Goal: Task Accomplishment & Management: Complete application form

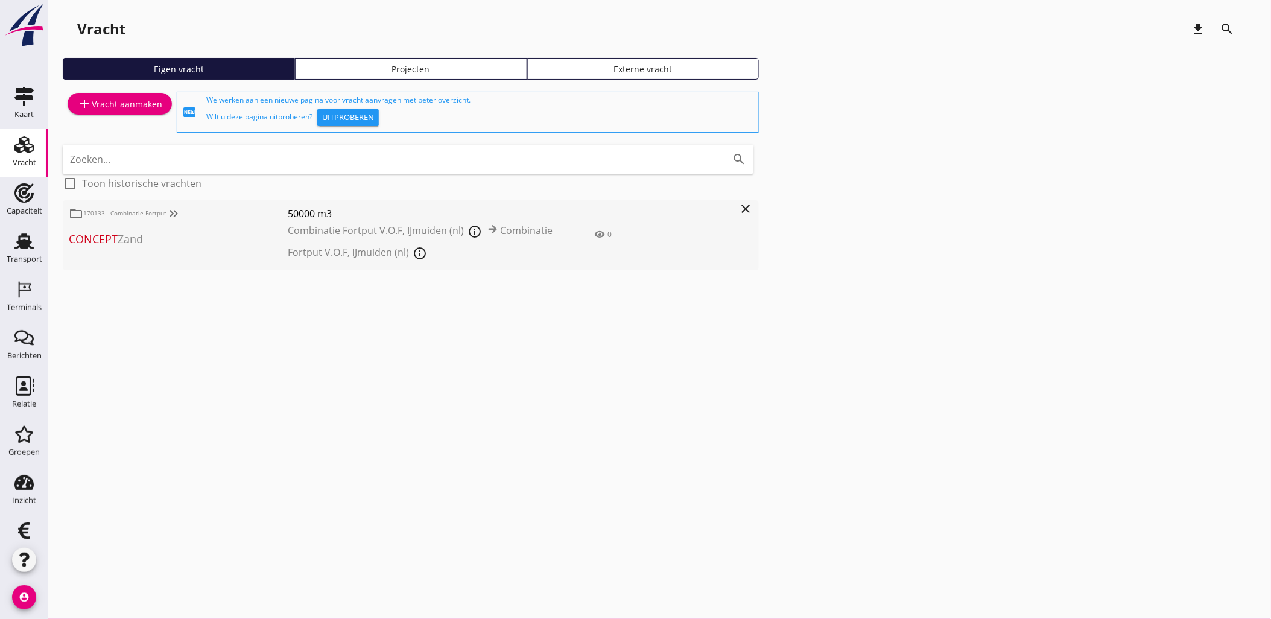
click at [25, 254] on div "Transport" at bounding box center [25, 259] width 36 height 17
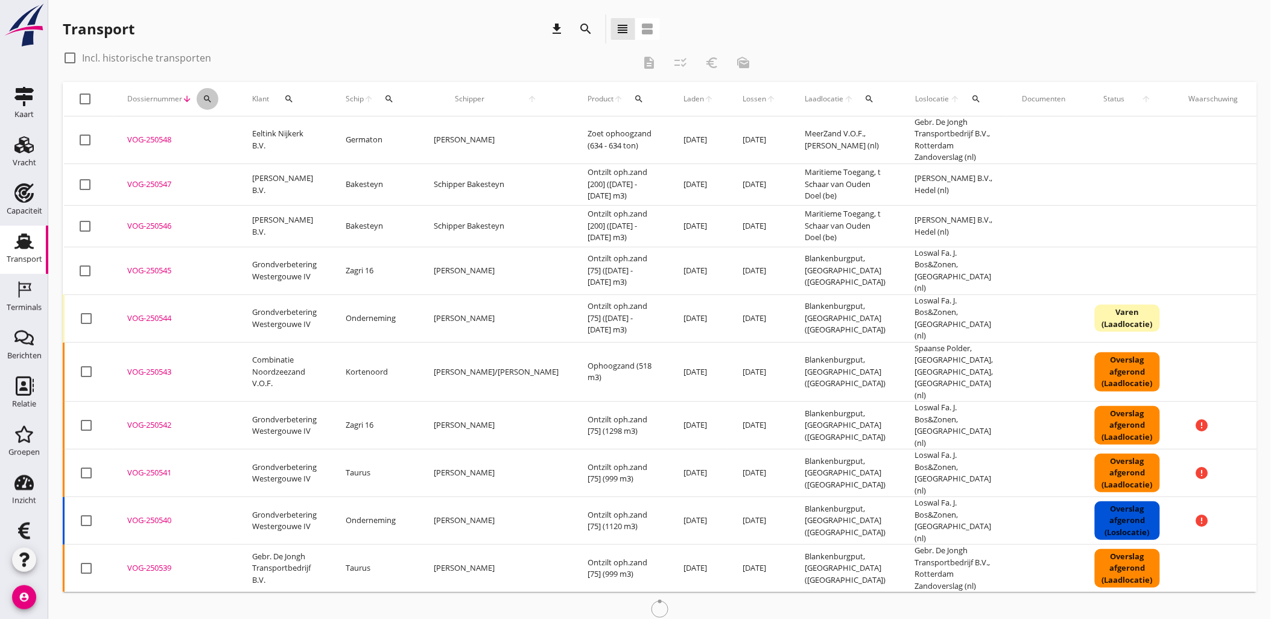
click at [207, 97] on icon "search" at bounding box center [208, 99] width 10 height 10
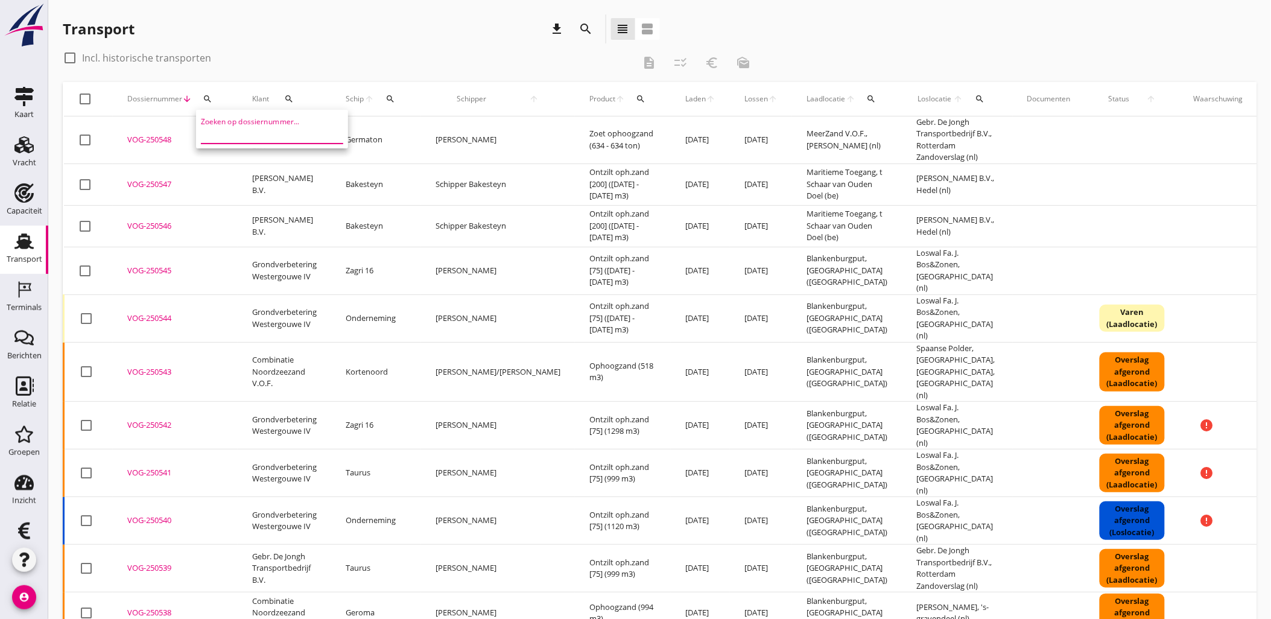
click at [227, 130] on input "Zoeken op dossiernummer..." at bounding box center [263, 133] width 125 height 19
paste input "VOG-250520"
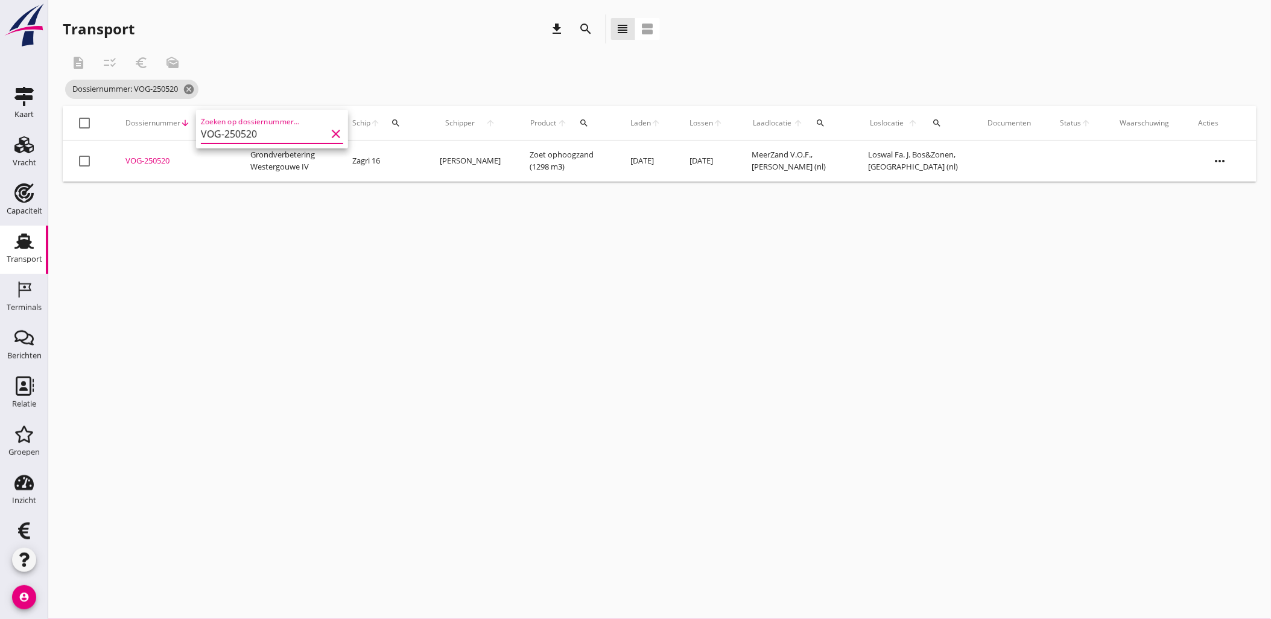
type input "VOG-250520"
click at [153, 161] on div "VOG-250520" at bounding box center [173, 161] width 96 height 12
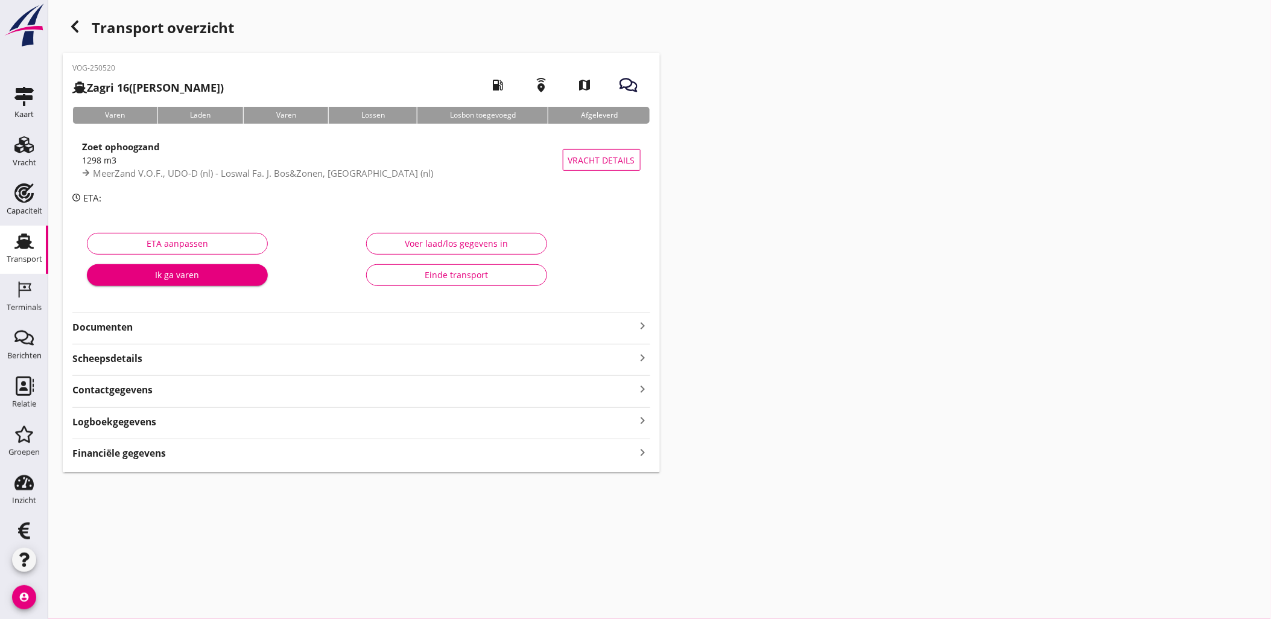
click at [197, 451] on div "Financiële gegevens keyboard_arrow_right" at bounding box center [361, 452] width 578 height 16
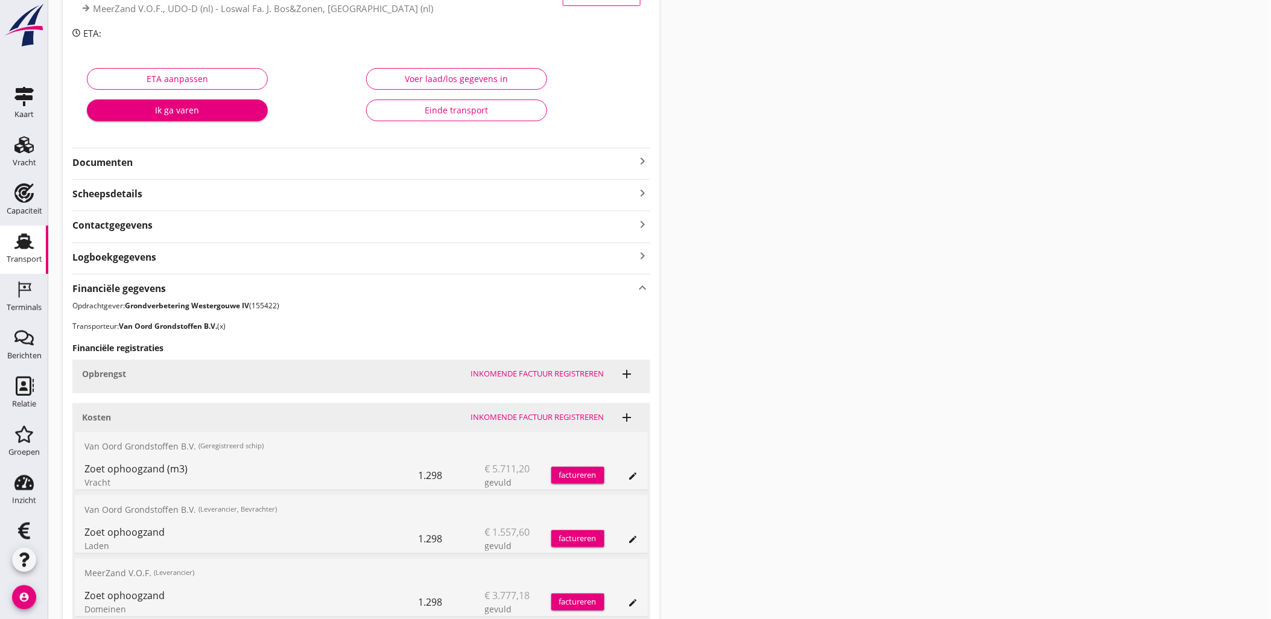
scroll to position [272, 0]
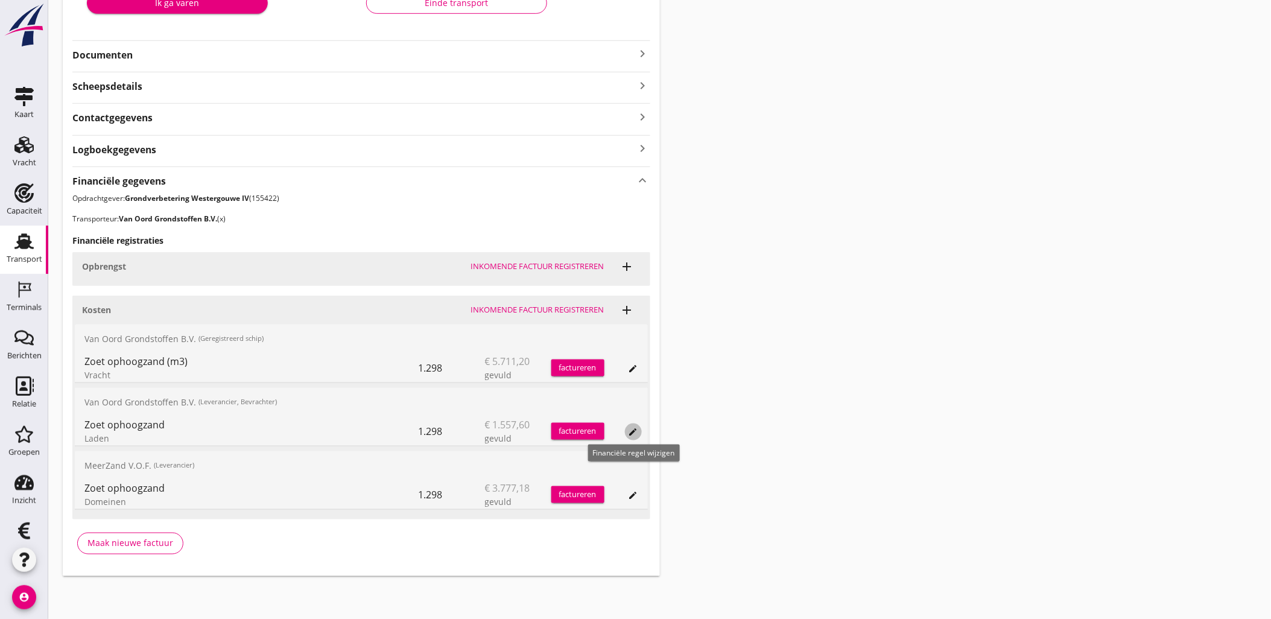
click at [629, 430] on icon "edit" at bounding box center [634, 432] width 10 height 10
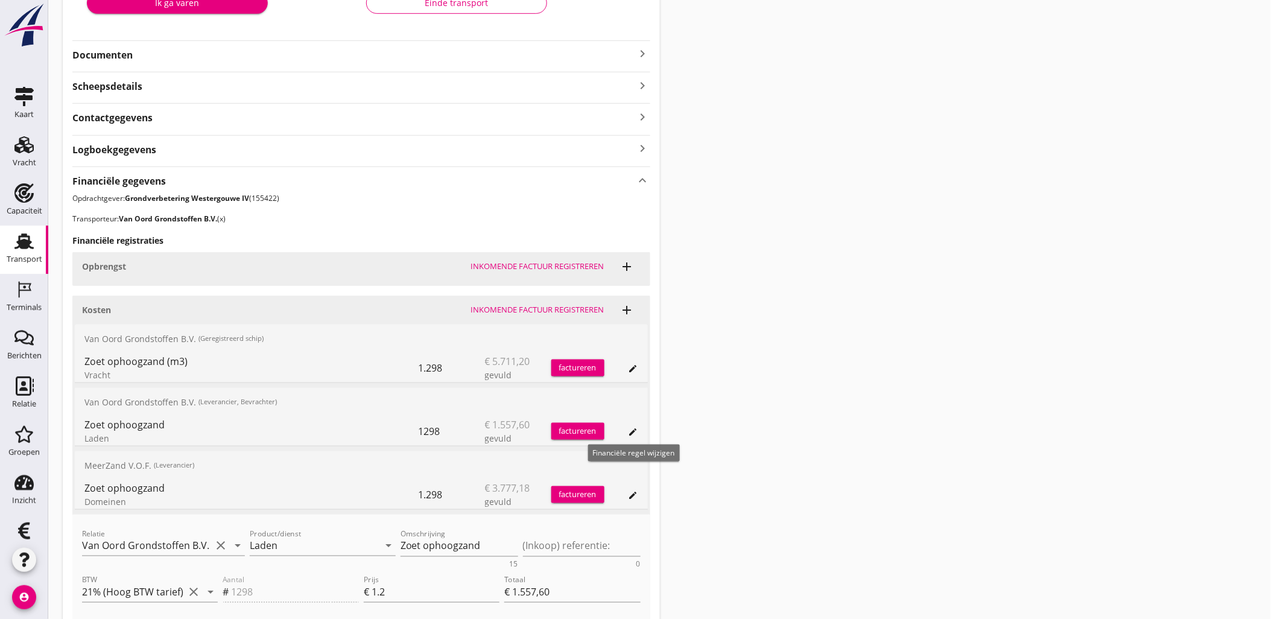
scroll to position [339, 0]
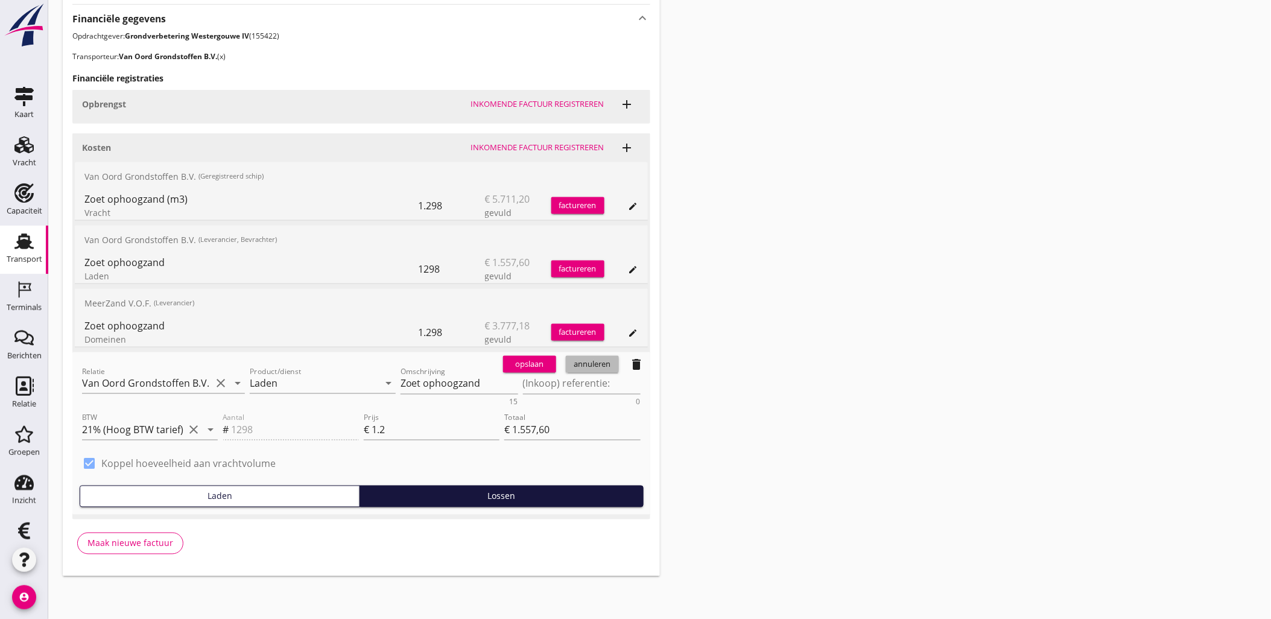
click at [607, 364] on div "annuleren" at bounding box center [592, 364] width 43 height 12
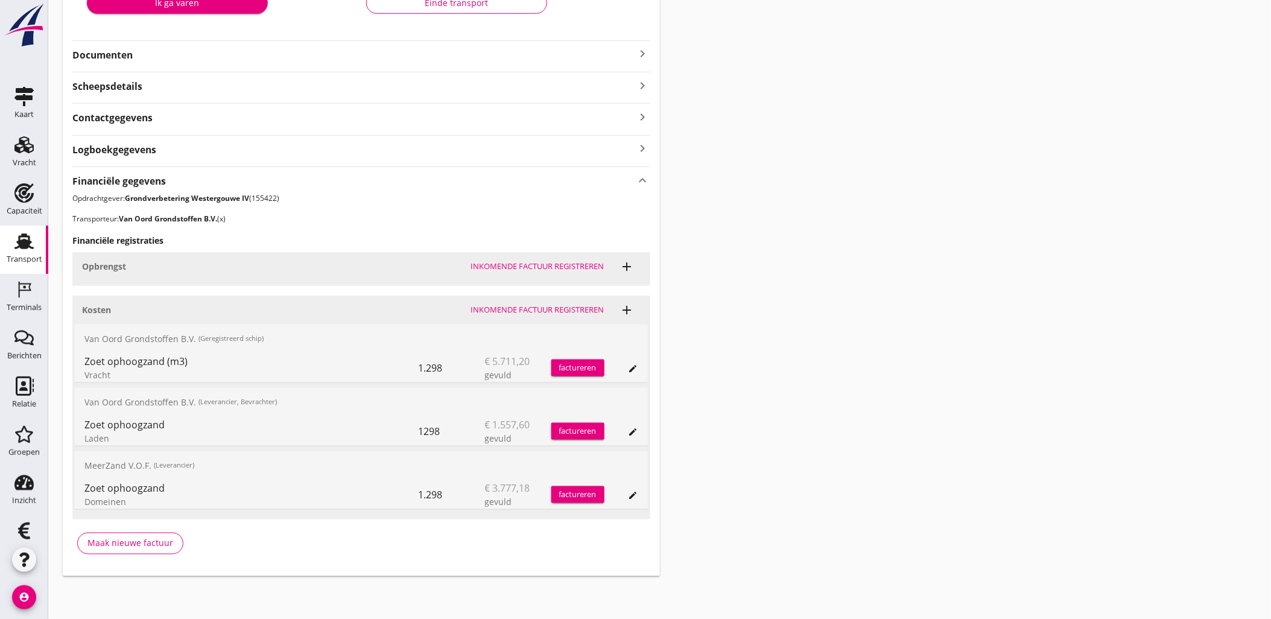
drag, startPoint x: 146, startPoint y: 499, endPoint x: 83, endPoint y: 499, distance: 62.7
click at [84, 499] on div "Domeinen" at bounding box center [251, 501] width 334 height 13
drag, startPoint x: 93, startPoint y: 498, endPoint x: 131, endPoint y: 498, distance: 38.6
click at [131, 498] on div "Domeinen" at bounding box center [251, 501] width 334 height 13
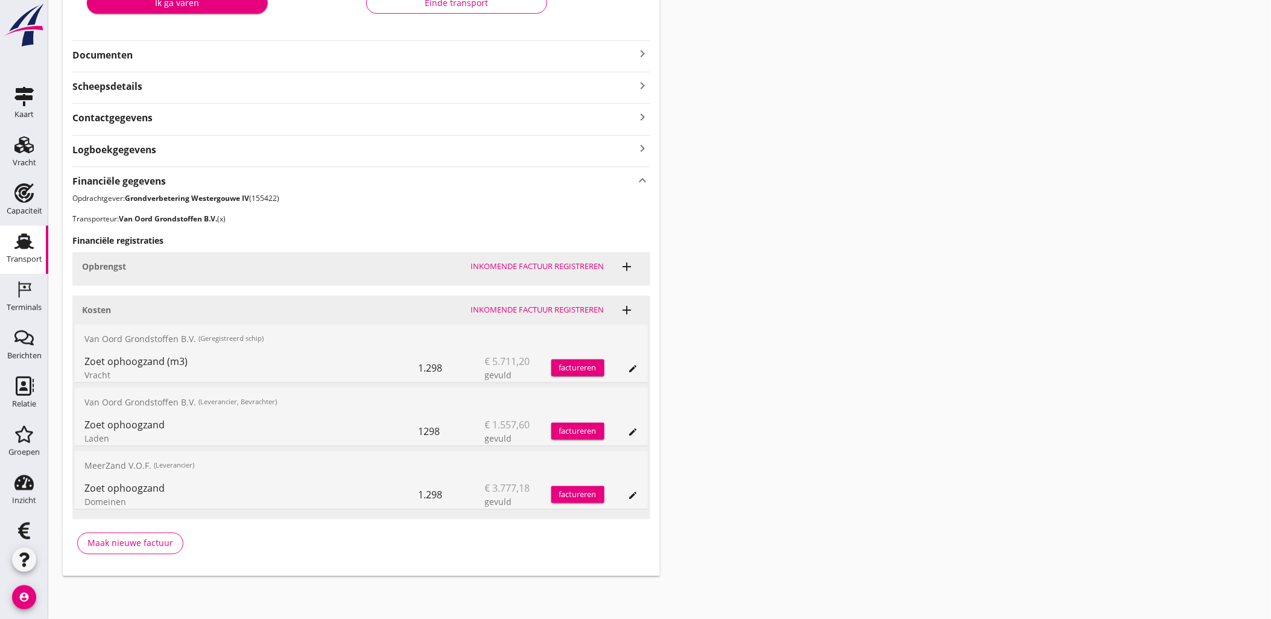
click at [133, 498] on div "Domeinen" at bounding box center [251, 501] width 334 height 13
click at [115, 502] on div "Domeinen" at bounding box center [251, 501] width 334 height 13
drag, startPoint x: 115, startPoint y: 502, endPoint x: 130, endPoint y: 502, distance: 14.5
click at [130, 502] on div "Domeinen" at bounding box center [251, 501] width 334 height 13
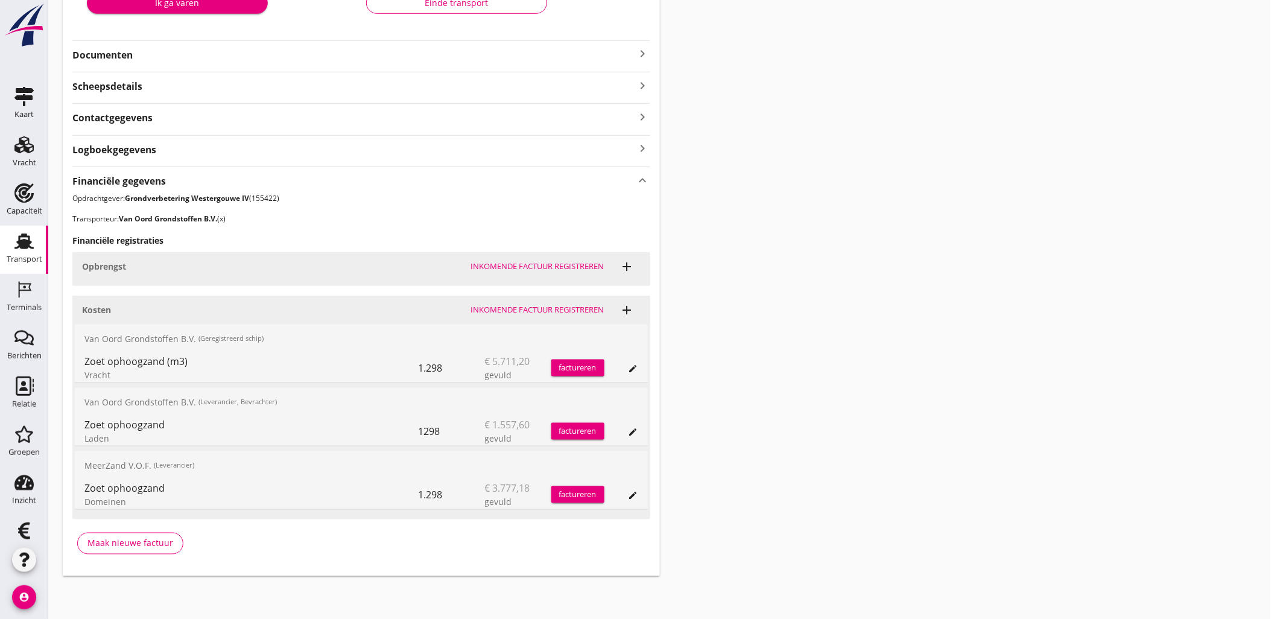
click at [630, 315] on icon "add" at bounding box center [627, 310] width 14 height 14
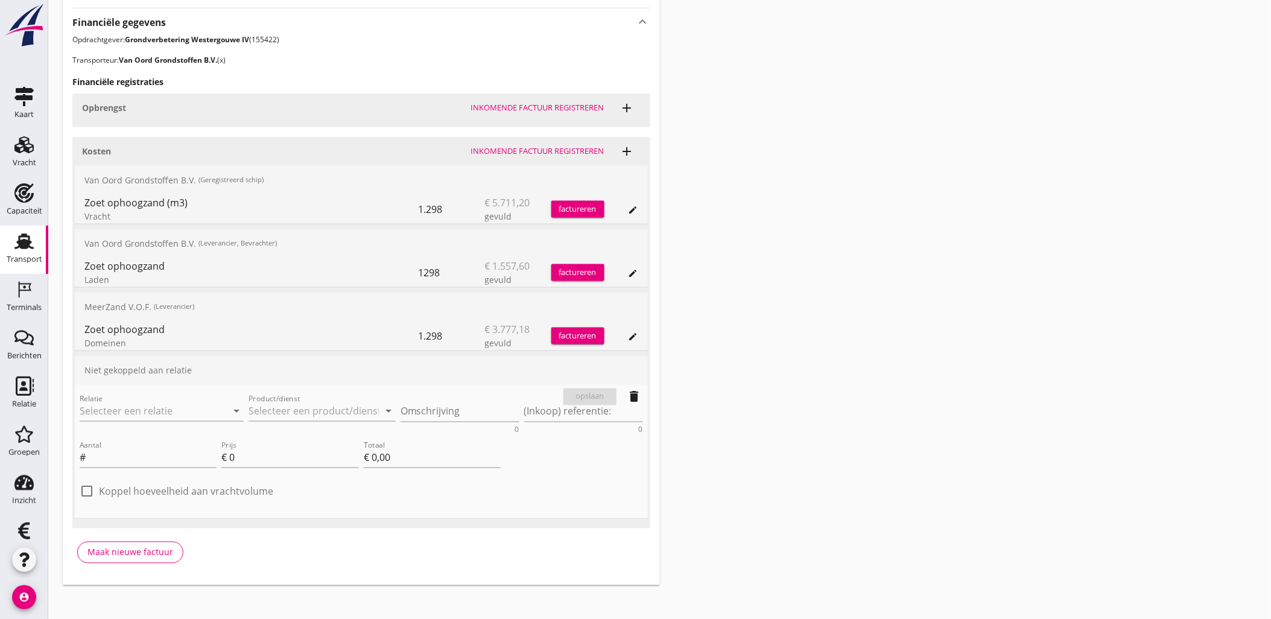
scroll to position [439, 0]
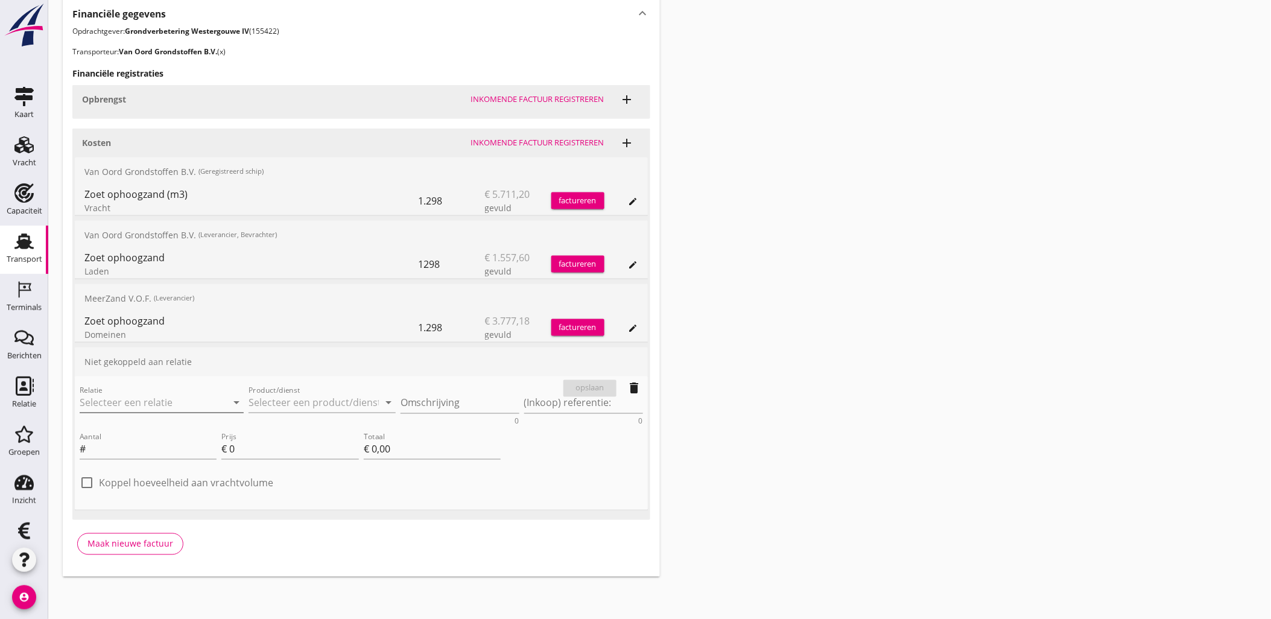
click at [160, 396] on input "Relatie" at bounding box center [145, 402] width 130 height 19
click at [237, 401] on icon "arrow_drop_down" at bounding box center [236, 403] width 14 height 14
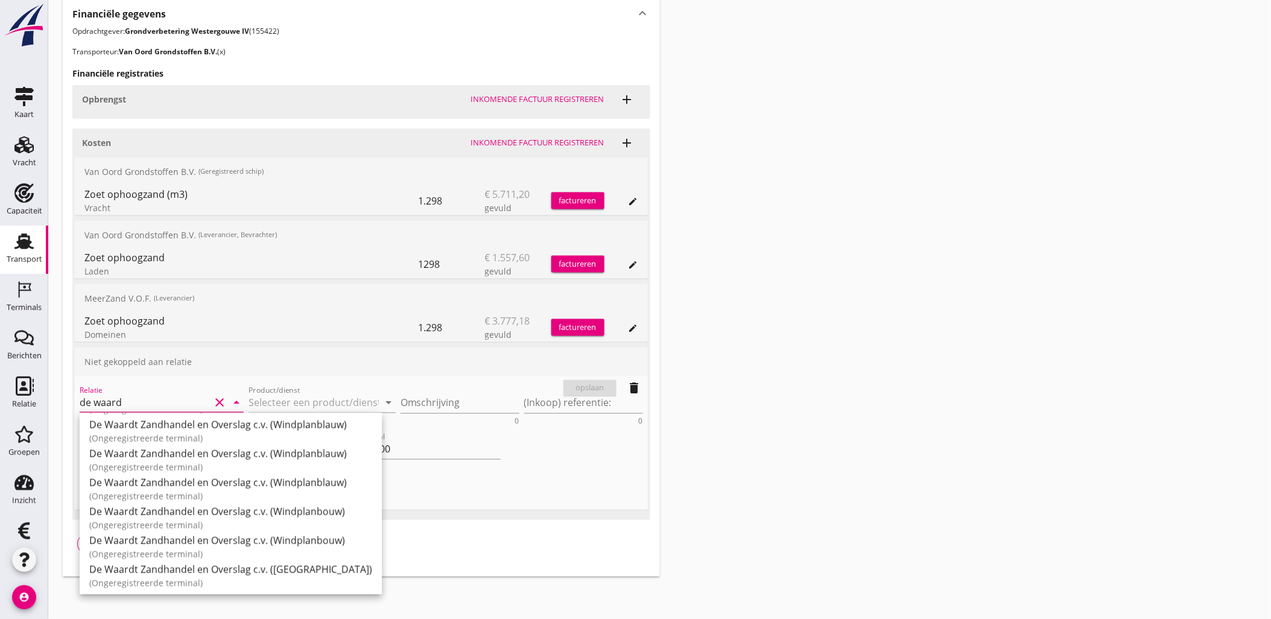
scroll to position [0, 0]
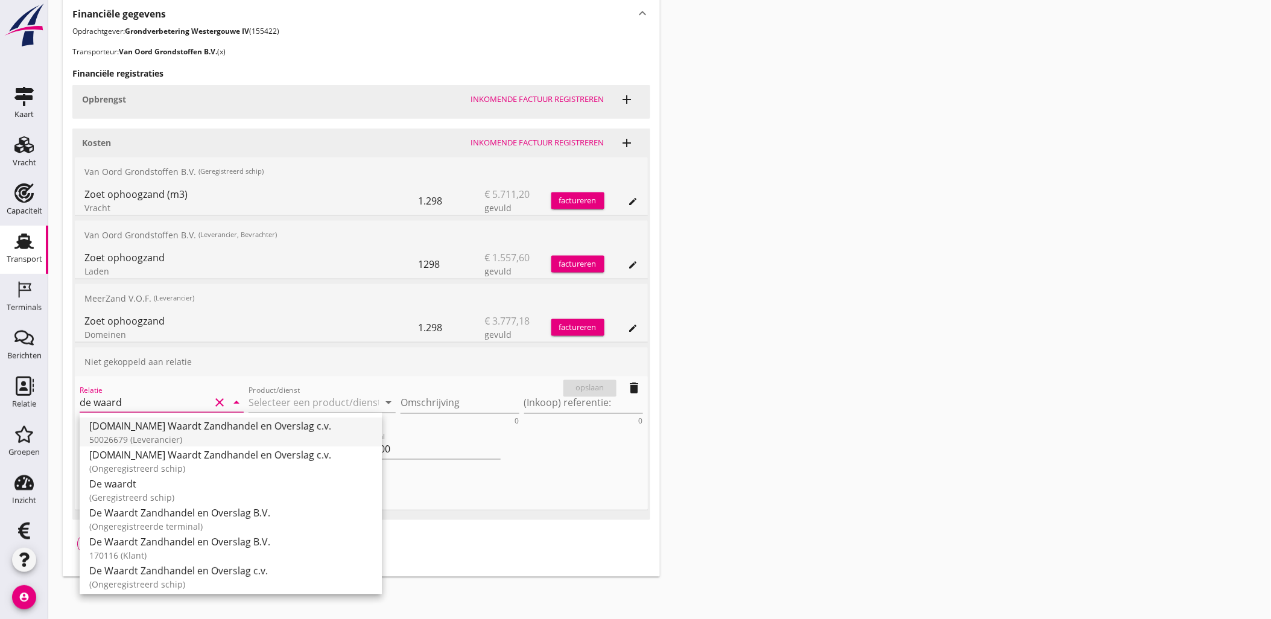
click at [208, 437] on div "50026679 (Leverancier)" at bounding box center [230, 439] width 283 height 13
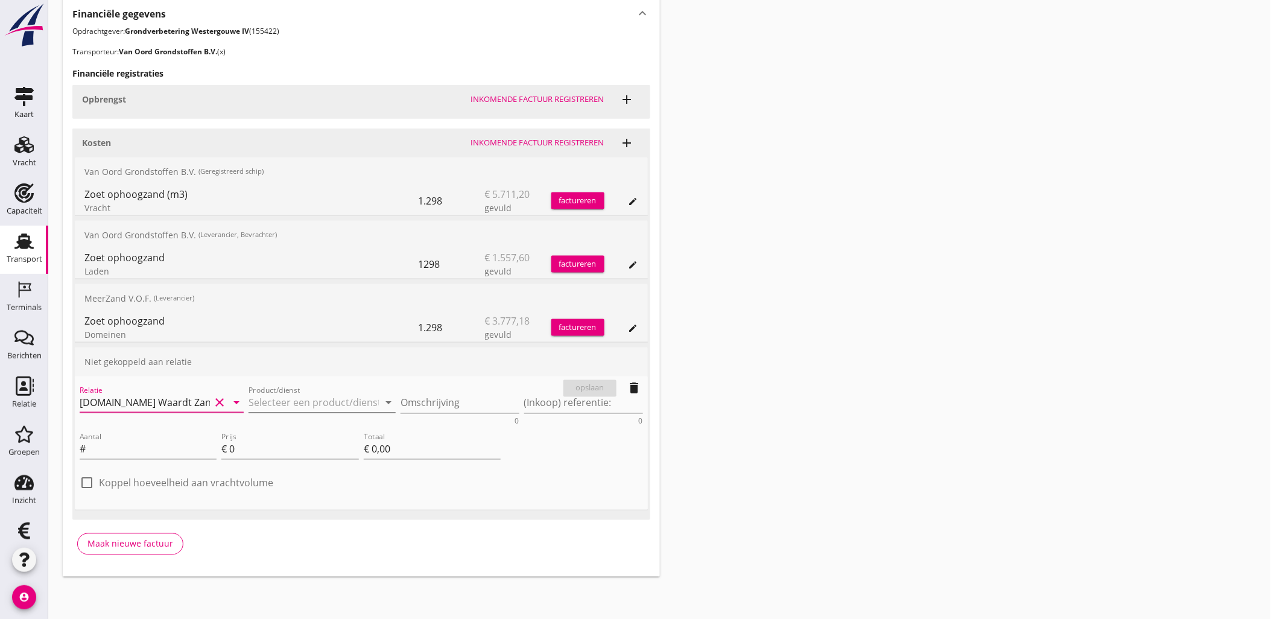
type input "[DOMAIN_NAME] Waardt Zandhandel en Overslag c.v. (50026679)"
click at [290, 397] on input "Product/dienst" at bounding box center [314, 402] width 130 height 19
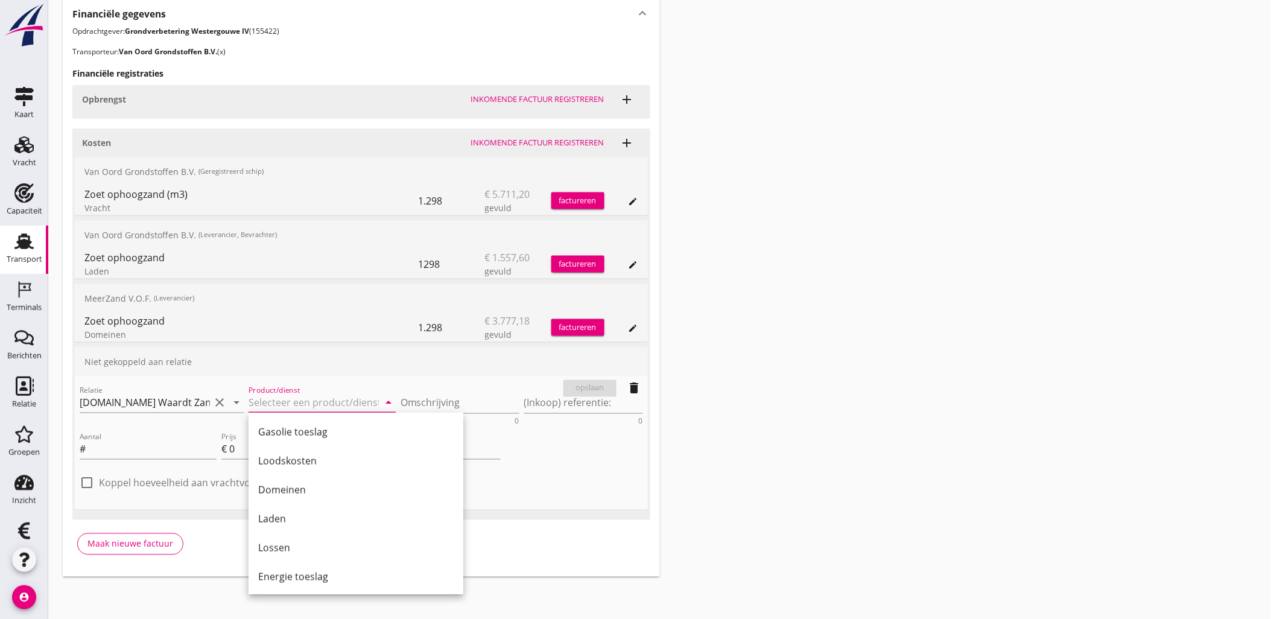
scroll to position [495, 0]
click at [304, 511] on div "Laden" at bounding box center [355, 517] width 195 height 14
type input "Laden"
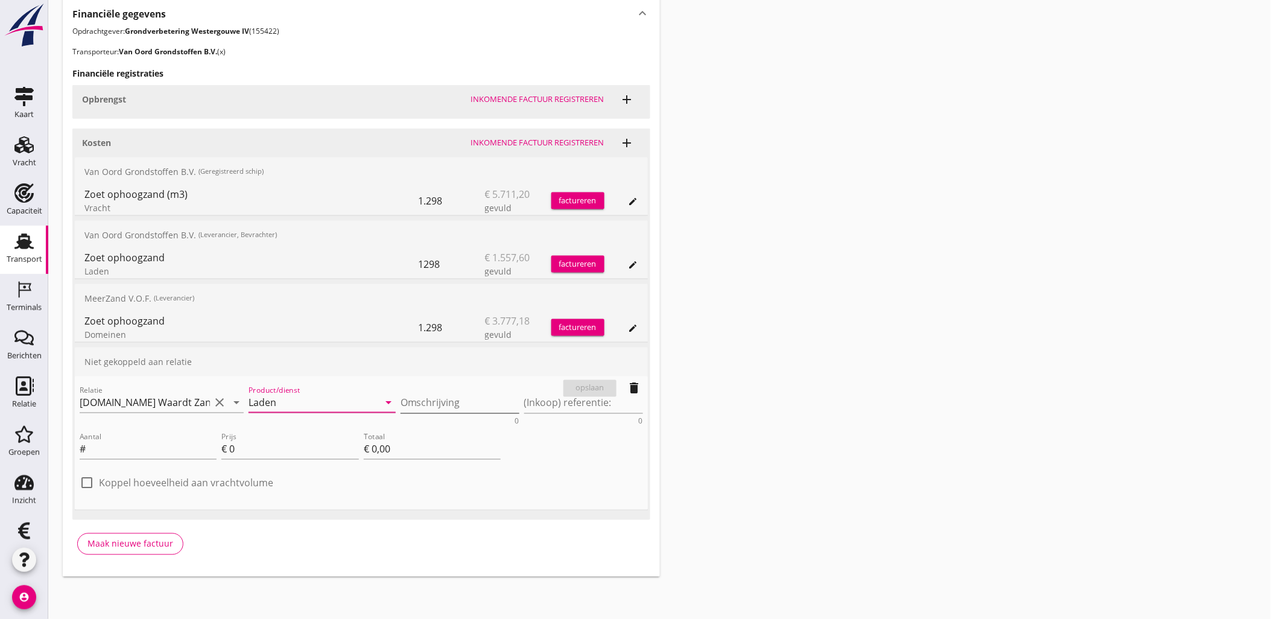
click at [417, 396] on textarea "Omschrijving" at bounding box center [460, 403] width 119 height 20
type textarea "zz Marian"
type input "1298"
type input "2"
type input "€ 2.596,00"
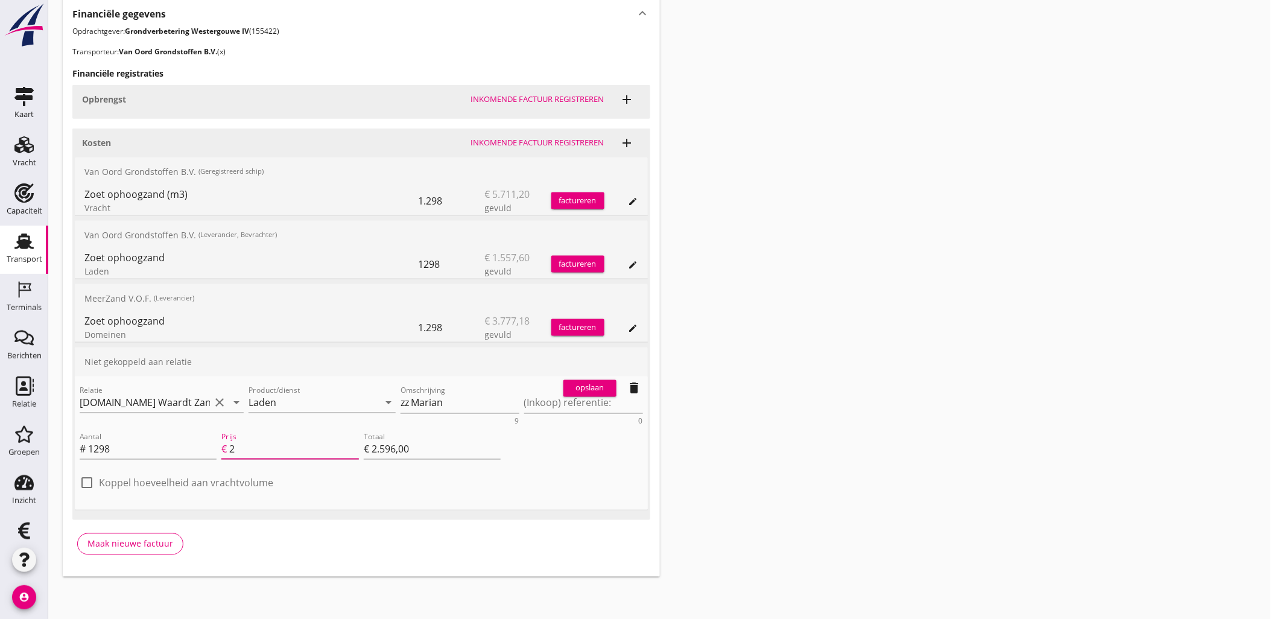
type input "29"
type input "€ 37.642,00"
type input "2"
type input "€ 2.596,00"
type input "2.9"
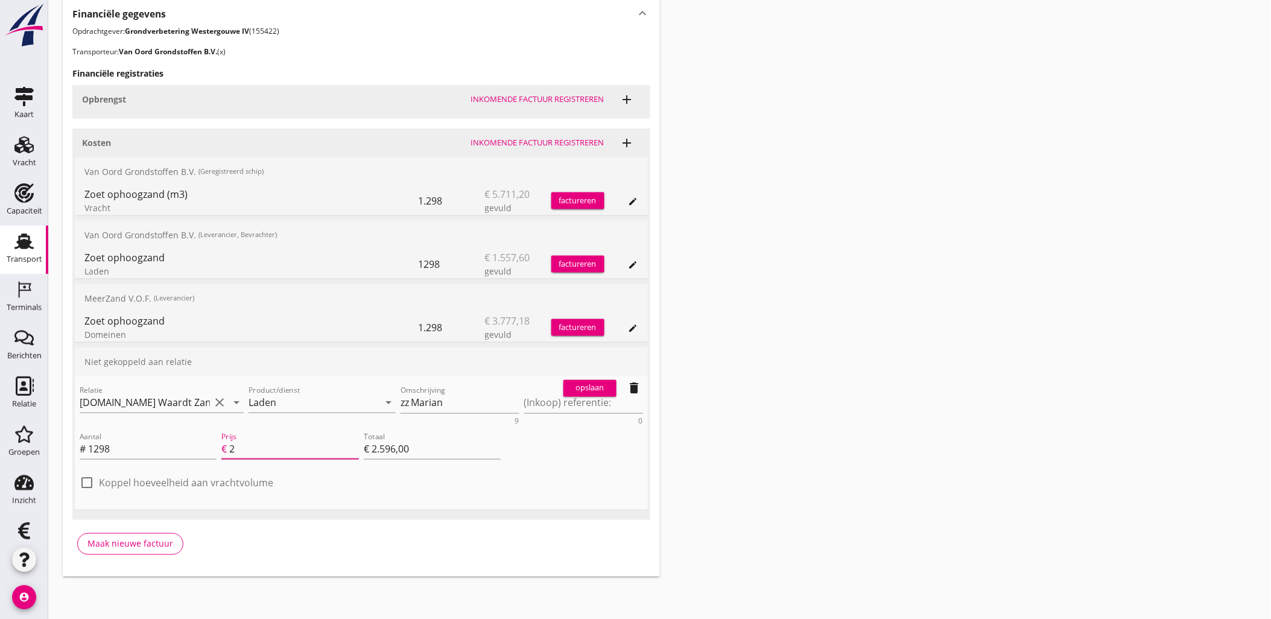
type input "€ 3.764,20"
type input "2.98"
type input "€ 3.868,04"
drag, startPoint x: 290, startPoint y: 445, endPoint x: 128, endPoint y: 432, distance: 161.6
click at [129, 432] on div "Aantal # 1298 Prijs € 2.98 Totaal € 3.868,04" at bounding box center [290, 451] width 426 height 46
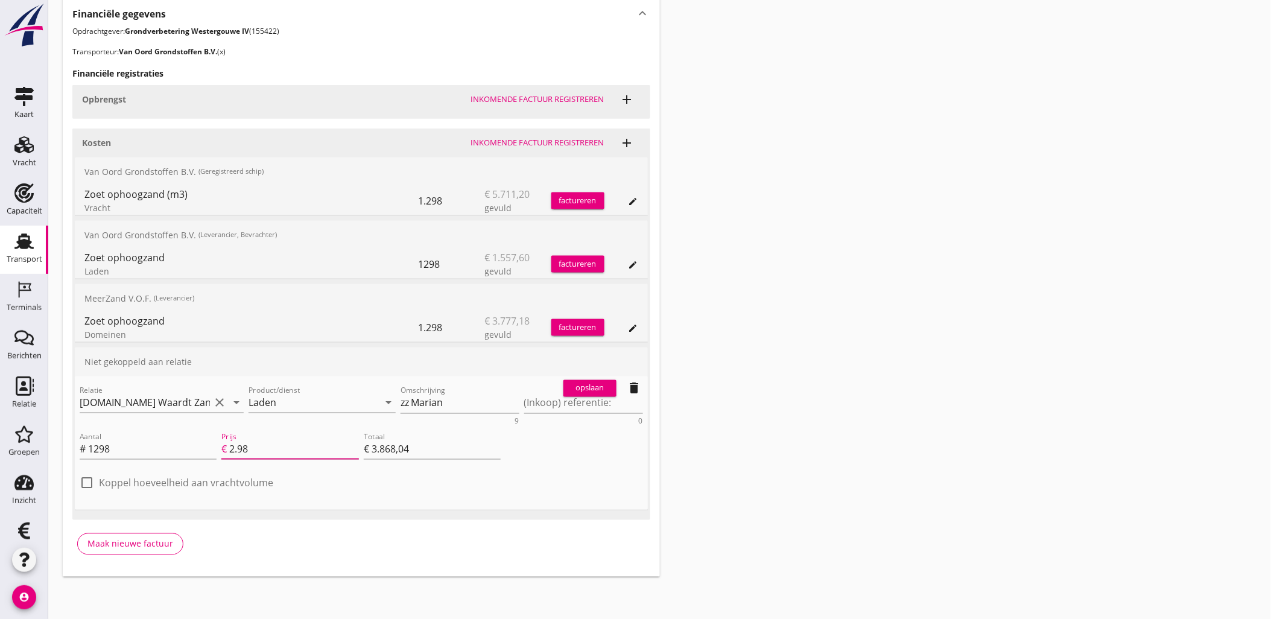
type input "1"
type input "€ 1.298,00"
type input "1.2"
type input "€ 1.557,60"
type input "1.20"
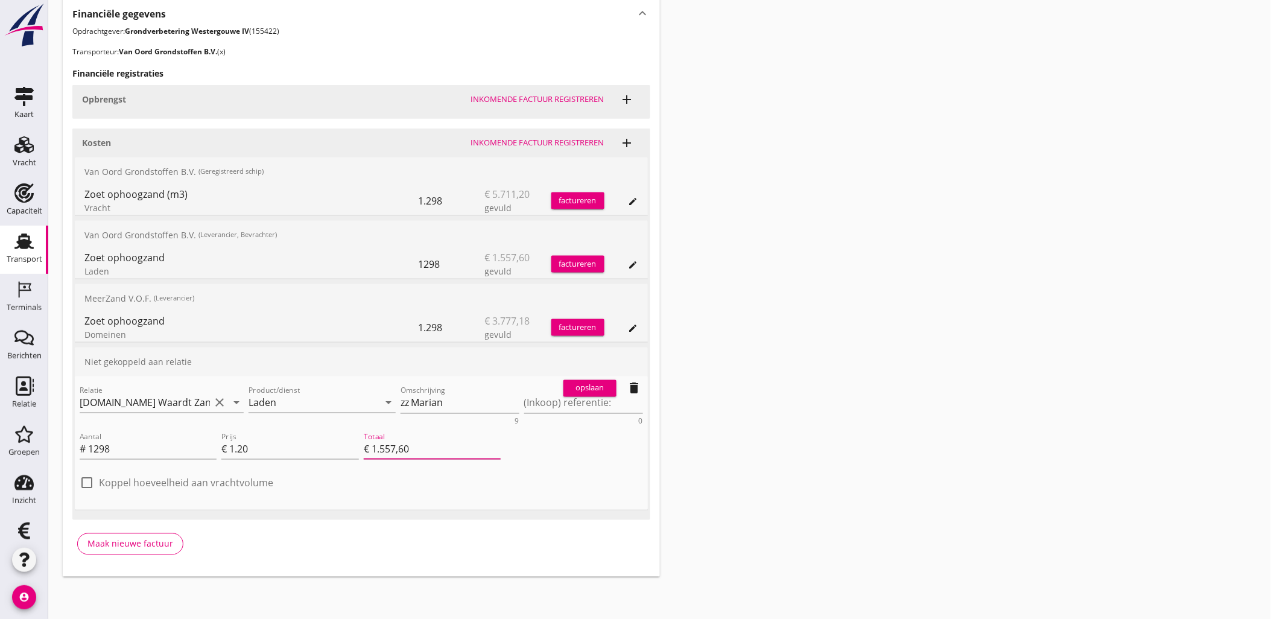
click at [219, 485] on label "Koppel hoeveelheid aan vrachtvolume" at bounding box center [186, 483] width 174 height 12
checkbox input "true"
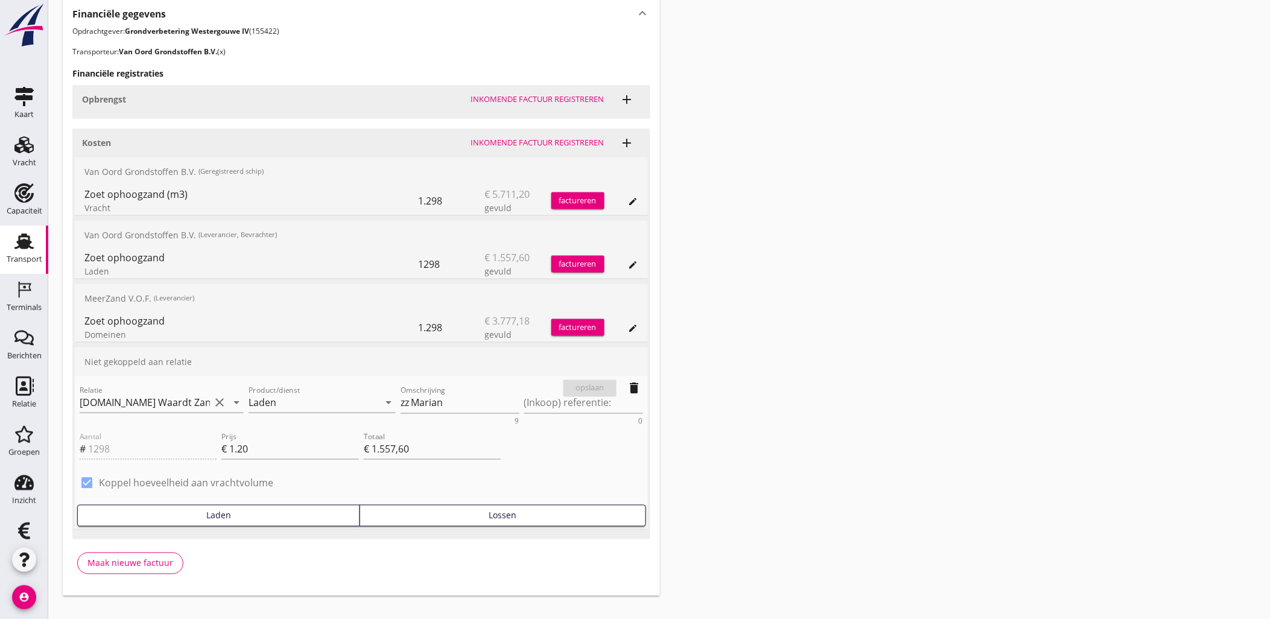
click at [280, 514] on div "Laden" at bounding box center [219, 515] width 272 height 13
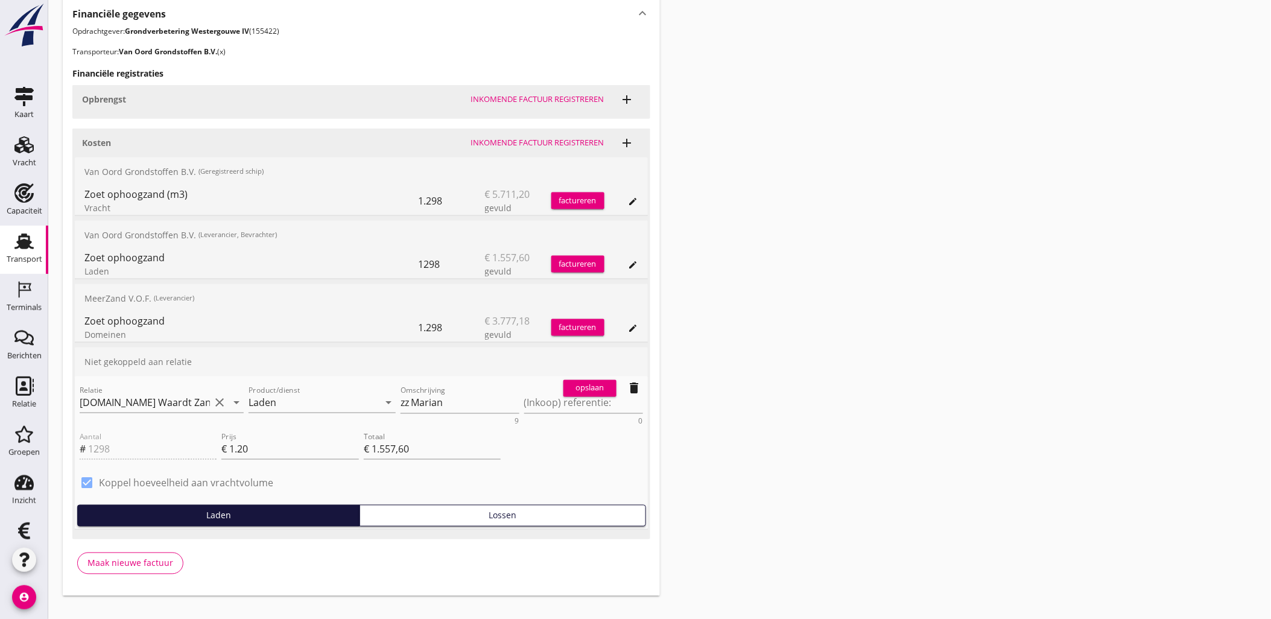
click at [600, 388] on div "opslaan" at bounding box center [589, 388] width 43 height 12
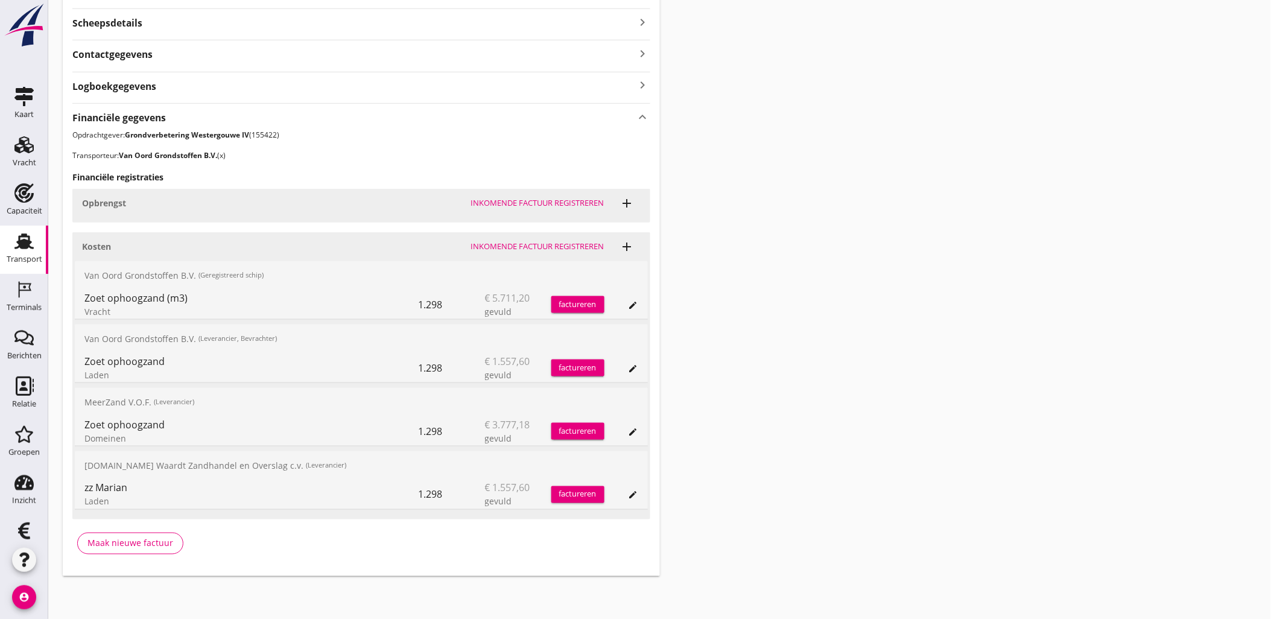
click at [437, 369] on div "1.298" at bounding box center [452, 367] width 66 height 29
drag, startPoint x: 437, startPoint y: 369, endPoint x: 451, endPoint y: 365, distance: 14.3
click at [451, 365] on div "1.298" at bounding box center [452, 367] width 66 height 29
drag, startPoint x: 449, startPoint y: 366, endPoint x: 419, endPoint y: 373, distance: 31.0
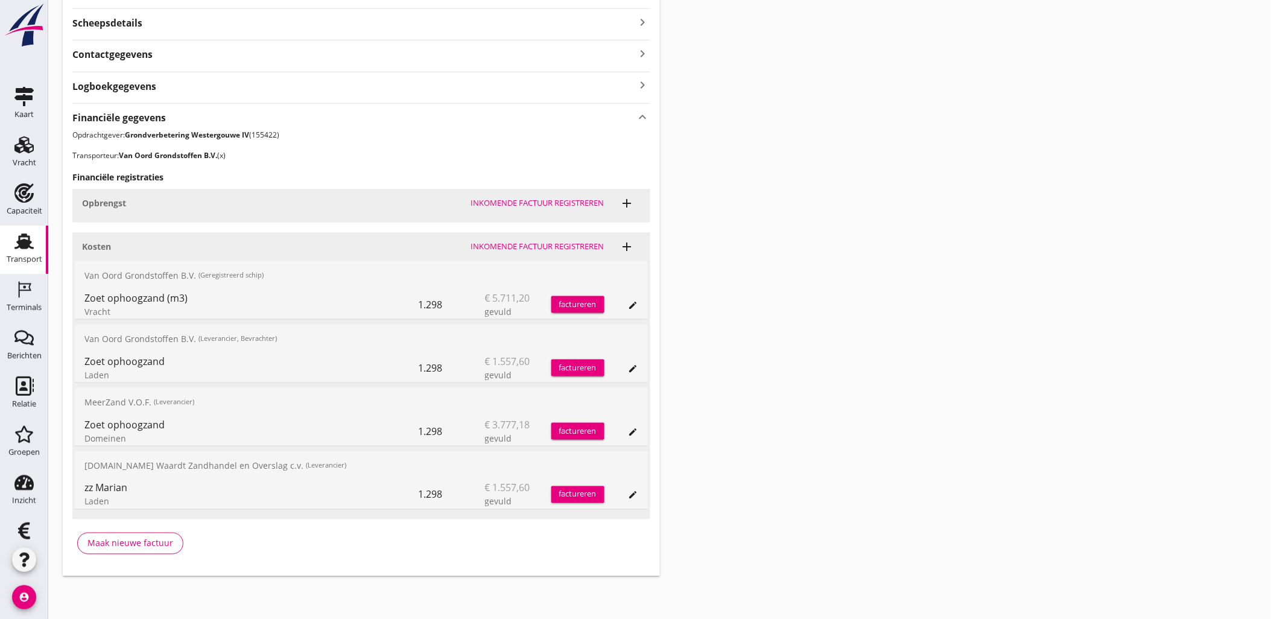
click at [419, 373] on div "1.298" at bounding box center [452, 367] width 66 height 29
click at [420, 373] on div "1.298" at bounding box center [452, 367] width 66 height 29
drag, startPoint x: 426, startPoint y: 369, endPoint x: 447, endPoint y: 364, distance: 21.1
click at [447, 364] on div "1.298" at bounding box center [452, 367] width 66 height 29
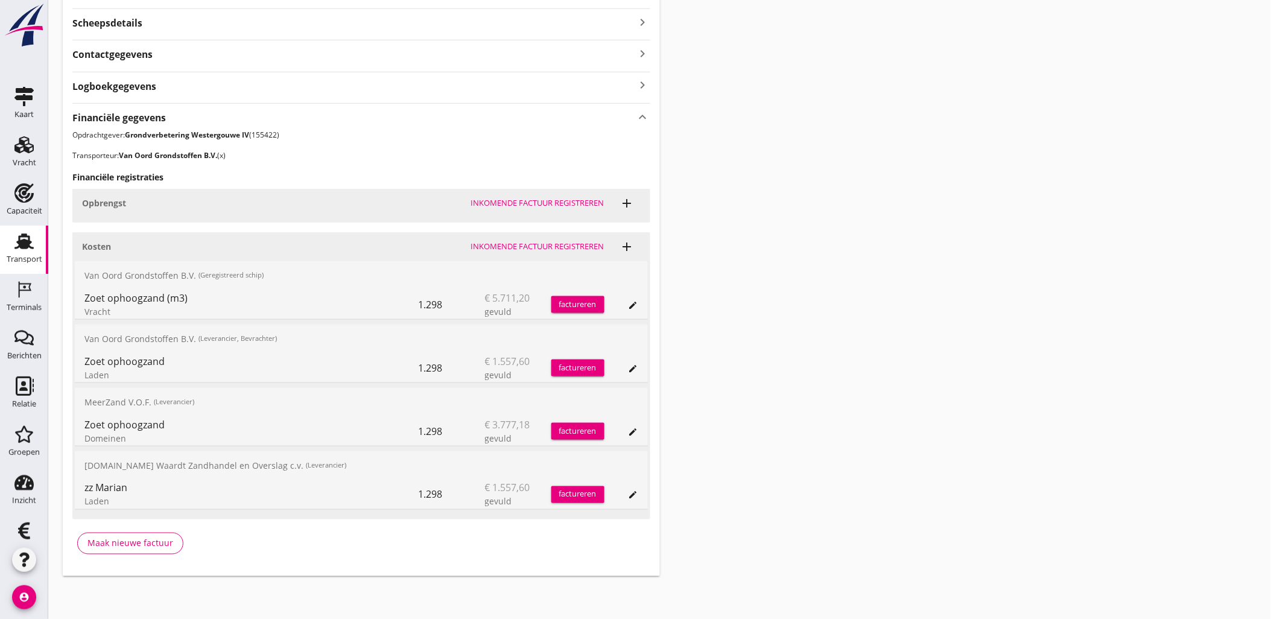
click at [861, 429] on div "Transport overzicht VOG-250520 Zagri 16 ([PERSON_NAME]) local_gas_station emerg…" at bounding box center [659, 128] width 1223 height 926
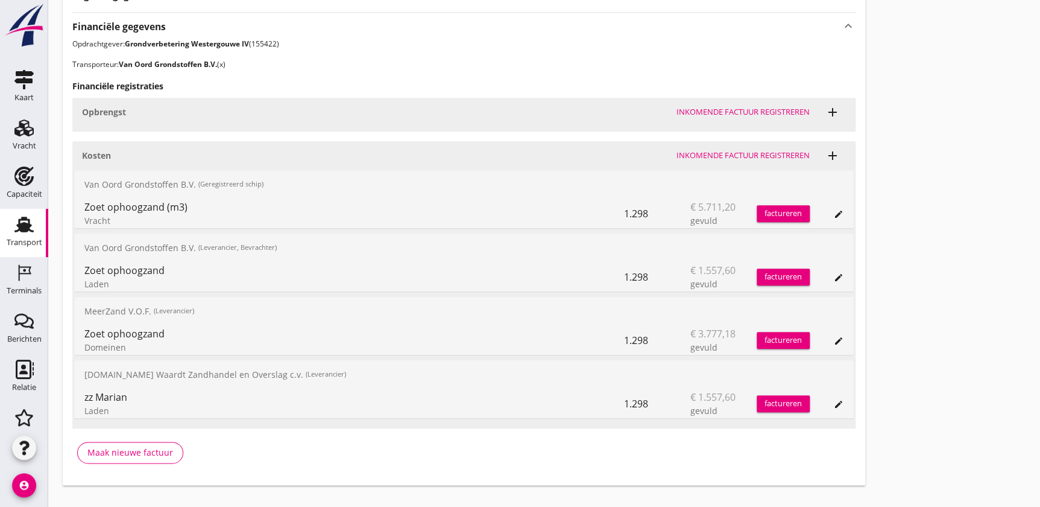
scroll to position [446, 0]
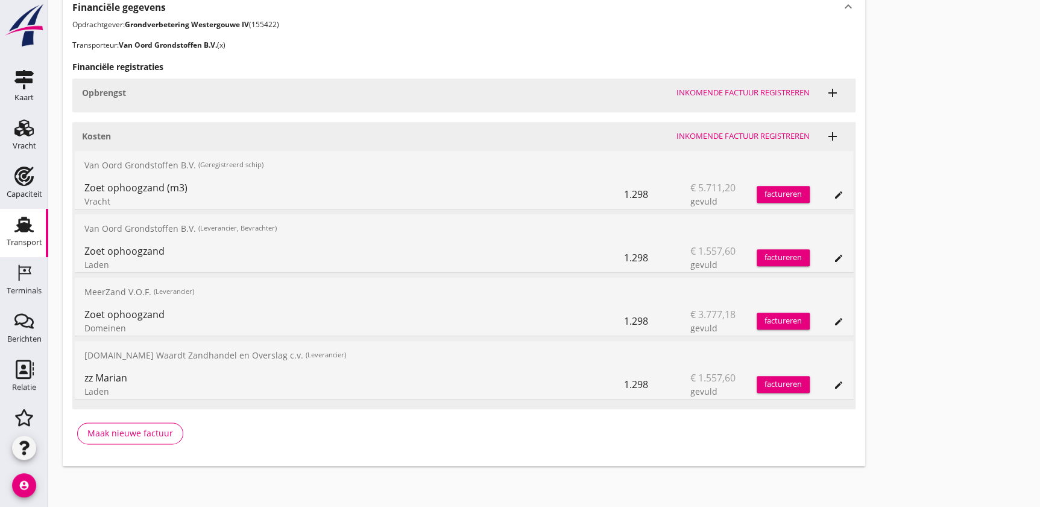
drag, startPoint x: 83, startPoint y: 229, endPoint x: 185, endPoint y: 266, distance: 108.9
click at [185, 266] on div "[PERSON_NAME] Grondstoffen B.V. (Leverancier, Bevrachter) Zoet ophoogzand Laden…" at bounding box center [464, 243] width 779 height 59
drag, startPoint x: 185, startPoint y: 266, endPoint x: 182, endPoint y: 272, distance: 7.0
click at [182, 272] on div "Kosten Inkomende factuur registreren add Van Oord Grondstoffen B.V. (Geregistre…" at bounding box center [464, 265] width 784 height 287
drag, startPoint x: 103, startPoint y: 225, endPoint x: 236, endPoint y: 265, distance: 139.1
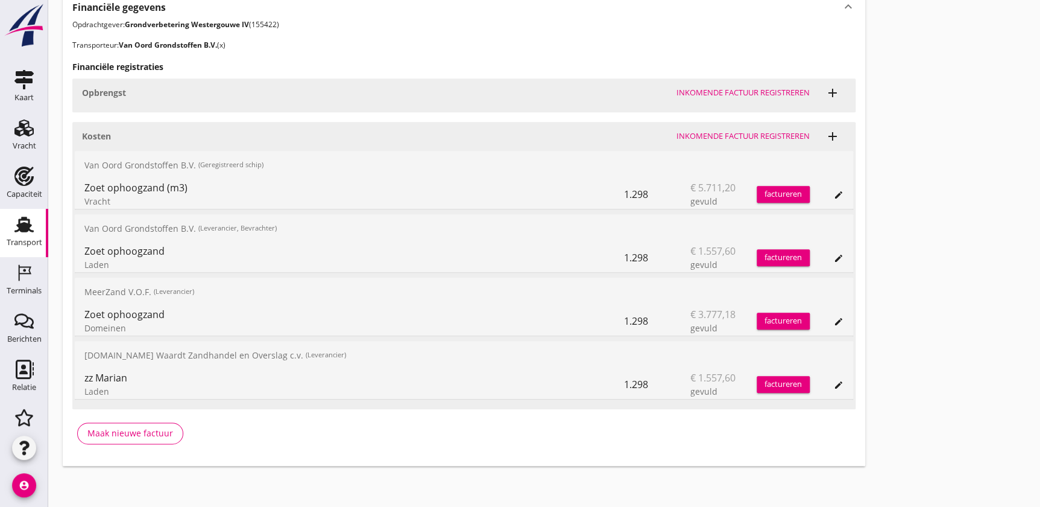
click at [236, 265] on div "[PERSON_NAME] Grondstoffen B.V. (Leverancier, Bevrachter) Zoet ophoogzand Laden…" at bounding box center [464, 243] width 779 height 59
click at [236, 265] on div "Laden" at bounding box center [354, 264] width 540 height 13
drag, startPoint x: 122, startPoint y: 393, endPoint x: 83, endPoint y: 356, distance: 53.3
click at [83, 356] on div "[DOMAIN_NAME] Waardt Zandhandel en Overslag c.v. (Leverancier) zz [PERSON_NAME]…" at bounding box center [464, 370] width 779 height 59
click at [83, 356] on div "[DOMAIN_NAME] Waardt Zandhandel en Overslag c.v. (Leverancier)" at bounding box center [464, 355] width 779 height 29
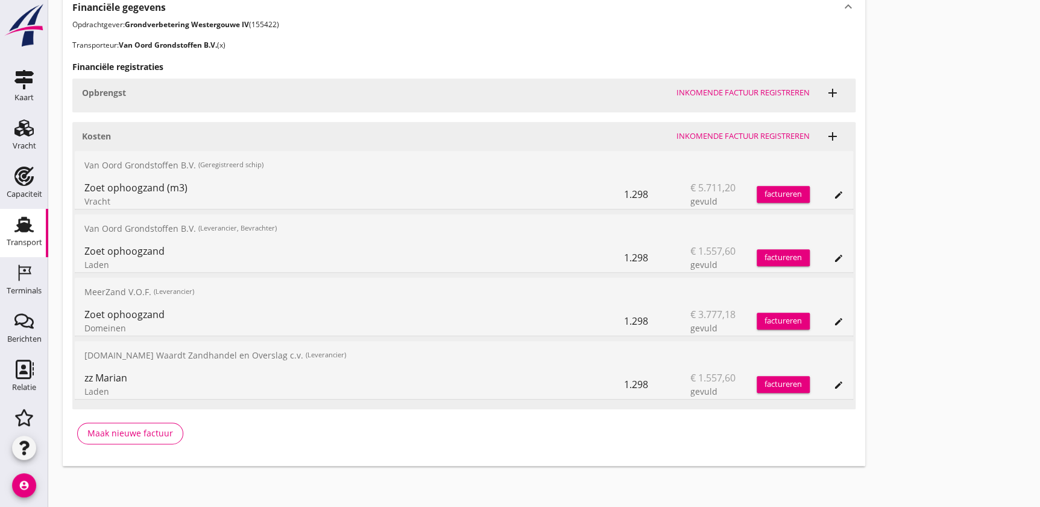
drag, startPoint x: 80, startPoint y: 374, endPoint x: 126, endPoint y: 374, distance: 46.4
click at [126, 374] on div "zz [PERSON_NAME] 1.298 € 1.557,60 gevuld factureren edit" at bounding box center [464, 384] width 779 height 29
drag, startPoint x: 126, startPoint y: 374, endPoint x: 132, endPoint y: 390, distance: 17.4
click at [130, 390] on div "Laden" at bounding box center [354, 391] width 540 height 13
click at [838, 259] on icon "edit" at bounding box center [839, 258] width 10 height 10
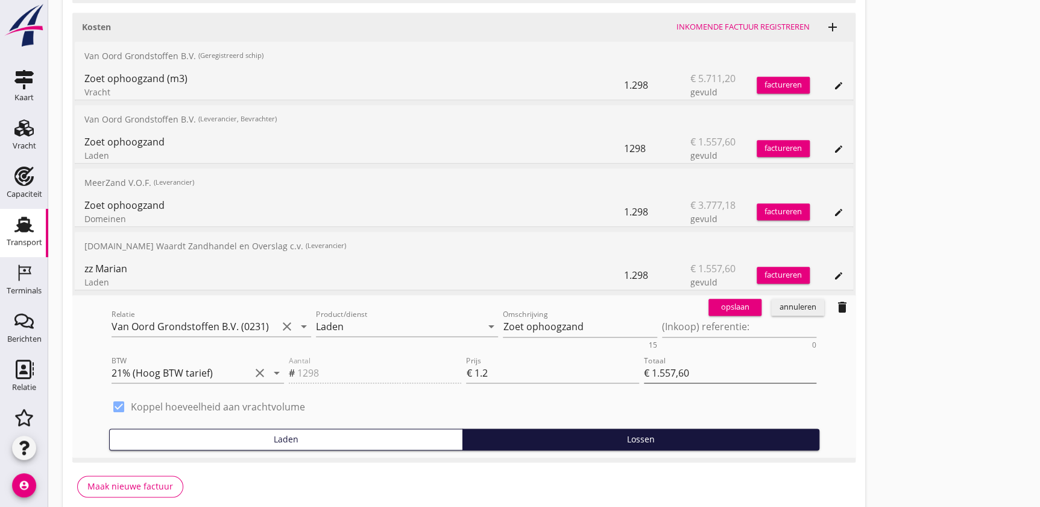
scroll to position [555, 0]
click at [842, 302] on icon "delete" at bounding box center [842, 307] width 14 height 14
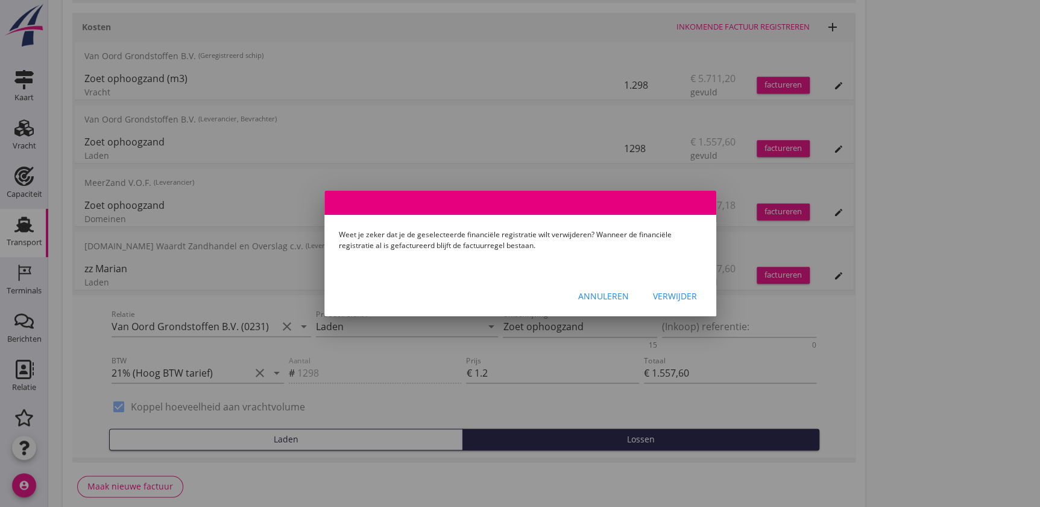
click at [660, 293] on div "Verwijder" at bounding box center [675, 296] width 44 height 13
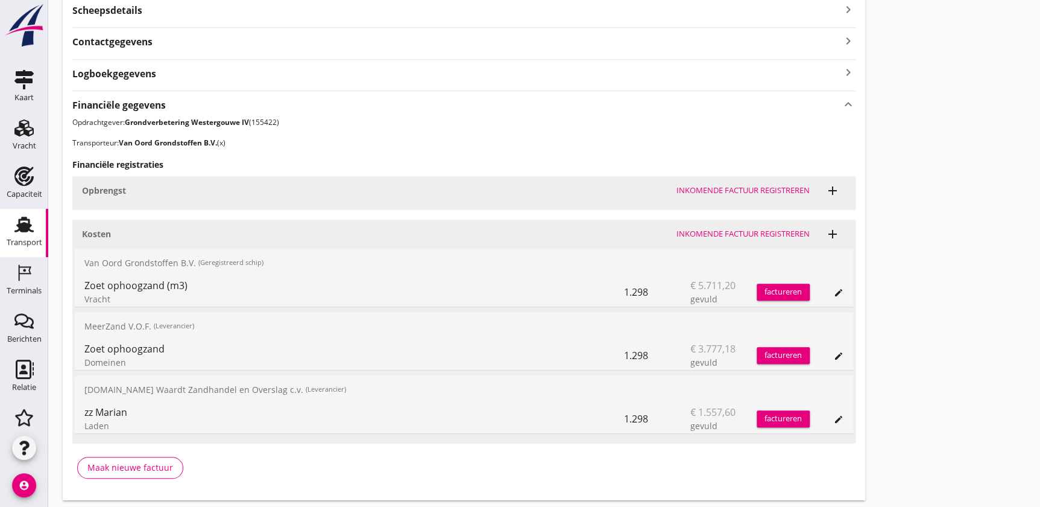
scroll to position [329, 0]
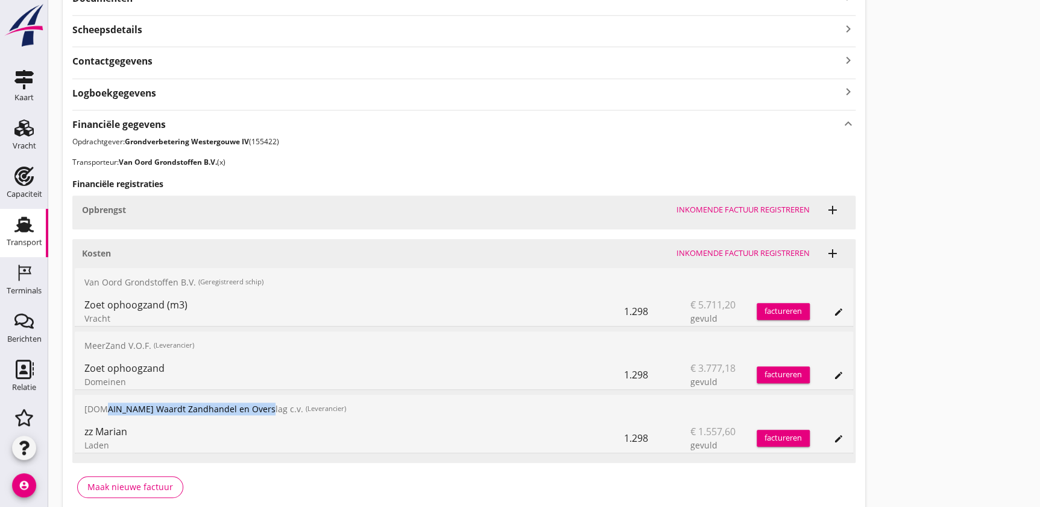
drag, startPoint x: 270, startPoint y: 408, endPoint x: 93, endPoint y: 407, distance: 176.1
click at [93, 407] on div "[DOMAIN_NAME] Waardt Zandhandel en Overslag c.v. (Leverancier)" at bounding box center [464, 408] width 779 height 29
drag, startPoint x: 93, startPoint y: 407, endPoint x: 85, endPoint y: 406, distance: 8.5
click at [88, 406] on div "[DOMAIN_NAME] Waardt Zandhandel en Overslag c.v. (Leverancier)" at bounding box center [464, 408] width 779 height 29
drag, startPoint x: 84, startPoint y: 406, endPoint x: 246, endPoint y: 402, distance: 161.7
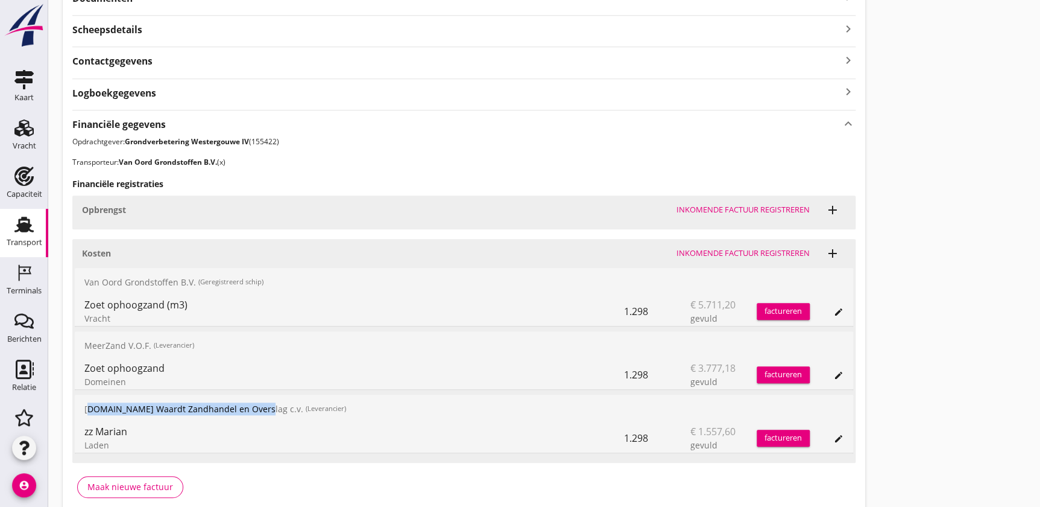
click at [246, 402] on div "[DOMAIN_NAME] Waardt Zandhandel en Overslag c.v. (Leverancier)" at bounding box center [464, 408] width 779 height 29
copy div "[DOMAIN_NAME] Waardt Zandhandel en Overslag c.v."
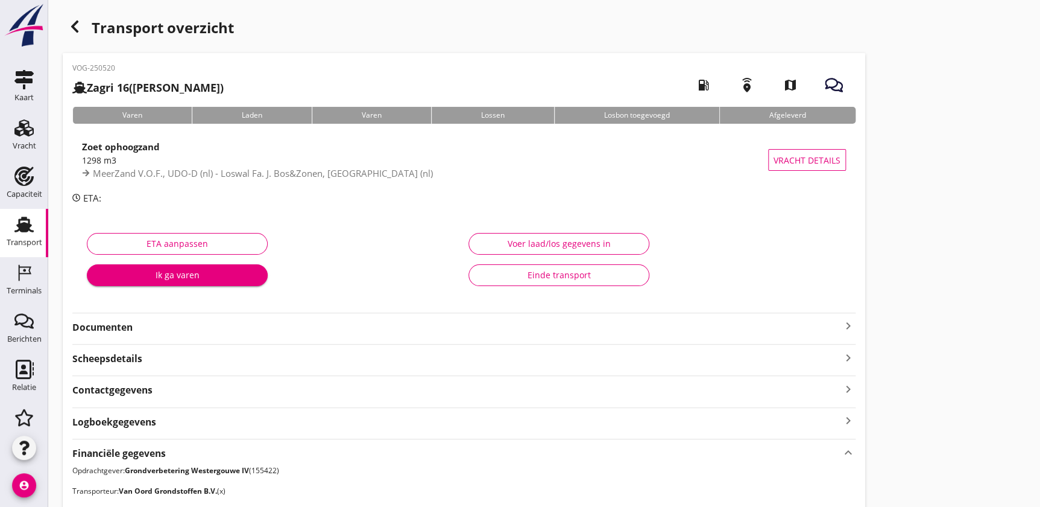
click at [31, 230] on div "Transport" at bounding box center [24, 224] width 29 height 19
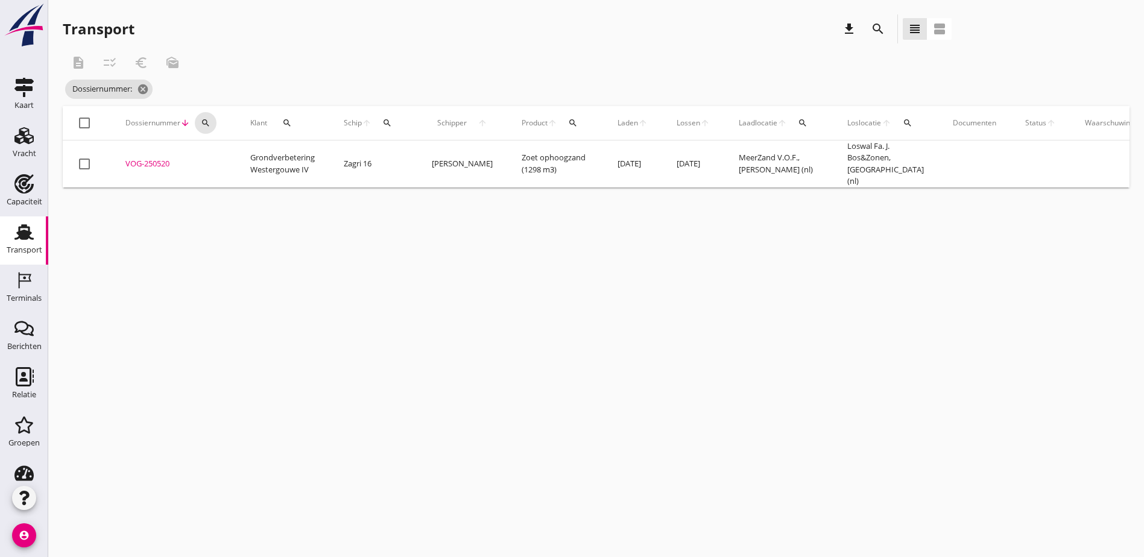
click at [200, 125] on div "search" at bounding box center [206, 123] width 22 height 10
click at [229, 153] on input "Zoeken op dossiernummer..." at bounding box center [262, 157] width 125 height 19
paste input "VOG-250530"
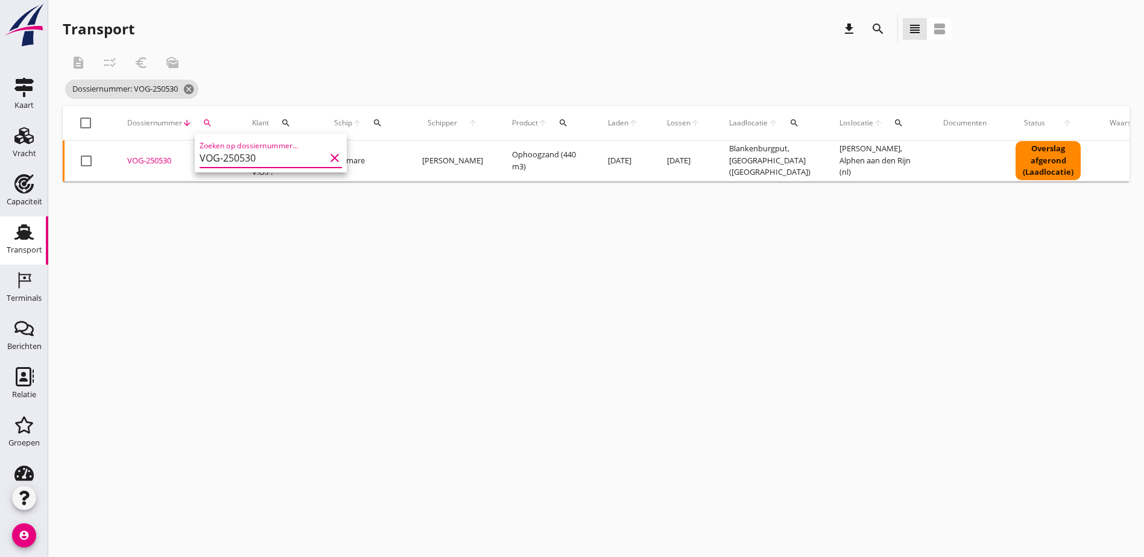
type input "VOG-250530"
click at [178, 256] on div "cancel You are impersonating another user. Transport download search view_headl…" at bounding box center [596, 278] width 1096 height 557
click at [147, 160] on div "VOG-250530" at bounding box center [175, 161] width 96 height 12
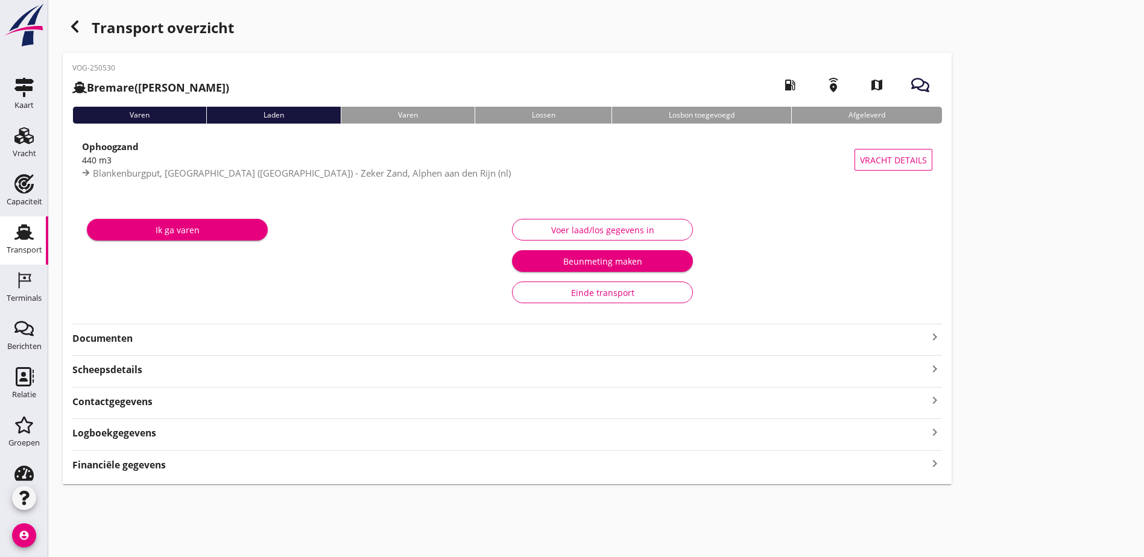
click at [138, 463] on strong "Financiële gegevens" at bounding box center [118, 465] width 93 height 14
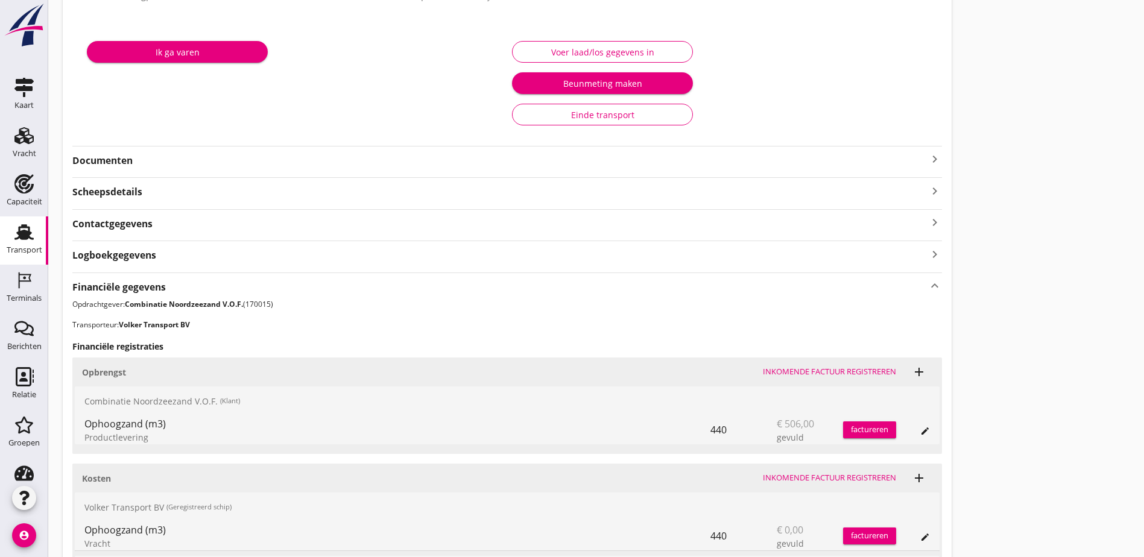
scroll to position [345, 0]
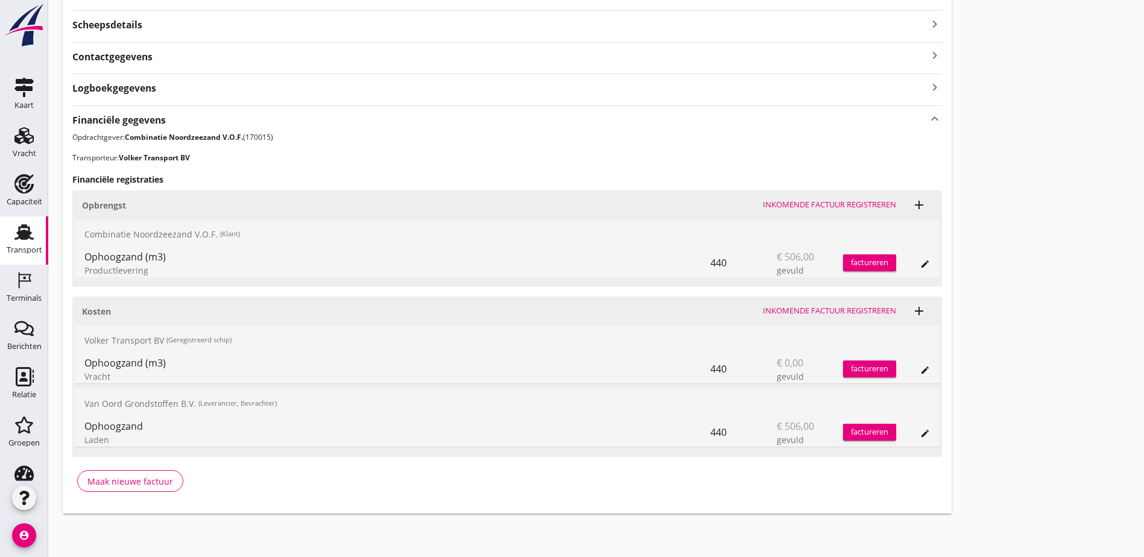
click at [777, 255] on span "€ 506,00" at bounding box center [795, 257] width 37 height 14
click at [674, 289] on div "Transport overzicht VOG-250530 Bremare ([PERSON_NAME]) local_gas_station emerge…" at bounding box center [596, 91] width 1096 height 873
drag, startPoint x: 151, startPoint y: 380, endPoint x: 83, endPoint y: 344, distance: 76.9
click at [83, 344] on div "Volker Transport BV (Geregistreerd schip) Ophoogzand (m3) Vracht 440 € 0,00 gev…" at bounding box center [507, 355] width 865 height 59
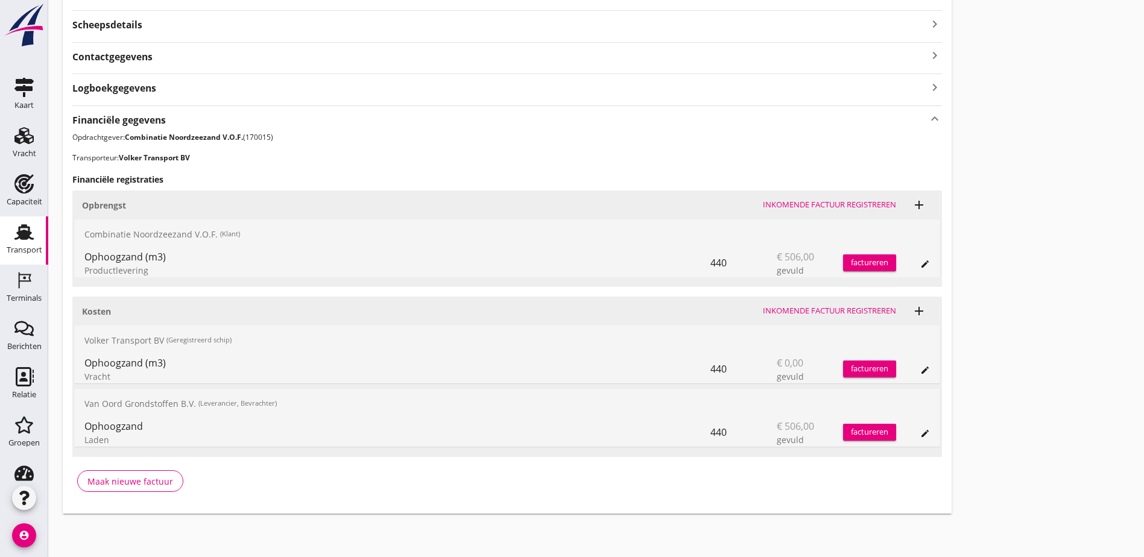
click at [83, 344] on div "Volker Transport BV (Geregistreerd schip)" at bounding box center [507, 340] width 865 height 29
drag, startPoint x: 83, startPoint y: 344, endPoint x: 467, endPoint y: 377, distance: 385.0
click at [467, 377] on div "Volker Transport BV (Geregistreerd schip) Ophoogzand (m3) Vracht 440 € 0,00 gev…" at bounding box center [507, 355] width 865 height 59
click at [920, 373] on icon "edit" at bounding box center [925, 371] width 10 height 10
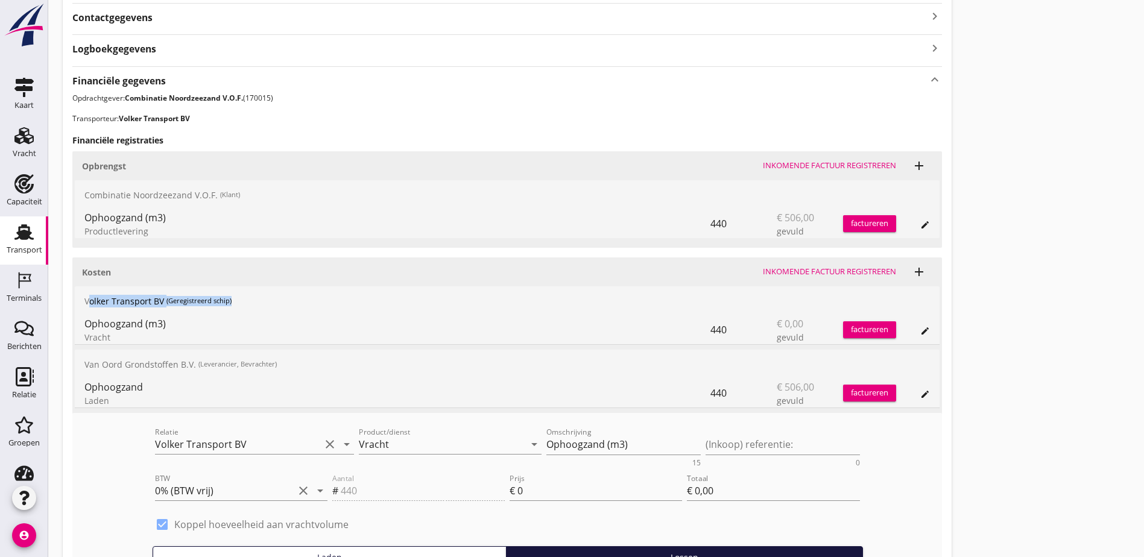
scroll to position [405, 0]
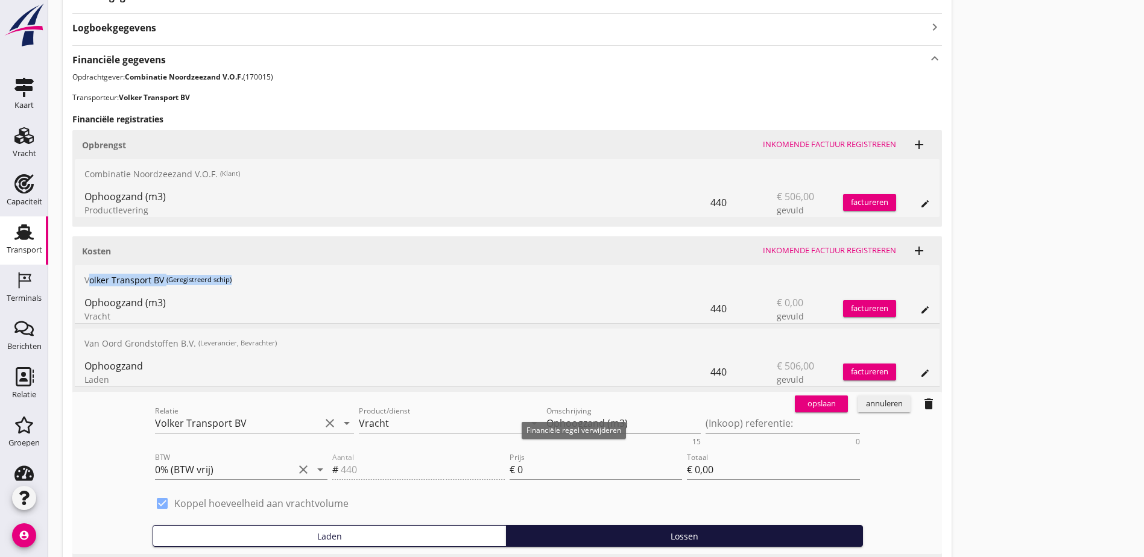
click at [922, 402] on icon "delete" at bounding box center [929, 404] width 14 height 14
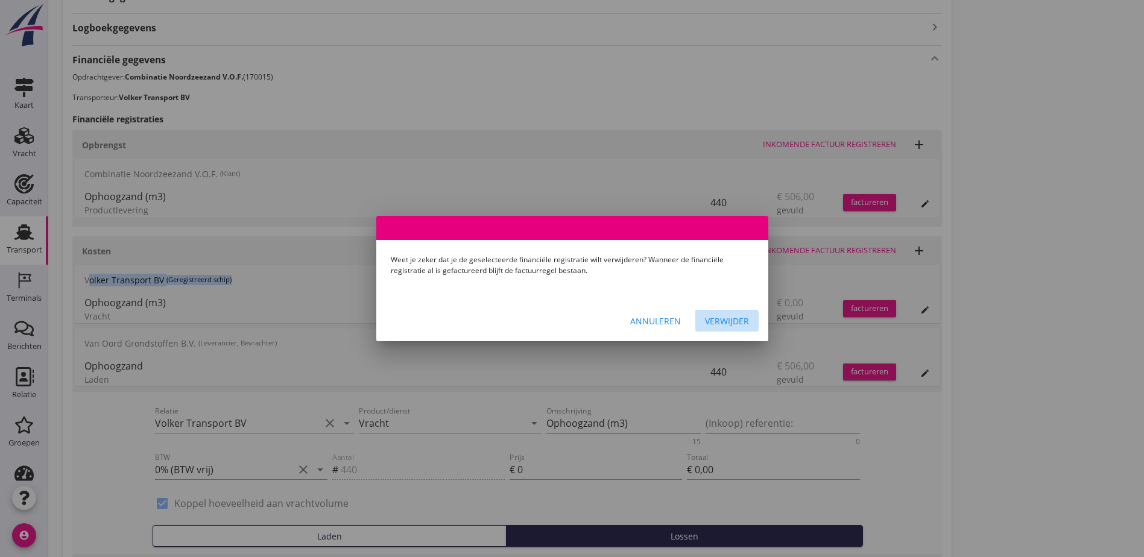
click at [718, 320] on div "Verwijder" at bounding box center [727, 321] width 44 height 13
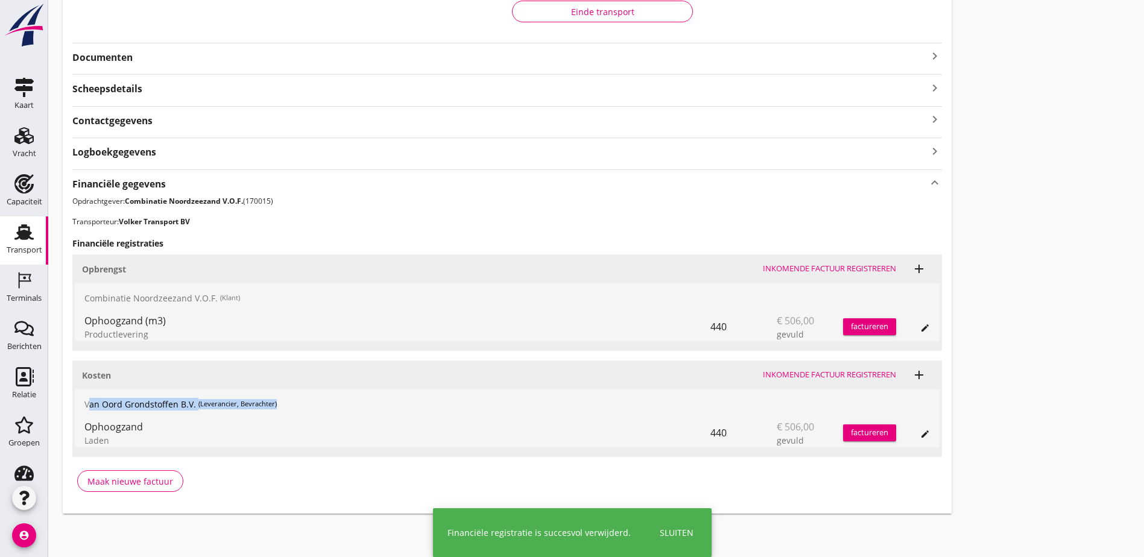
scroll to position [281, 0]
click at [682, 325] on div "Transport overzicht VOG-250530 Bremare ([PERSON_NAME]) local_gas_station emerge…" at bounding box center [596, 123] width 1096 height 809
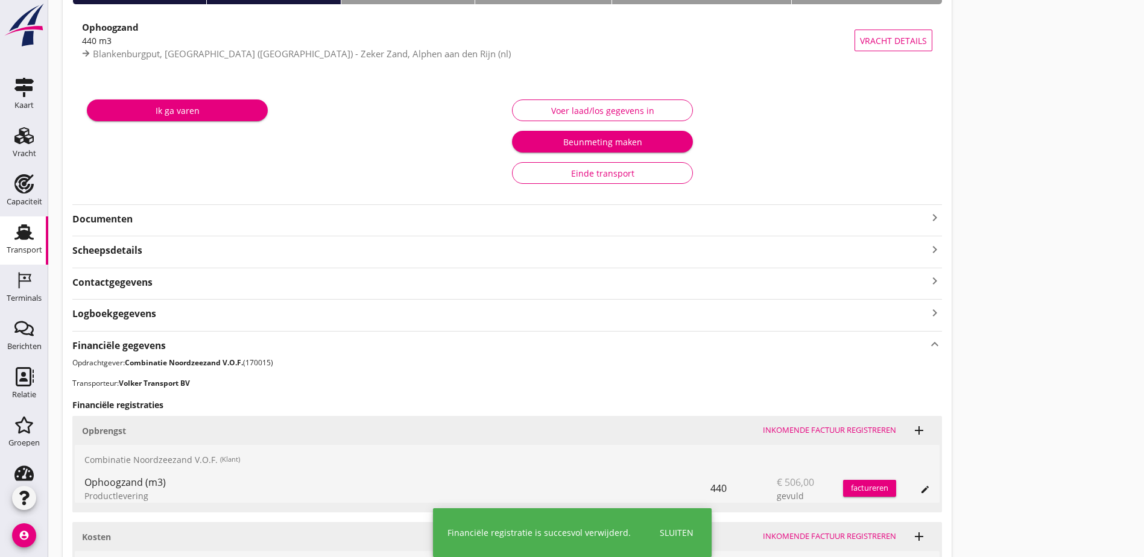
scroll to position [0, 0]
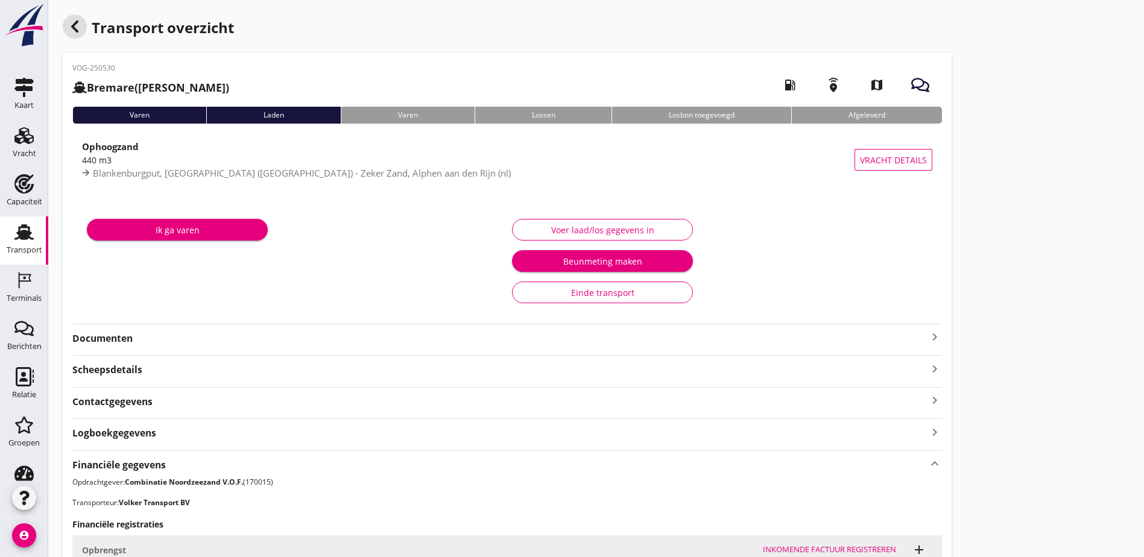
click at [78, 30] on icon "button" at bounding box center [75, 26] width 14 height 14
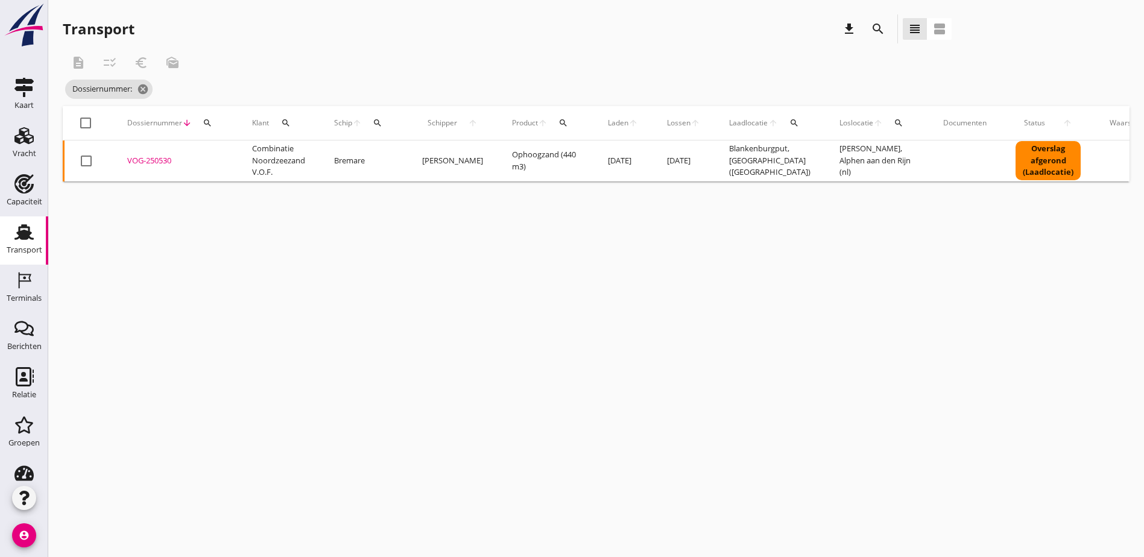
click at [204, 118] on icon "search" at bounding box center [208, 123] width 10 height 10
click at [232, 151] on input "Zoeken op dossiernummer..." at bounding box center [263, 157] width 125 height 19
paste input "VOG-250519"
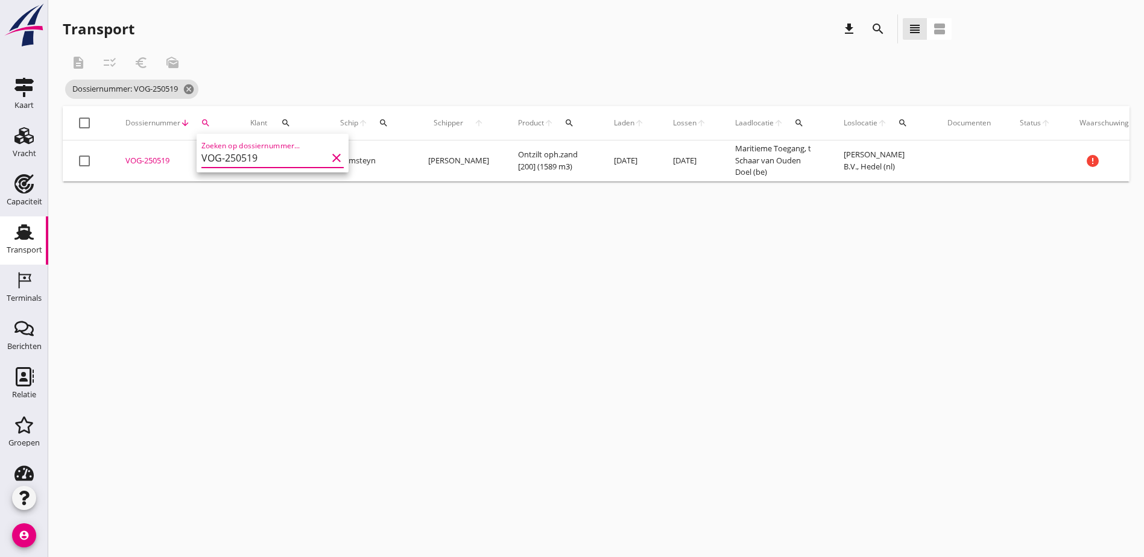
type input "VOG-250519"
click at [157, 157] on div "VOG-250519" at bounding box center [173, 161] width 96 height 12
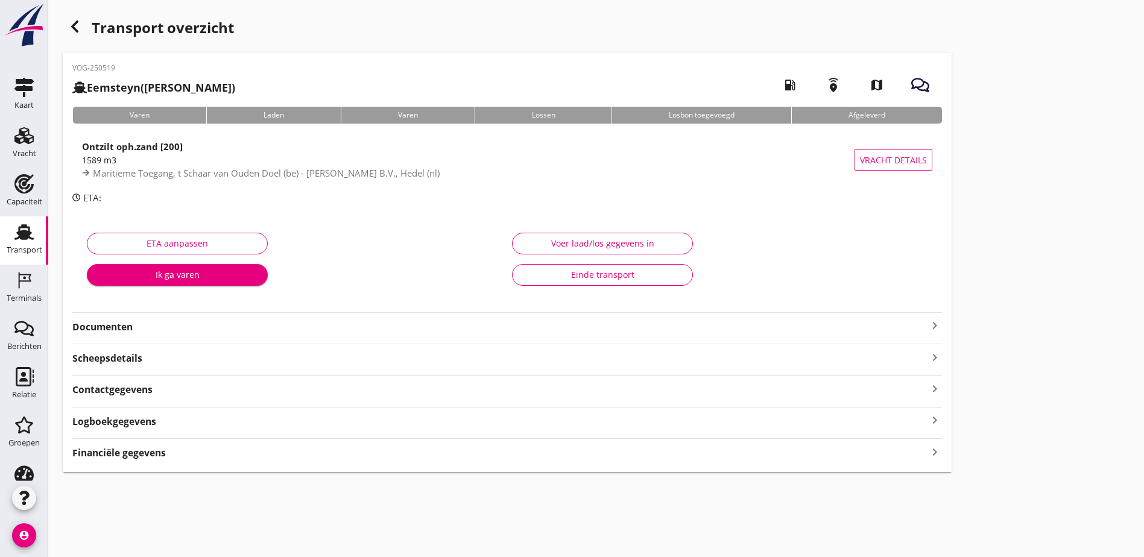
click at [208, 455] on div "Financiële gegevens keyboard_arrow_right" at bounding box center [507, 452] width 870 height 16
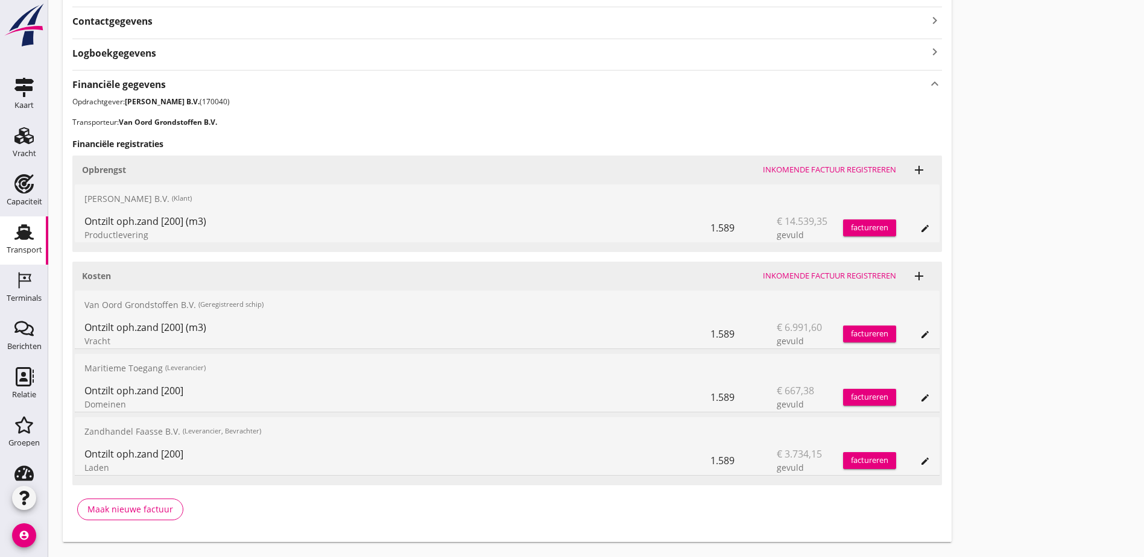
scroll to position [397, 0]
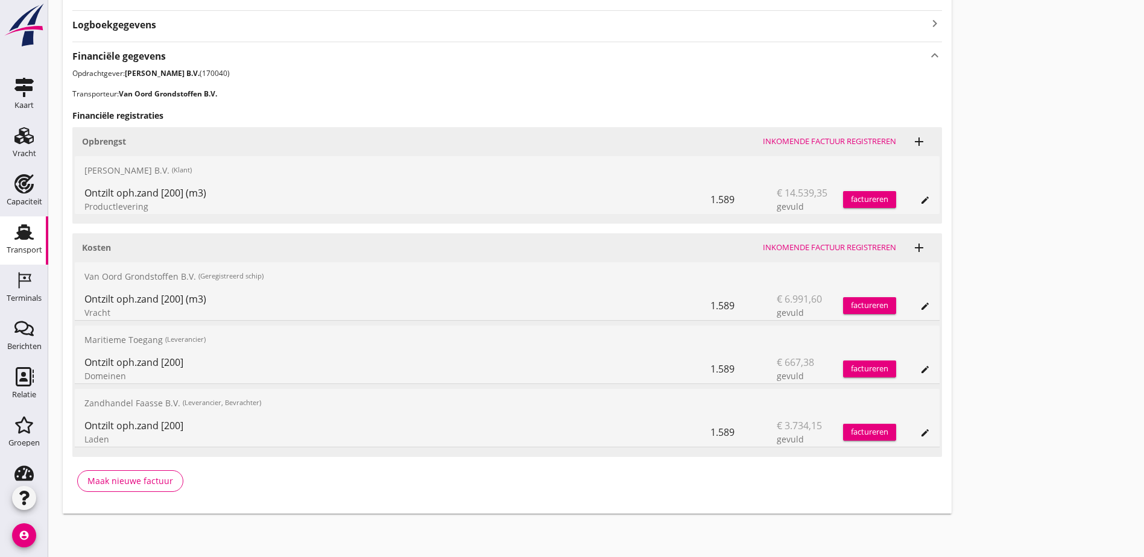
drag, startPoint x: 157, startPoint y: 441, endPoint x: 85, endPoint y: 404, distance: 80.7
click at [85, 404] on div "Zandhandel Faasse B.V. (Leverancier, Bevrachter) Ontzilt oph.zand [200] Laden 1…" at bounding box center [507, 418] width 865 height 59
click at [85, 404] on div "Zandhandel Faasse B.V. (Leverancier, Bevrachter)" at bounding box center [507, 403] width 865 height 29
drag, startPoint x: 93, startPoint y: 405, endPoint x: 135, endPoint y: 430, distance: 48.7
click at [135, 430] on div "Zandhandel Faasse B.V. (Leverancier, Bevrachter) Ontzilt oph.zand [200] Laden 1…" at bounding box center [507, 418] width 865 height 59
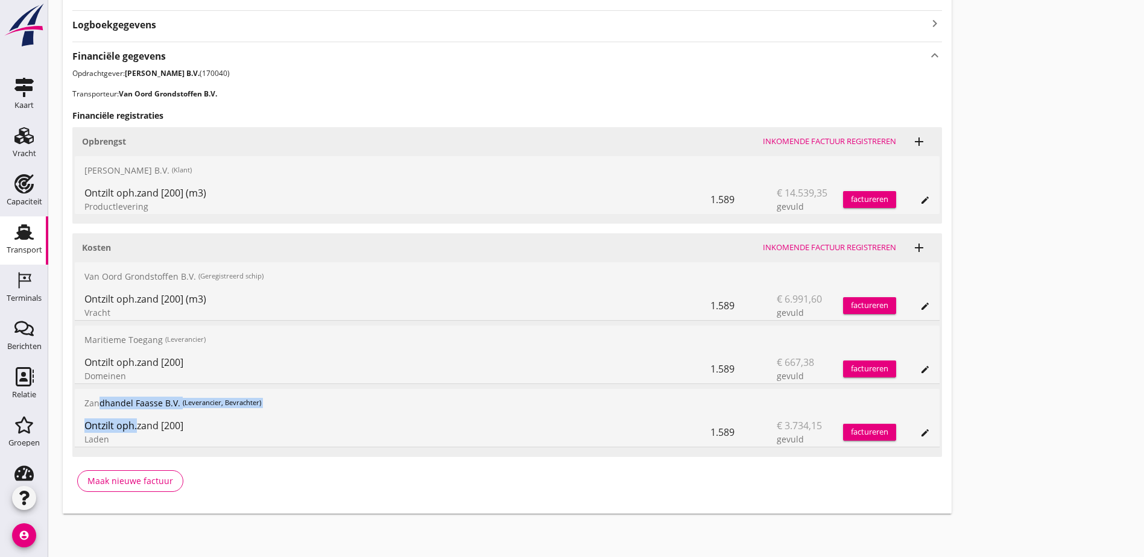
drag, startPoint x: 135, startPoint y: 430, endPoint x: 84, endPoint y: 405, distance: 57.2
click at [84, 405] on div "Zandhandel Faasse B.V. (Leverancier, Bevrachter) Ontzilt oph.zand [200] Laden 1…" at bounding box center [507, 418] width 865 height 59
click at [84, 405] on div "Zandhandel Faasse B.V. (Leverancier, Bevrachter)" at bounding box center [507, 403] width 865 height 29
click at [677, 387] on div "Transport overzicht VOG-250519 Eemsteyn ([PERSON_NAME]) local_gas_station emerg…" at bounding box center [596, 65] width 1096 height 925
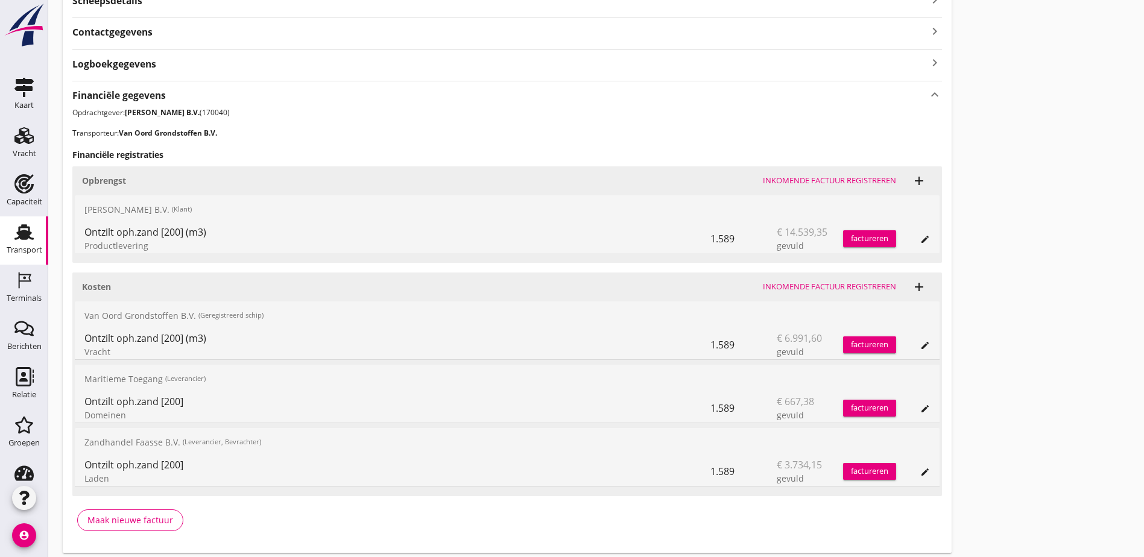
scroll to position [337, 0]
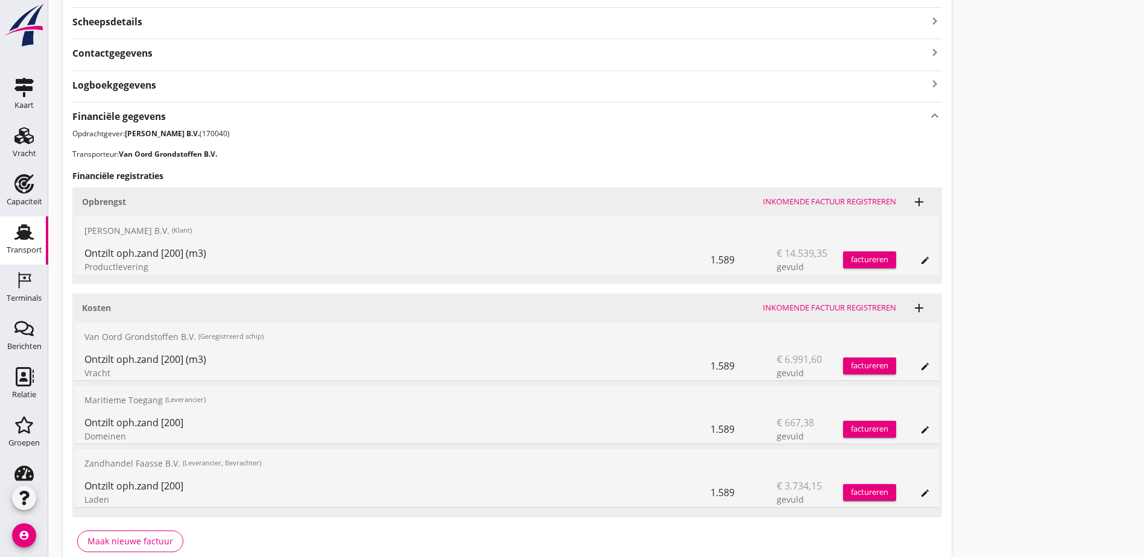
click at [717, 402] on div "Transport overzicht VOG-250519 Eemsteyn ([PERSON_NAME]) local_gas_station emerg…" at bounding box center [596, 125] width 1096 height 925
click at [709, 261] on div "Transport overzicht VOG-250519 Eemsteyn ([PERSON_NAME]) local_gas_station emerg…" at bounding box center [596, 125] width 1096 height 925
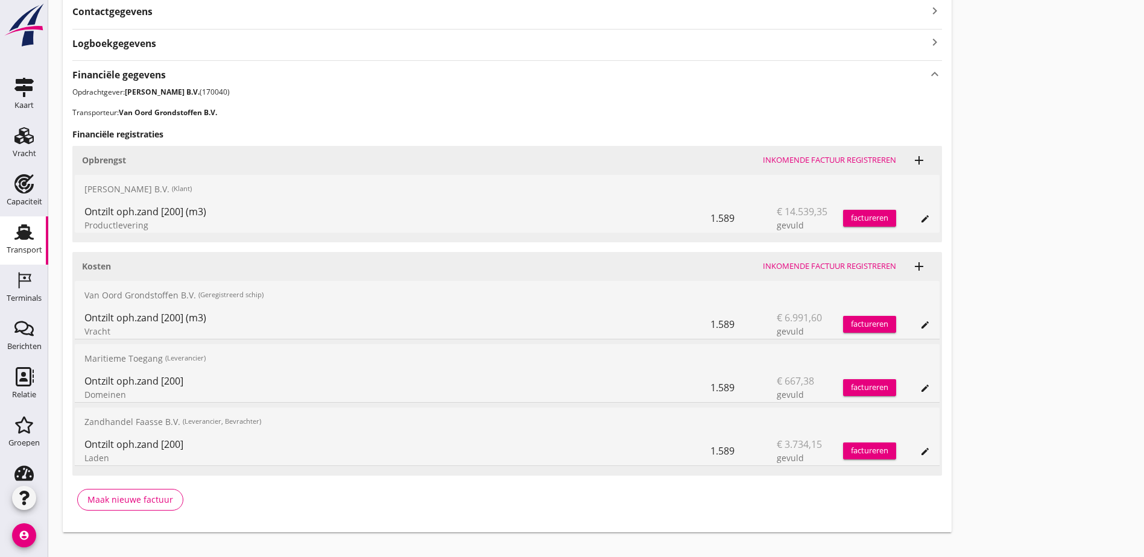
scroll to position [397, 0]
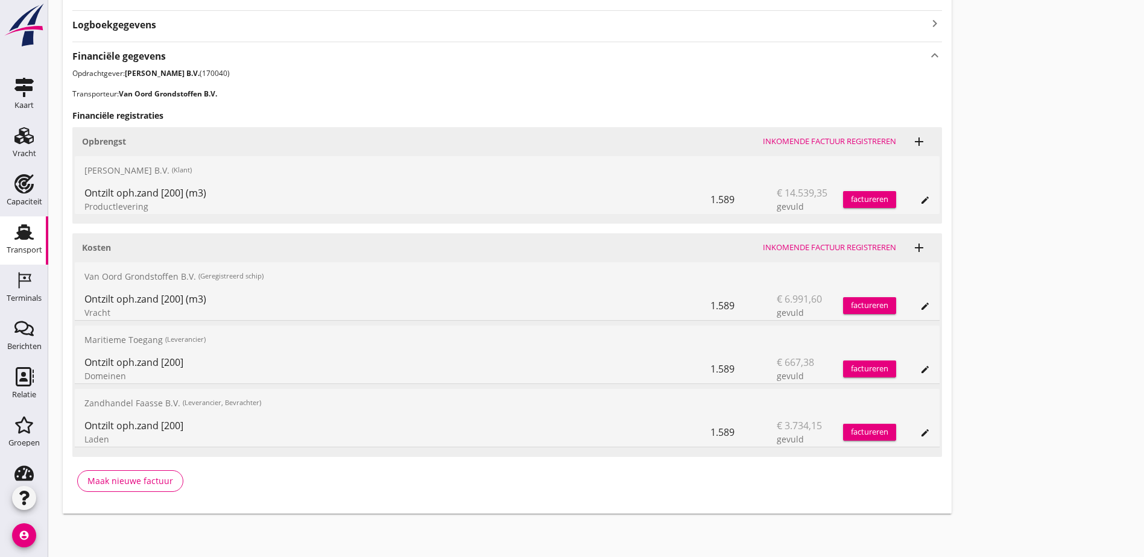
click at [711, 434] on div "1.589" at bounding box center [744, 432] width 66 height 29
click at [677, 405] on div "Transport overzicht VOG-250519 Eemsteyn ([PERSON_NAME]) local_gas_station emerg…" at bounding box center [596, 65] width 1096 height 925
click at [92, 437] on div "Laden" at bounding box center [397, 439] width 626 height 13
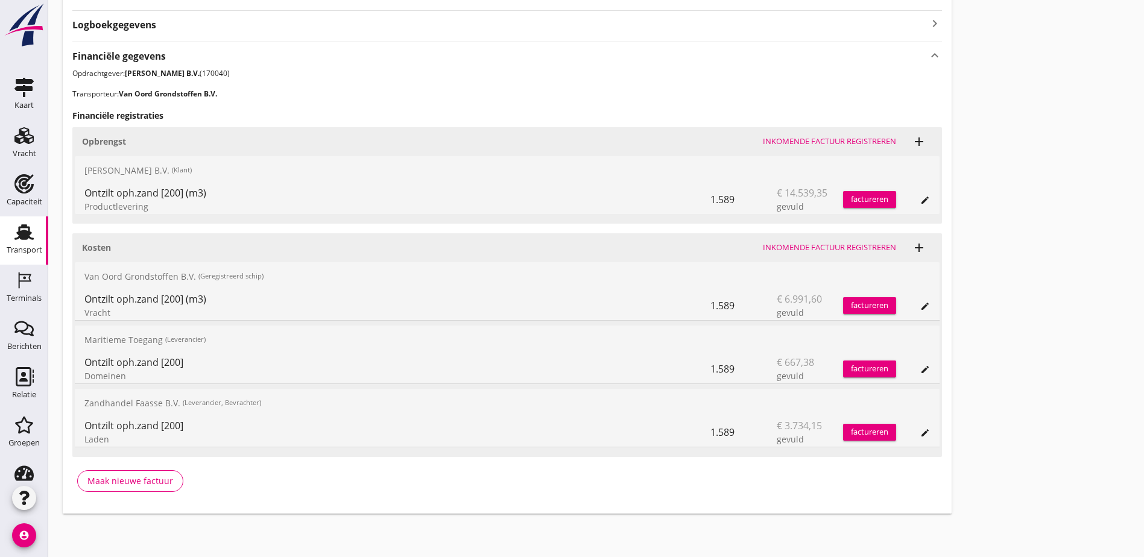
drag, startPoint x: 92, startPoint y: 437, endPoint x: 154, endPoint y: 426, distance: 63.1
click at [154, 426] on div "Ontzilt oph.zand [200]" at bounding box center [397, 426] width 626 height 14
click at [108, 373] on div "Domeinen" at bounding box center [397, 376] width 626 height 13
drag, startPoint x: 108, startPoint y: 373, endPoint x: 324, endPoint y: 351, distance: 217.0
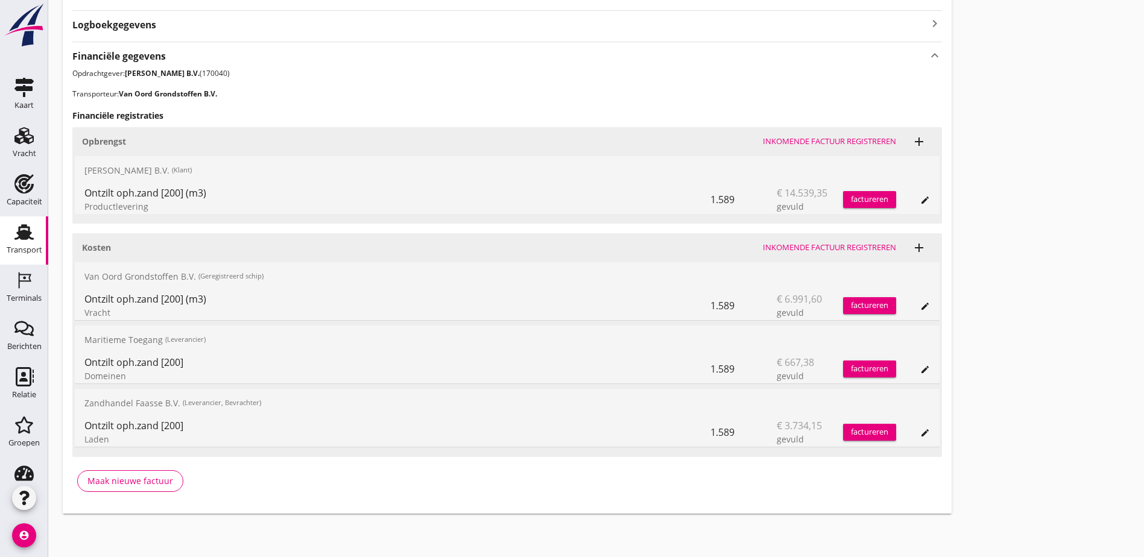
click at [324, 351] on div "Maritieme Toegang (Leverancier)" at bounding box center [507, 340] width 865 height 29
click at [100, 438] on div "Laden" at bounding box center [397, 439] width 626 height 13
drag, startPoint x: 100, startPoint y: 438, endPoint x: 95, endPoint y: 380, distance: 58.2
click at [95, 380] on div "Domeinen" at bounding box center [397, 376] width 626 height 13
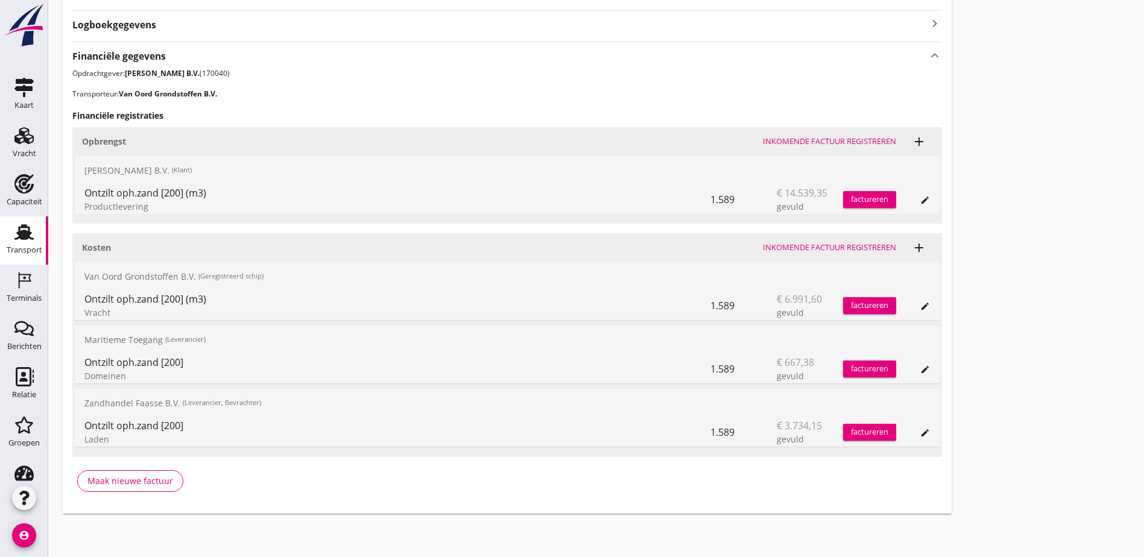
click at [95, 380] on div "Domeinen" at bounding box center [397, 376] width 626 height 13
click at [279, 381] on div "Domeinen" at bounding box center [397, 376] width 626 height 13
click at [711, 198] on div "1.589" at bounding box center [744, 199] width 66 height 29
drag, startPoint x: 359, startPoint y: 198, endPoint x: 369, endPoint y: 203, distance: 11.1
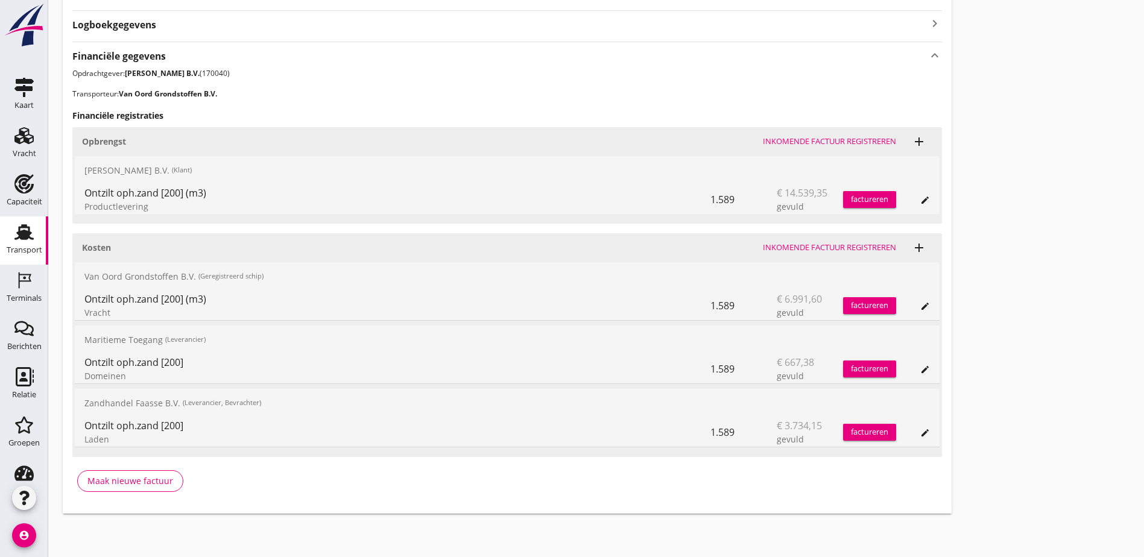
click at [711, 203] on div "1.589" at bounding box center [744, 199] width 66 height 29
click at [711, 308] on div "1.589" at bounding box center [744, 305] width 66 height 29
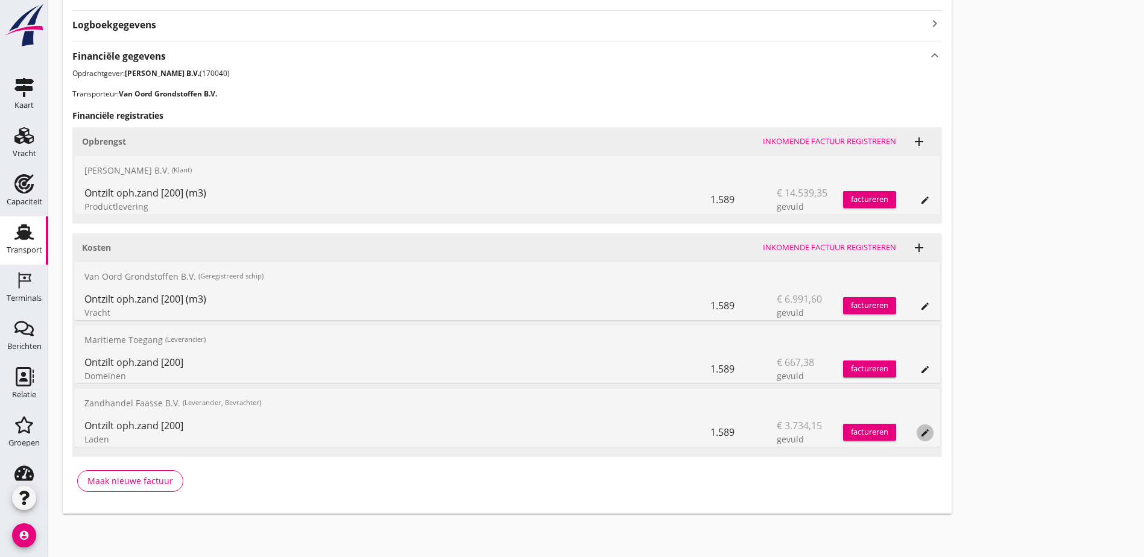
click at [917, 434] on div "edit" at bounding box center [925, 433] width 17 height 10
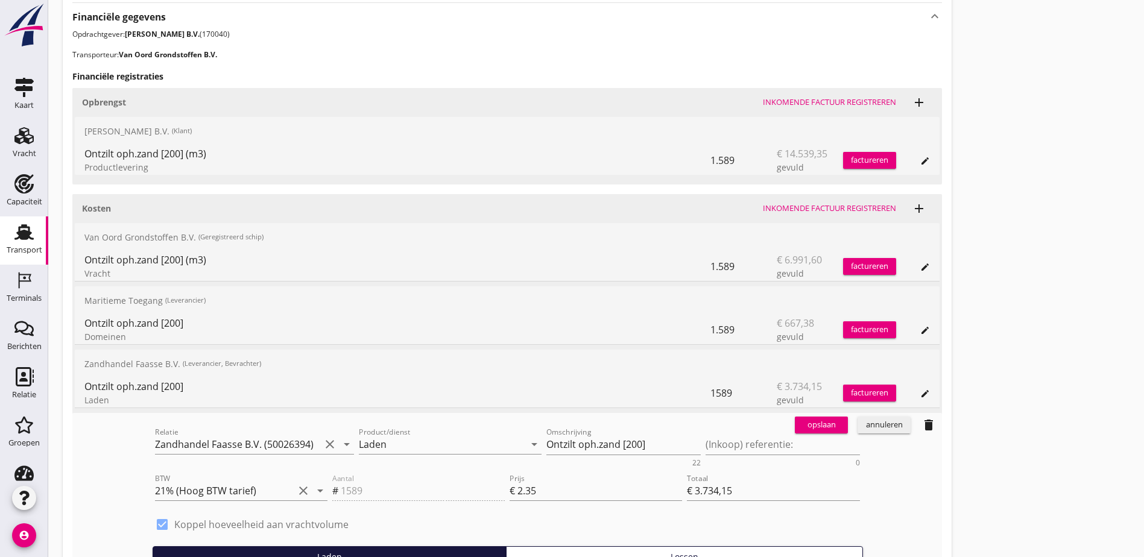
scroll to position [457, 0]
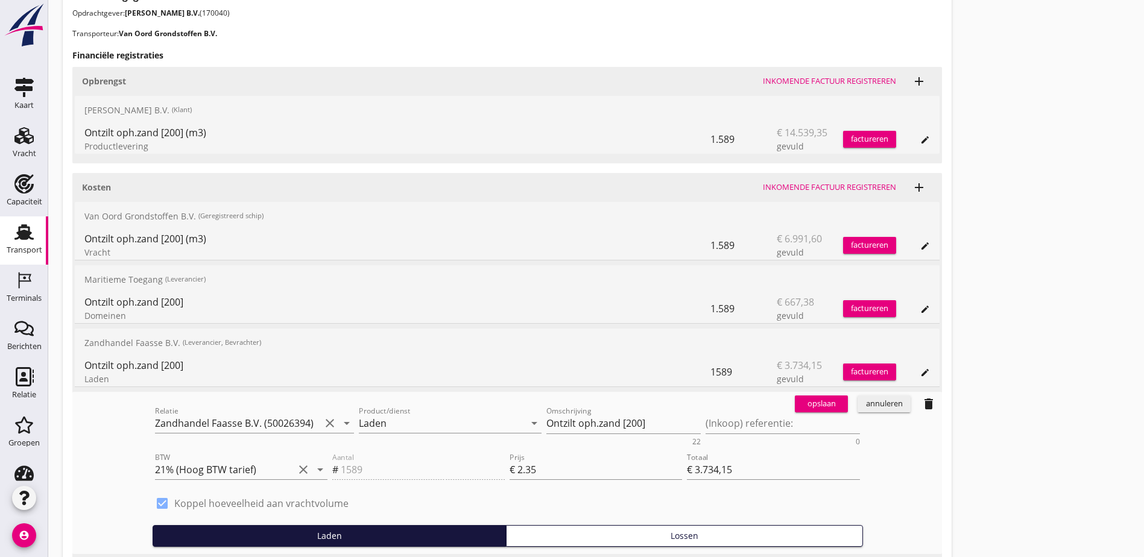
click at [330, 464] on div "Aantal # 1589" at bounding box center [418, 471] width 177 height 46
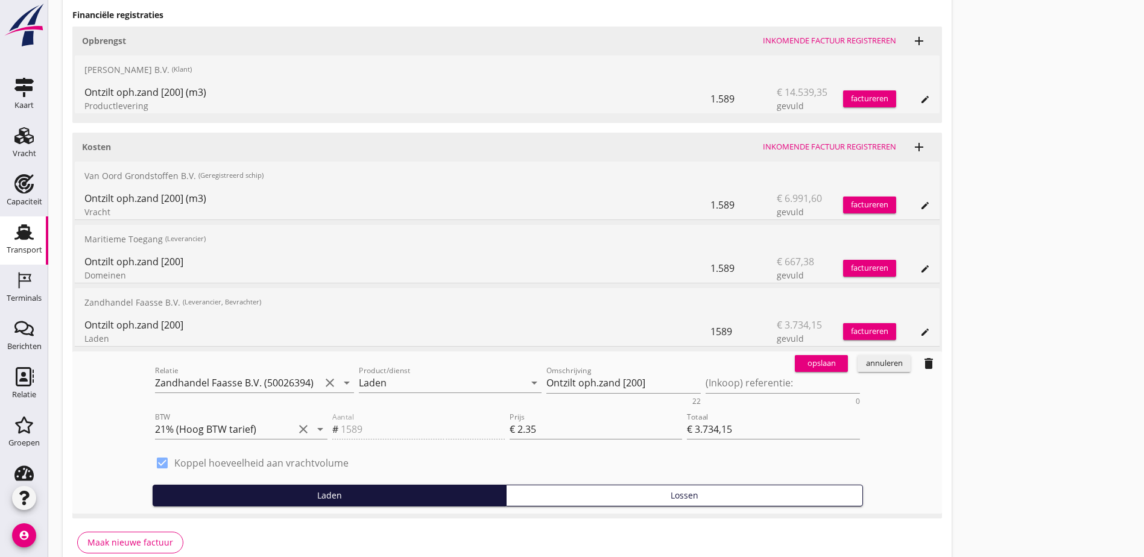
scroll to position [518, 0]
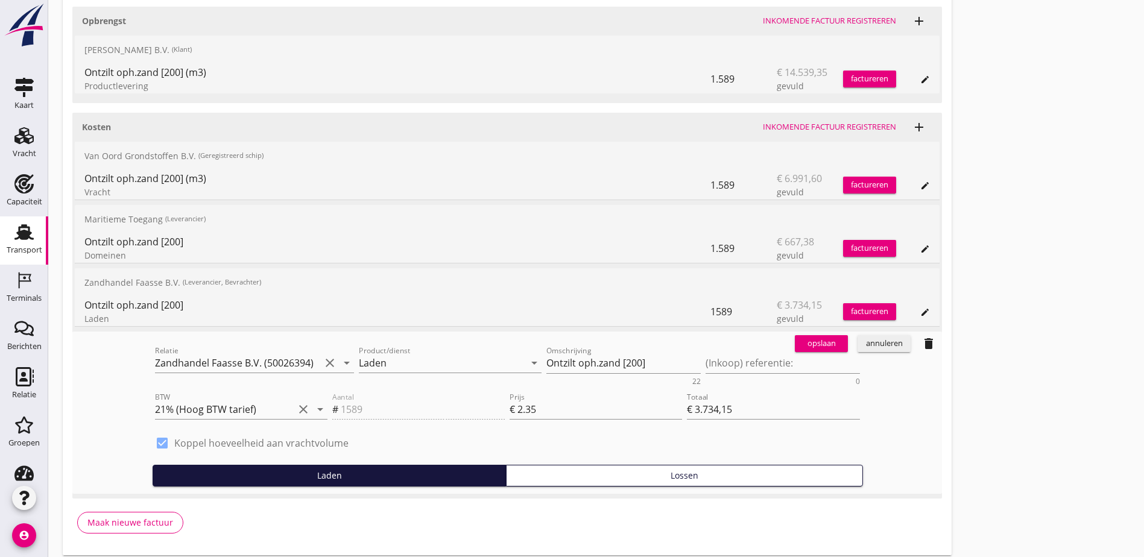
click at [206, 440] on label "Koppel hoeveelheid aan vrachtvolume" at bounding box center [261, 443] width 174 height 12
type input "0"
type input "€ 0,00"
checkbox input "false"
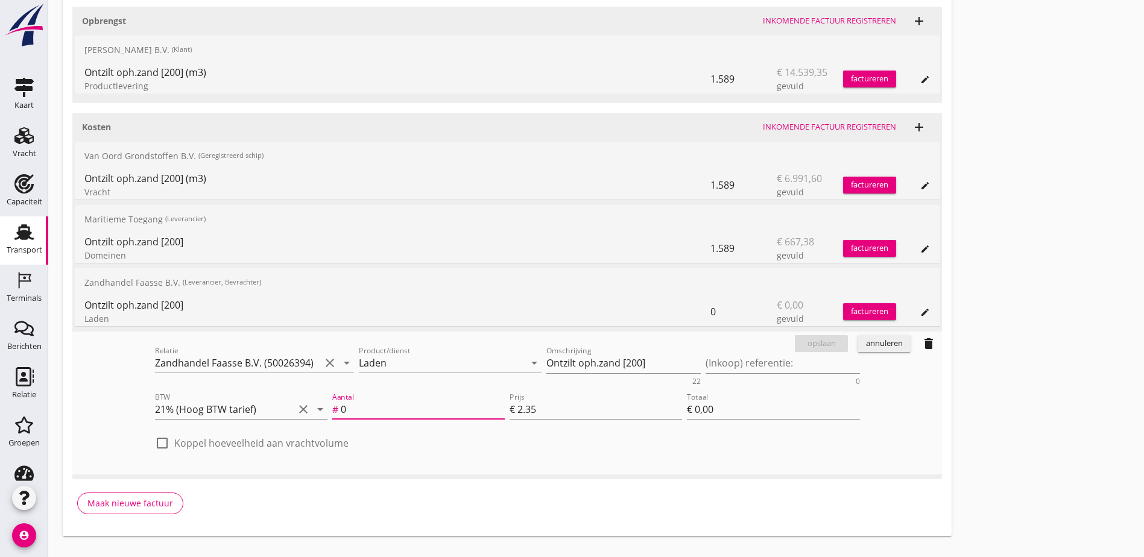
drag, startPoint x: 288, startPoint y: 408, endPoint x: 215, endPoint y: 408, distance: 72.4
click at [341, 408] on input "0" at bounding box center [423, 409] width 164 height 19
type input "1"
type input "€ 2,35"
type input "15"
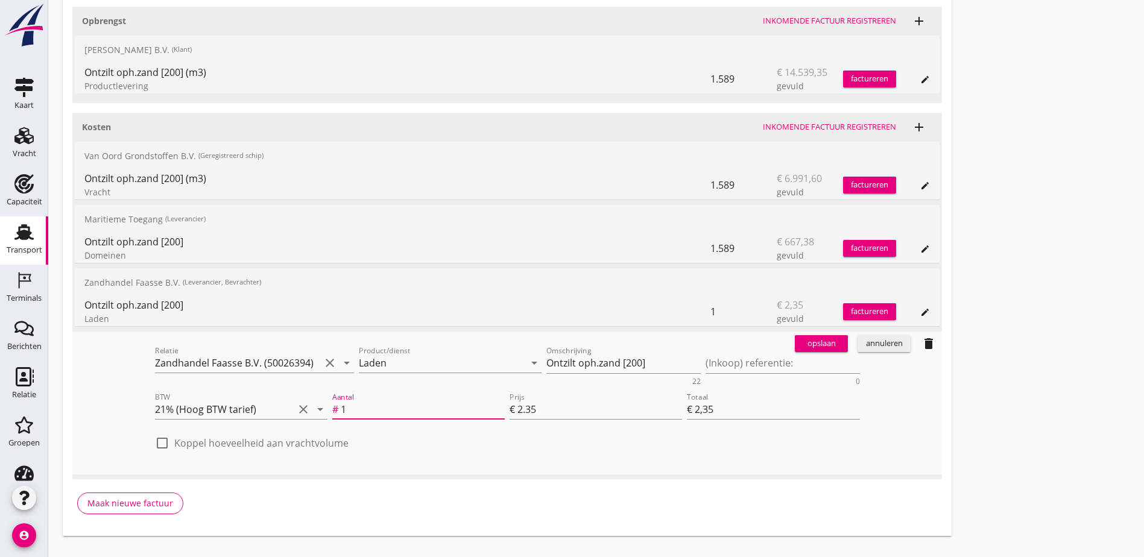
type input "€ 35,25"
type input "150"
type input "€ 352,50"
type input "1505"
type input "€ 3.536,75"
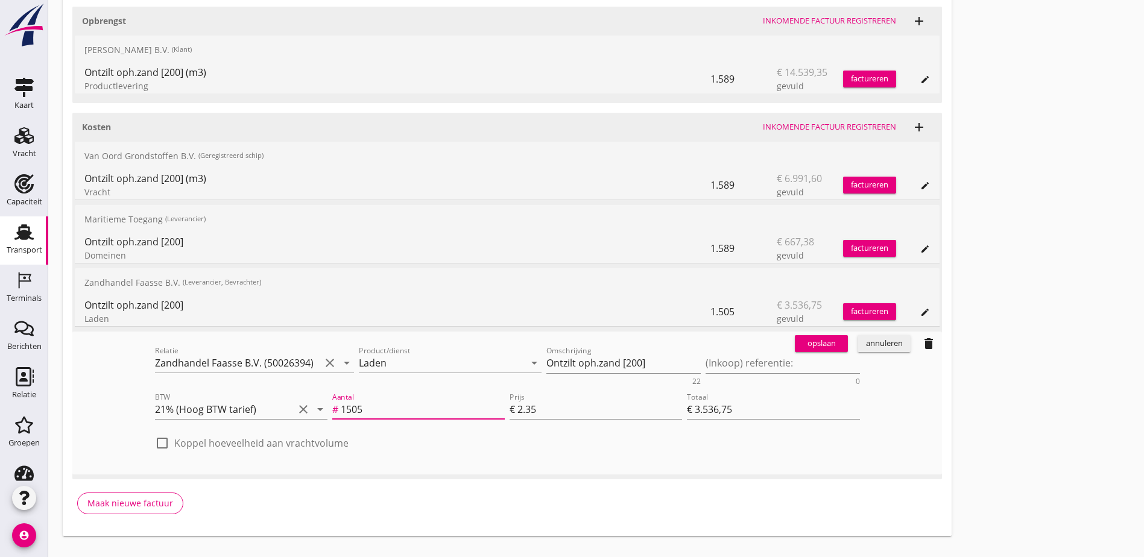
type input "1505"
click at [800, 344] on div "opslaan" at bounding box center [821, 344] width 43 height 12
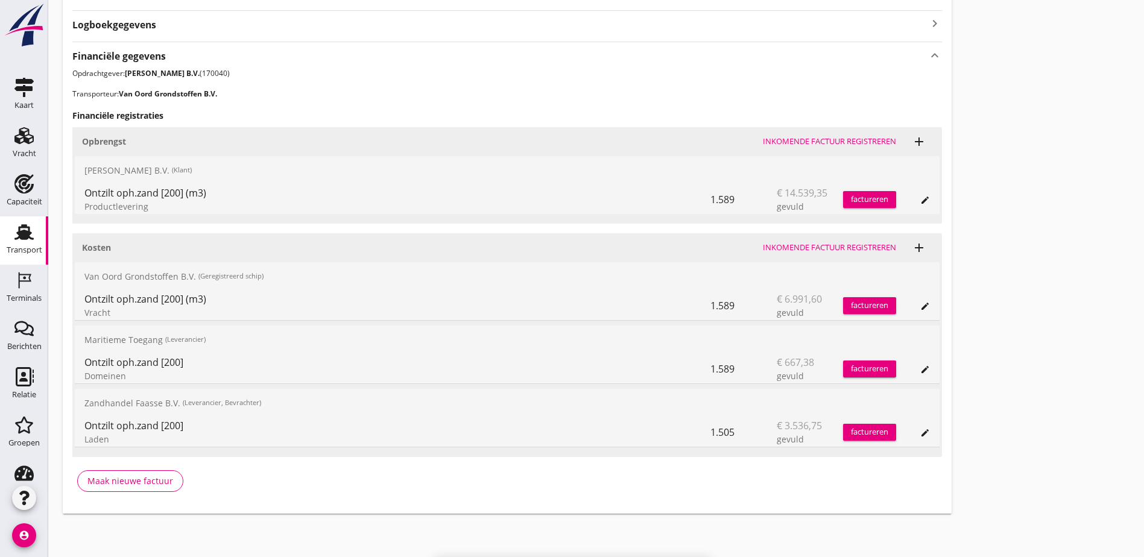
scroll to position [397, 0]
click at [711, 432] on div "1.505" at bounding box center [744, 432] width 66 height 29
drag, startPoint x: 367, startPoint y: 432, endPoint x: 357, endPoint y: 364, distance: 68.9
click at [711, 364] on div "1.589" at bounding box center [744, 369] width 66 height 29
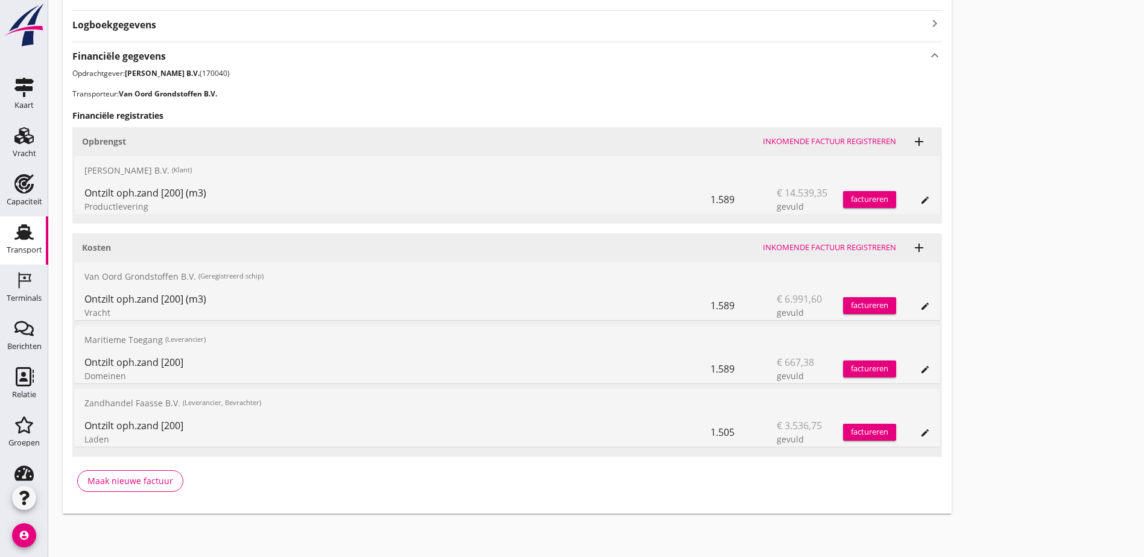
click at [711, 364] on div "1.589" at bounding box center [744, 369] width 66 height 29
click at [920, 367] on icon "edit" at bounding box center [925, 370] width 10 height 10
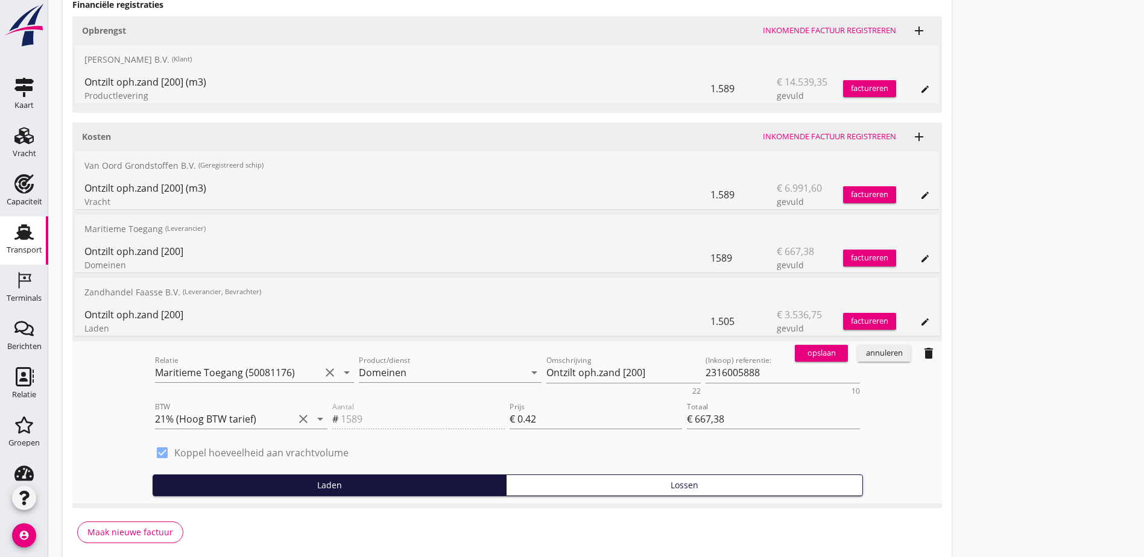
scroll to position [518, 0]
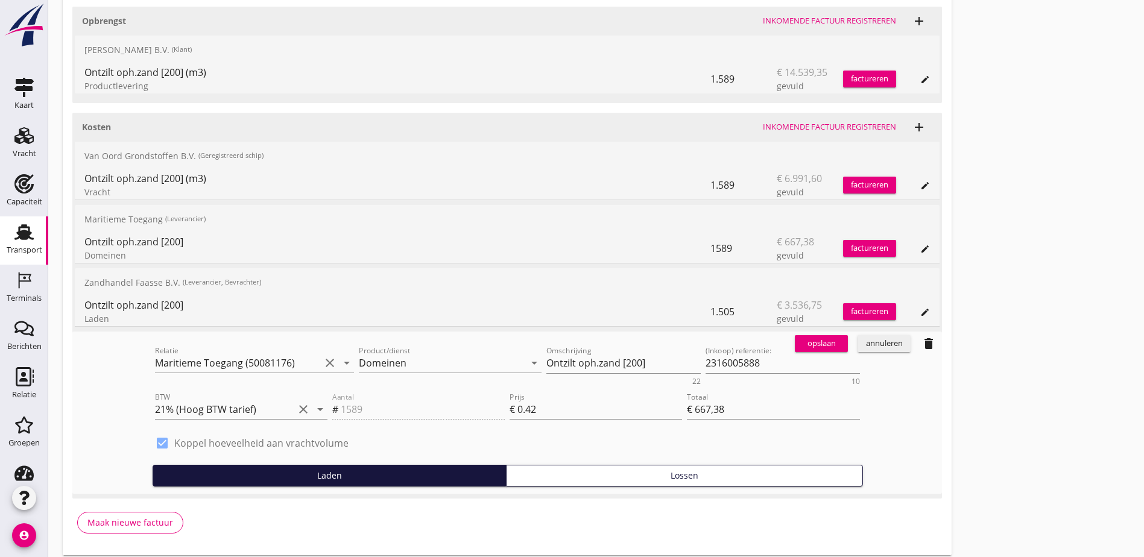
click at [174, 445] on label "Koppel hoeveelheid aan vrachtvolume" at bounding box center [261, 443] width 174 height 12
type input "0"
type input "€ 0,00"
checkbox input "false"
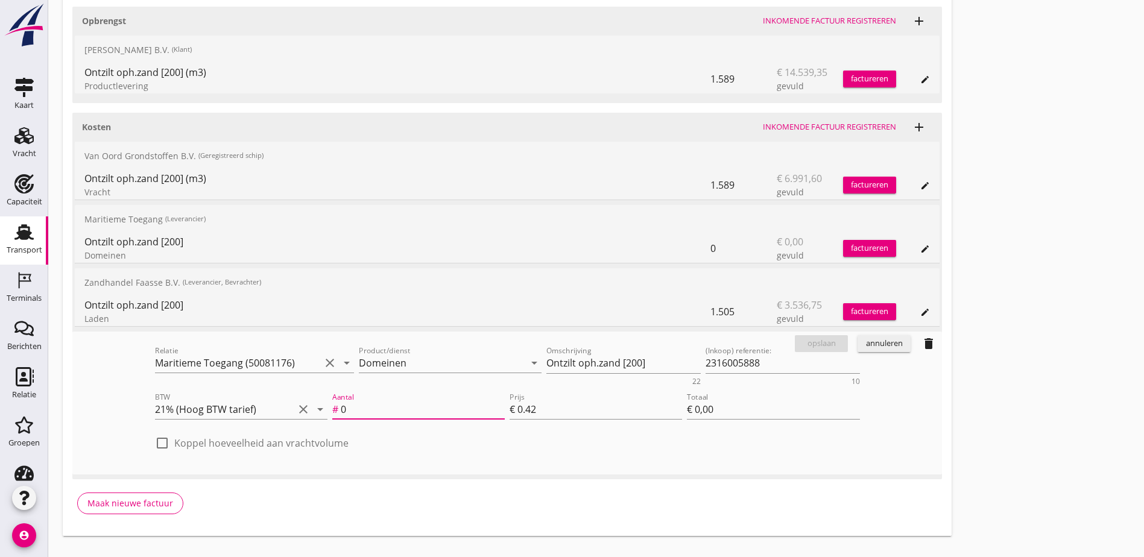
click at [341, 413] on input "0" at bounding box center [423, 409] width 164 height 19
type input "1"
type input "€ 0,42"
type input "185"
type input "€ 77,70"
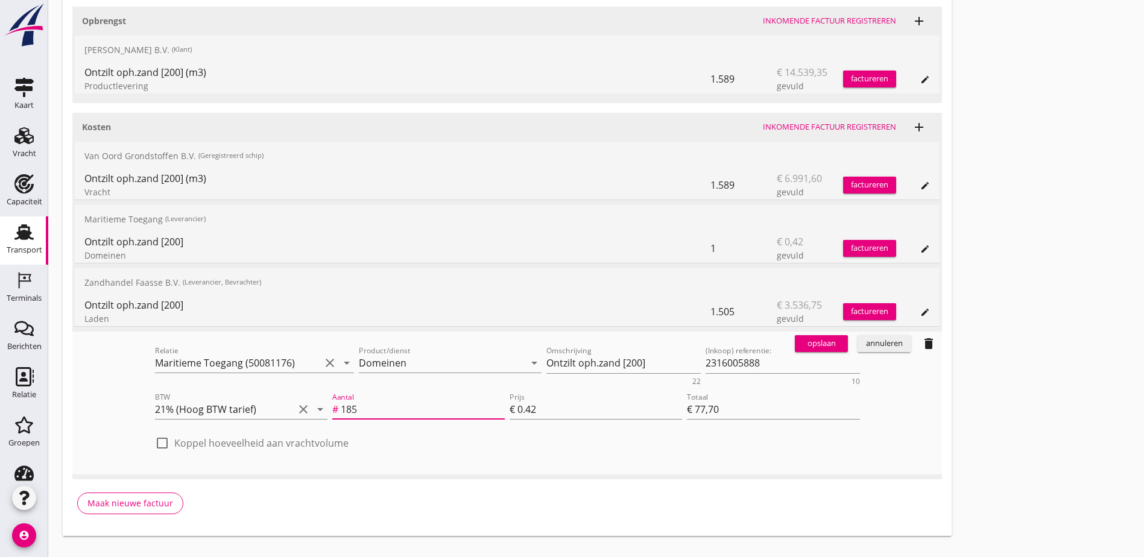
type input "1850"
type input "€ 777,00"
type input "185"
type input "€ 77,70"
type input "18"
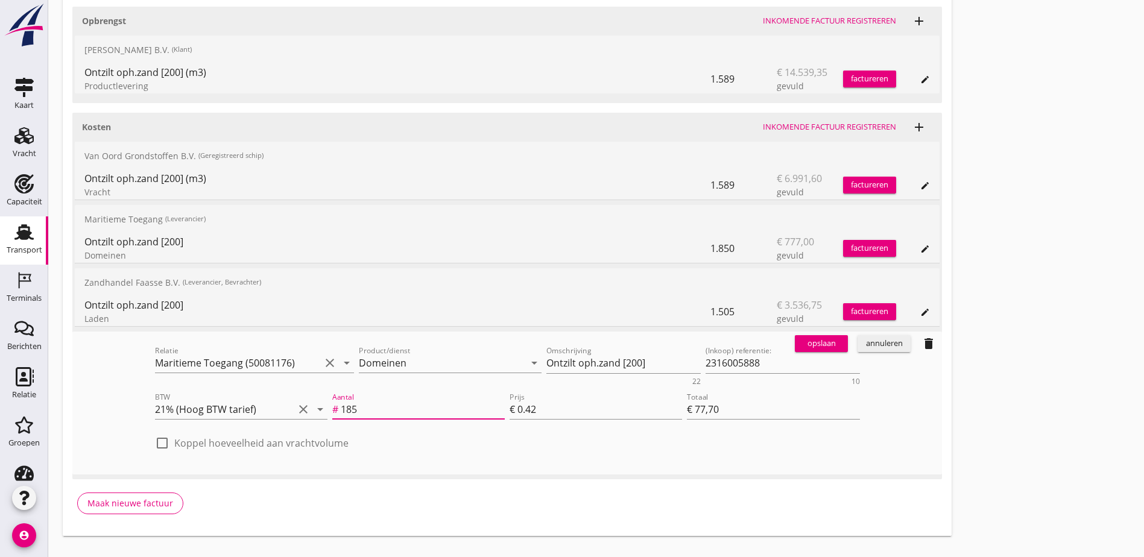
type input "€ 7,56"
type input "1"
type input "€ 0,42"
type input "15"
type input "€ 6,30"
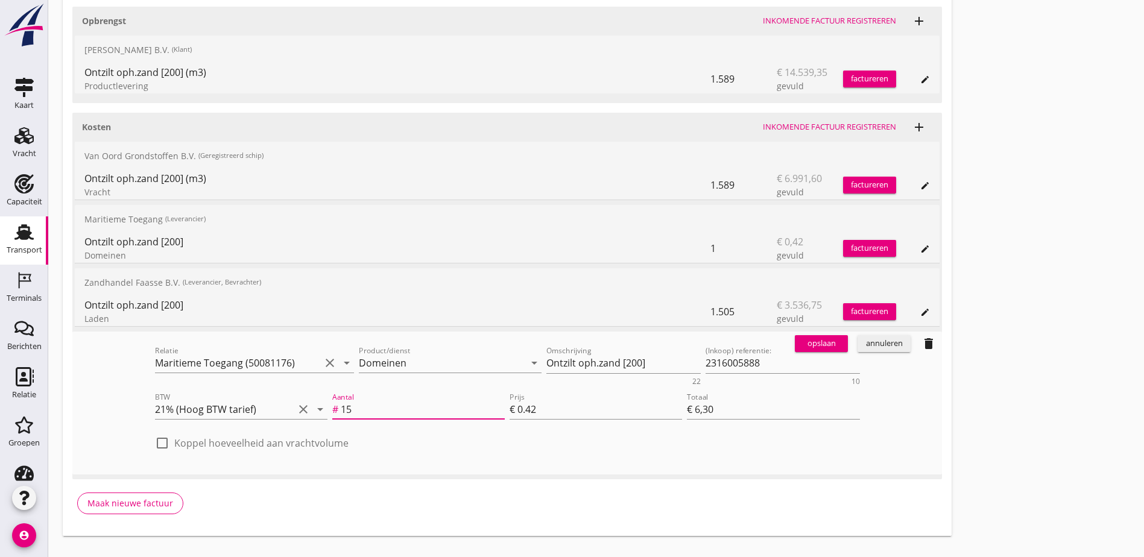
type input "150"
type input "€ 63,00"
type input "1505"
type input "€ 632,10"
type input "1505"
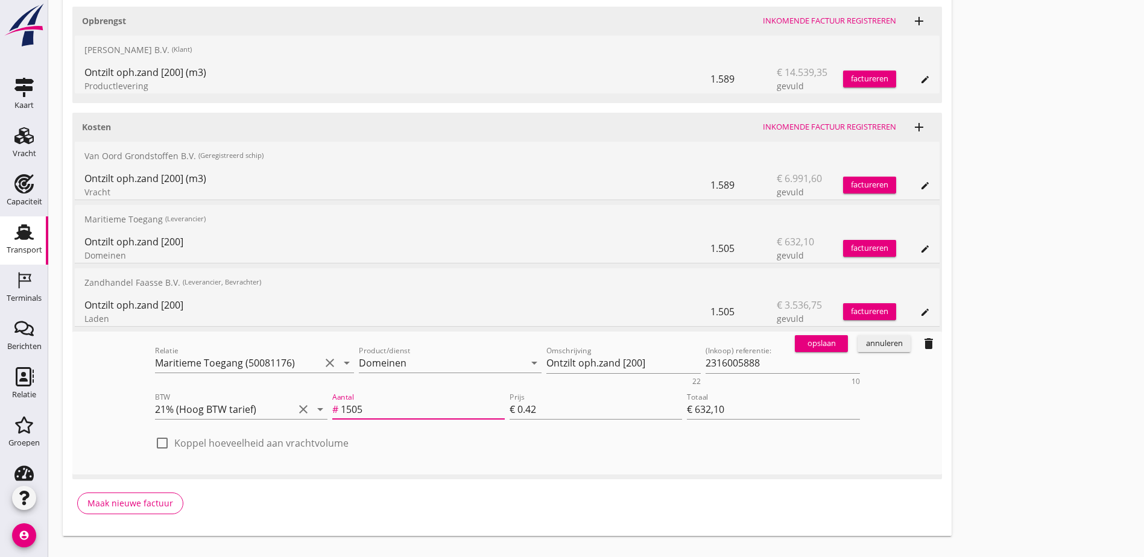
click at [800, 349] on div "opslaan" at bounding box center [821, 344] width 43 height 12
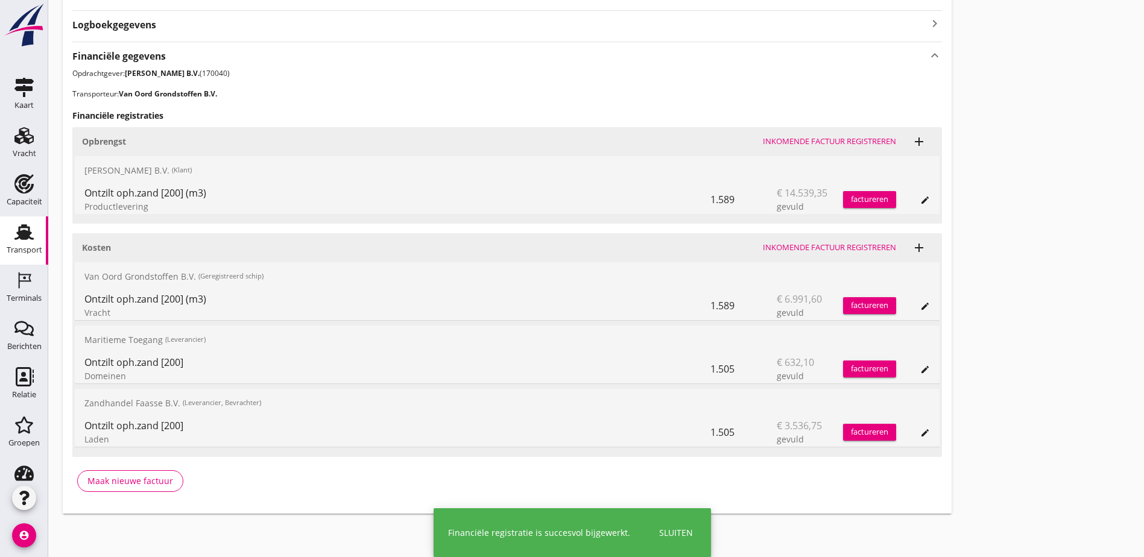
click at [711, 306] on div "1.589" at bounding box center [744, 305] width 66 height 29
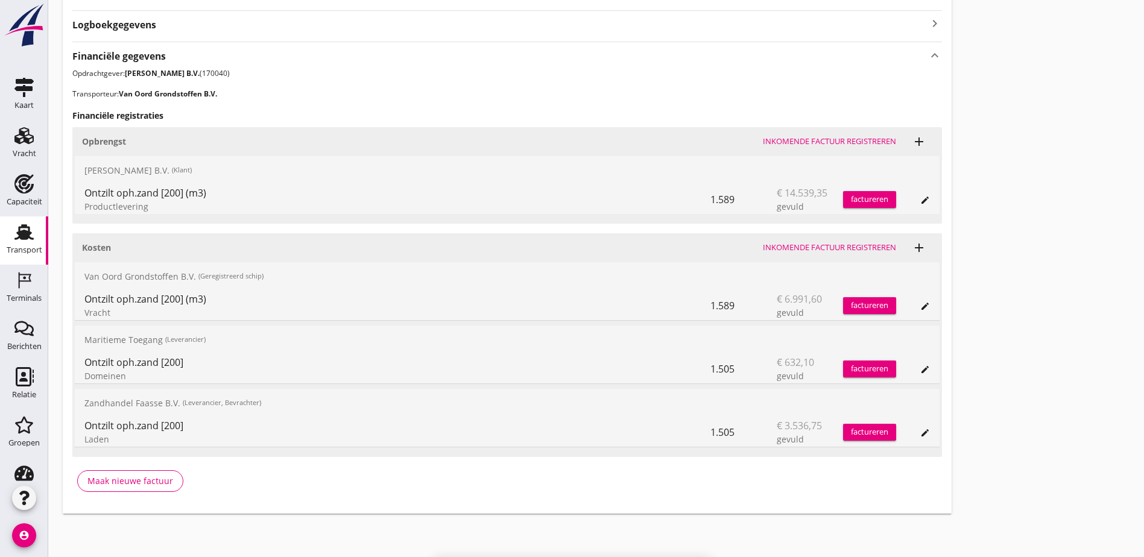
drag, startPoint x: 366, startPoint y: 306, endPoint x: 388, endPoint y: 306, distance: 22.3
click at [711, 306] on div "1.589" at bounding box center [744, 305] width 66 height 29
drag, startPoint x: 381, startPoint y: 307, endPoint x: 346, endPoint y: 309, distance: 35.1
click at [346, 309] on div "Ontzilt oph.zand [200] (m3) Vracht 1.589 € 6.991,60 gevuld factureren edit" at bounding box center [507, 305] width 865 height 29
drag, startPoint x: 86, startPoint y: 300, endPoint x: 122, endPoint y: 312, distance: 37.4
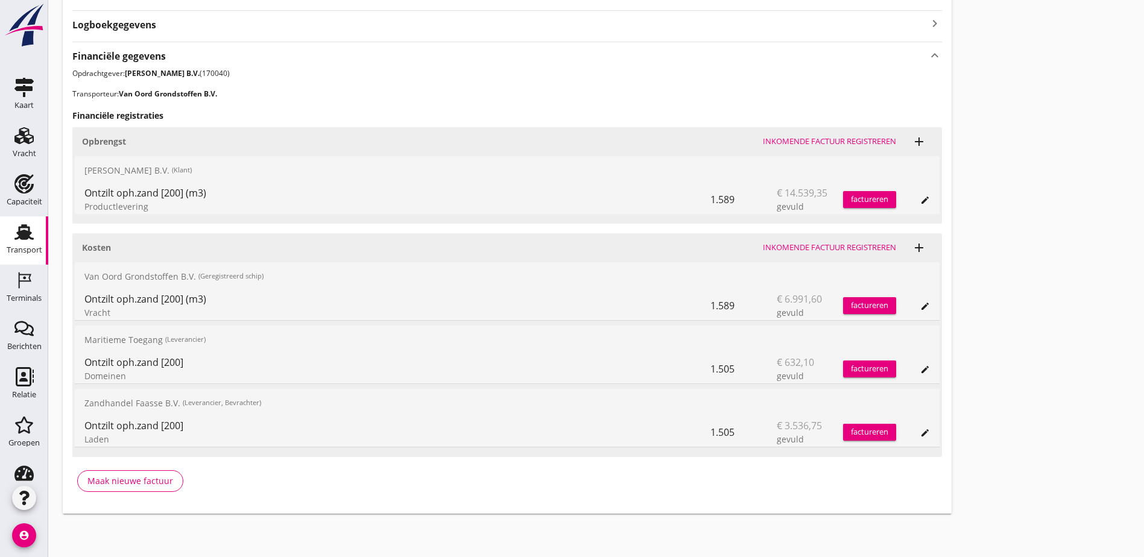
click at [122, 312] on div "Ontzilt oph.zand [200] (m3) Vracht" at bounding box center [397, 305] width 626 height 29
drag, startPoint x: 122, startPoint y: 312, endPoint x: 108, endPoint y: 307, distance: 14.7
click at [108, 307] on div "Vracht" at bounding box center [397, 312] width 626 height 13
drag, startPoint x: 100, startPoint y: 277, endPoint x: 172, endPoint y: 308, distance: 78.3
click at [172, 308] on div "[PERSON_NAME] Grondstoffen B.V. (Geregistreerd schip) Ontzilt oph.zand [200] (m…" at bounding box center [507, 291] width 865 height 59
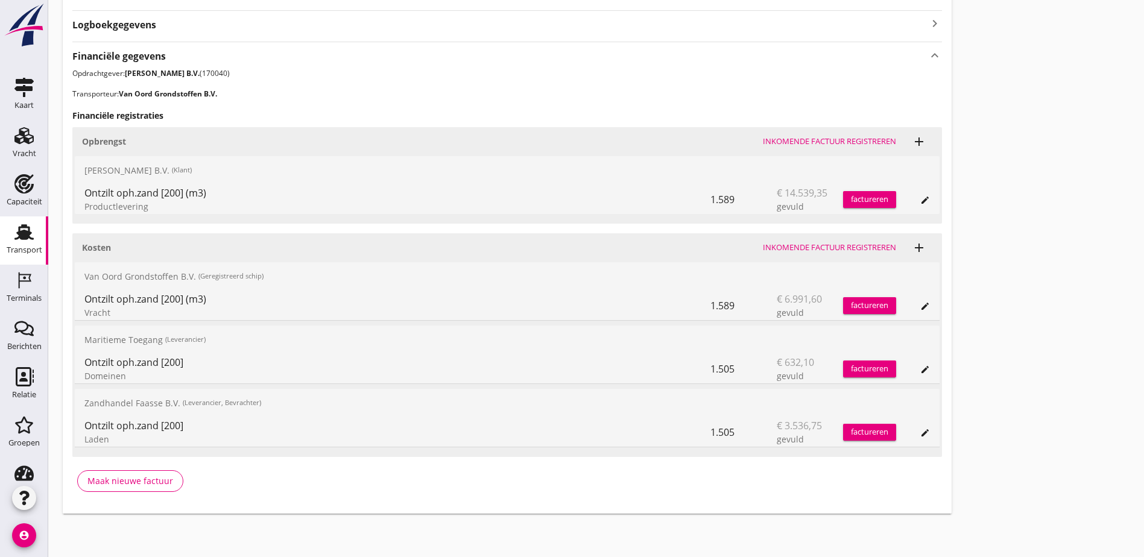
click at [172, 308] on div "Vracht" at bounding box center [397, 312] width 626 height 13
click at [711, 306] on div "1.589" at bounding box center [744, 305] width 66 height 29
drag, startPoint x: 361, startPoint y: 306, endPoint x: 299, endPoint y: 305, distance: 61.5
click at [302, 305] on div "Ontzilt oph.zand [200] (m3)" at bounding box center [397, 299] width 626 height 14
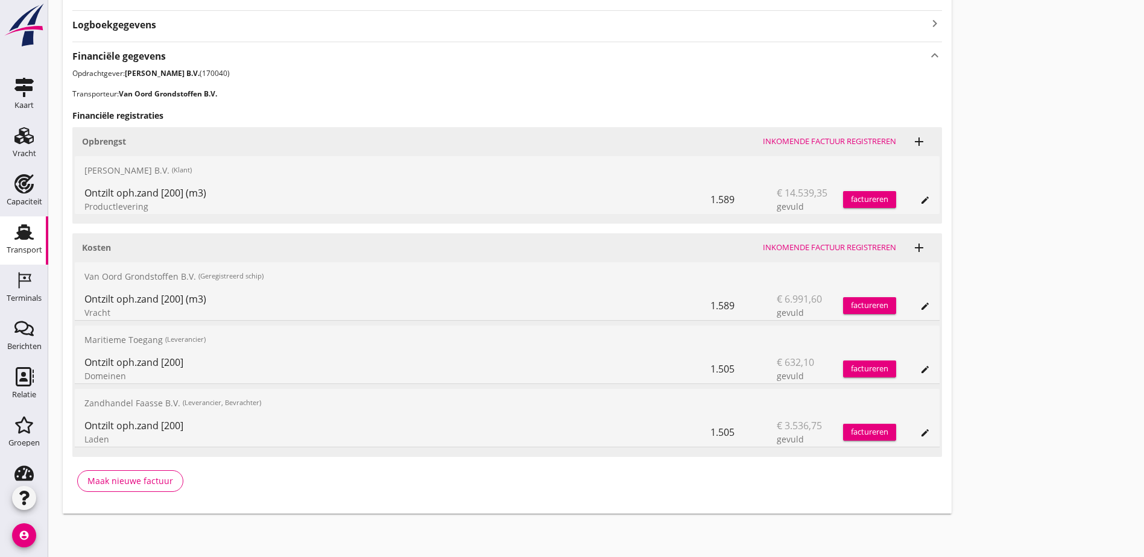
drag, startPoint x: 195, startPoint y: 273, endPoint x: 86, endPoint y: 276, distance: 108.6
click at [86, 276] on div "[PERSON_NAME] Grondstoffen B.V. (Geregistreerd schip)" at bounding box center [507, 276] width 865 height 29
drag, startPoint x: 700, startPoint y: 180, endPoint x: 627, endPoint y: 148, distance: 79.7
click at [700, 179] on div "Transport overzicht VOG-250519 Eemsteyn ([PERSON_NAME]) local_gas_station emerg…" at bounding box center [596, 65] width 1096 height 925
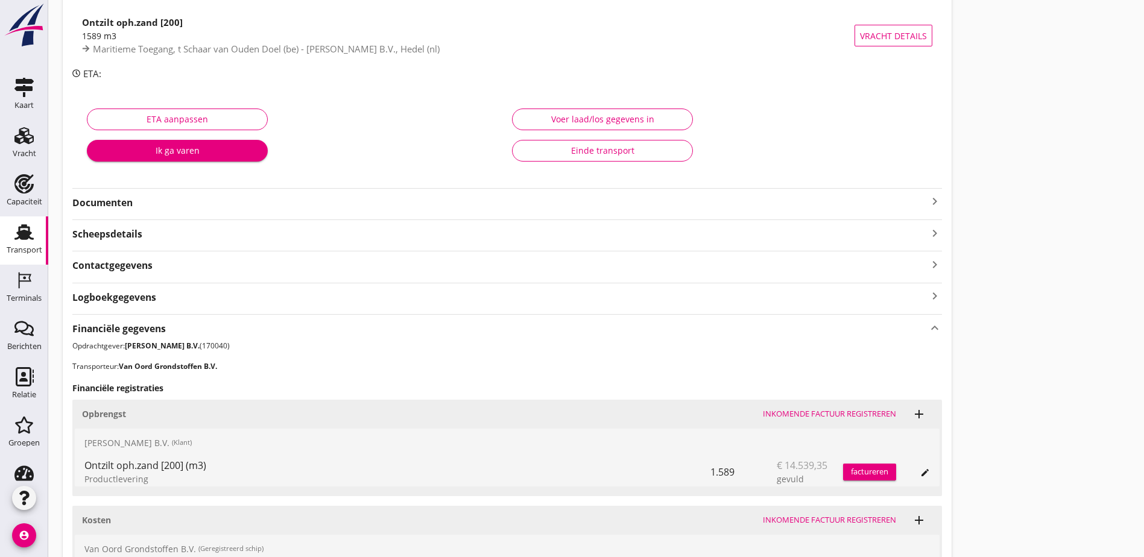
scroll to position [0, 0]
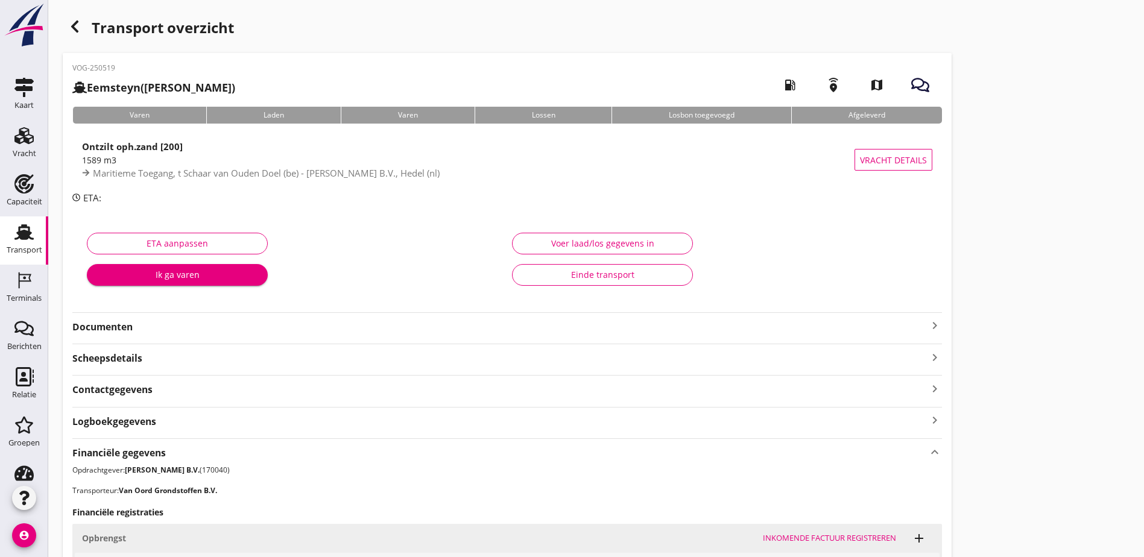
click at [62, 24] on div "Transport overzicht VOG-250519 Eemsteyn ([PERSON_NAME]) local_gas_station emerg…" at bounding box center [596, 462] width 1096 height 925
click at [68, 24] on icon "button" at bounding box center [75, 26] width 14 height 14
click at [27, 227] on icon "Transport" at bounding box center [23, 232] width 19 height 19
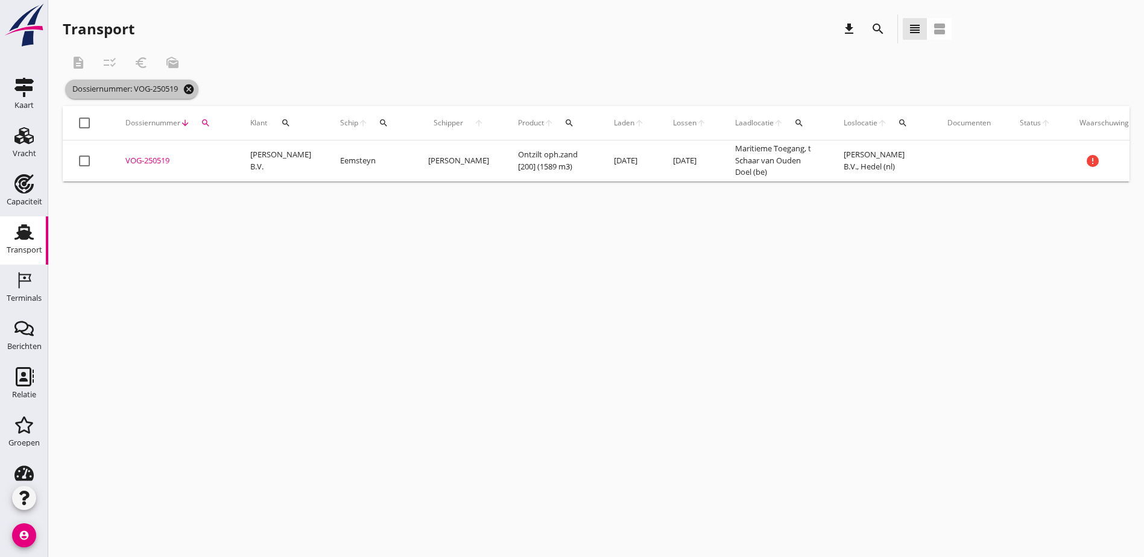
click at [195, 92] on icon "cancel" at bounding box center [189, 89] width 12 height 12
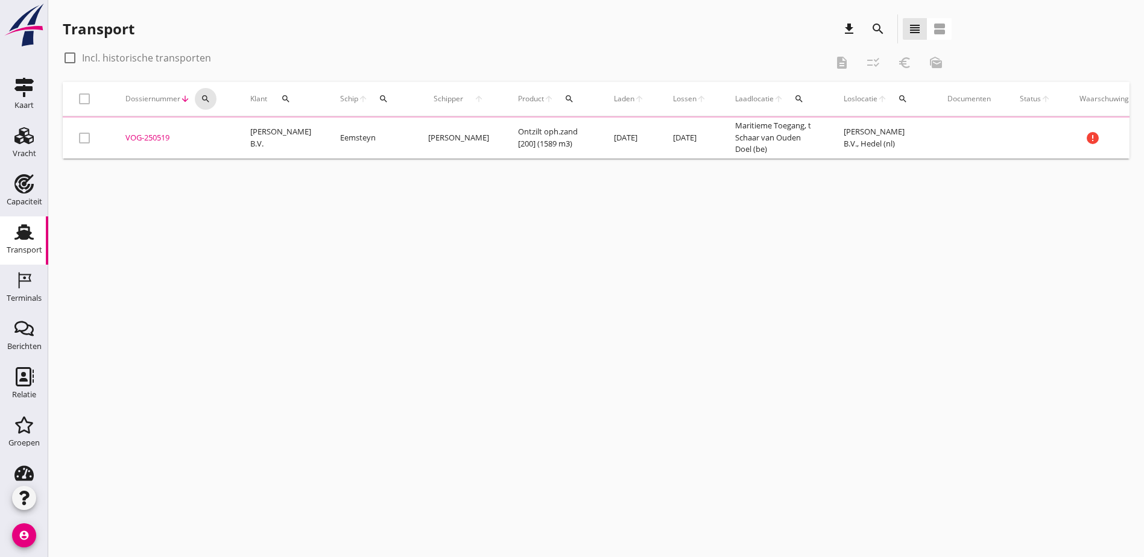
drag, startPoint x: 207, startPoint y: 98, endPoint x: 220, endPoint y: 133, distance: 37.4
click at [207, 97] on icon "search" at bounding box center [206, 99] width 10 height 10
click at [230, 133] on input "Zoeken op dossiernummer..." at bounding box center [262, 133] width 125 height 19
paste input "VOG-250518"
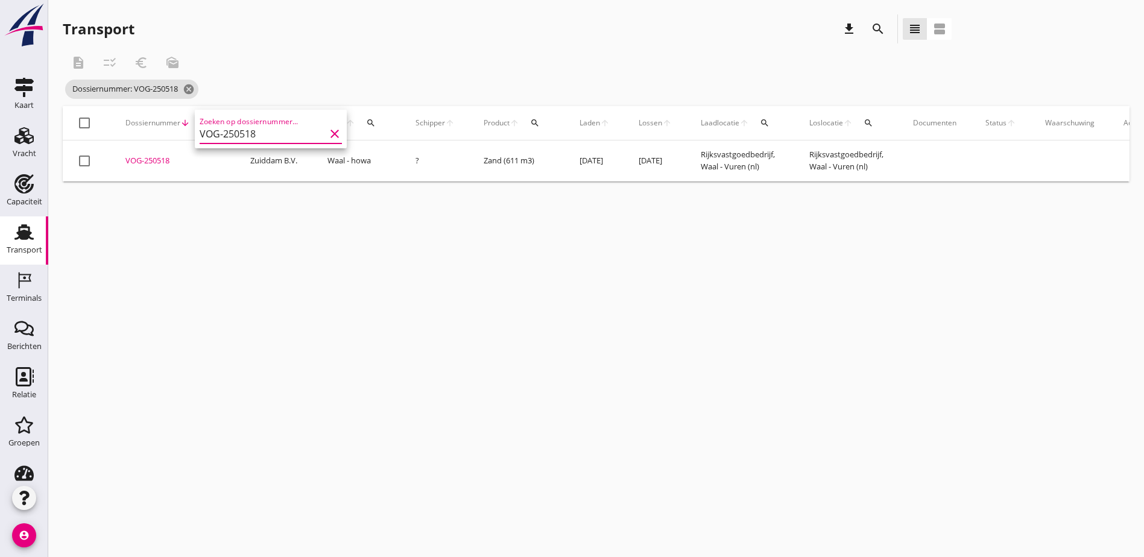
type input "VOG-250518"
click at [162, 160] on div "VOG-250518" at bounding box center [173, 161] width 96 height 12
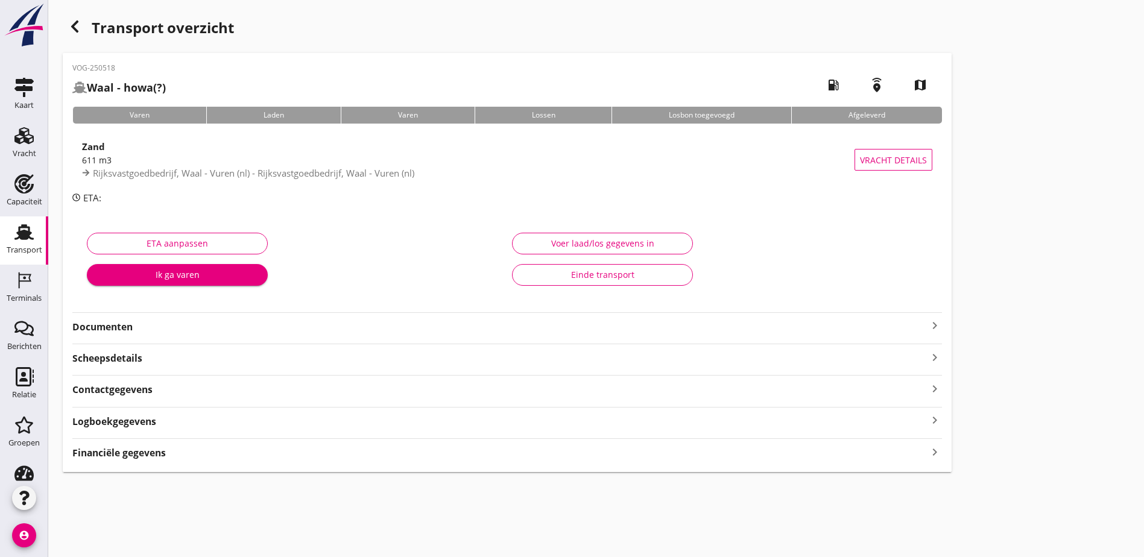
click at [154, 451] on strong "Financiële gegevens" at bounding box center [118, 453] width 93 height 14
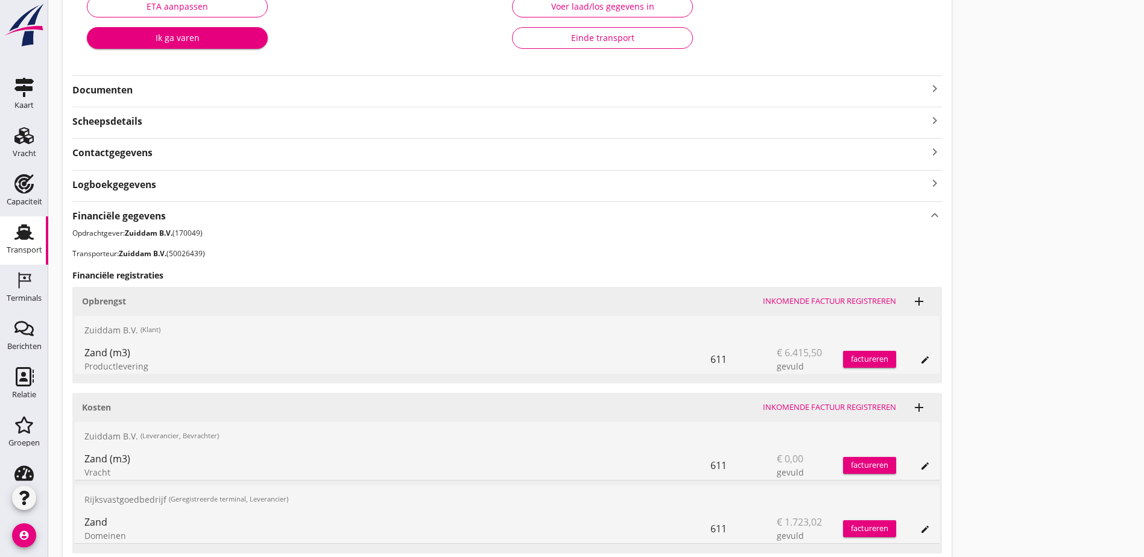
scroll to position [334, 0]
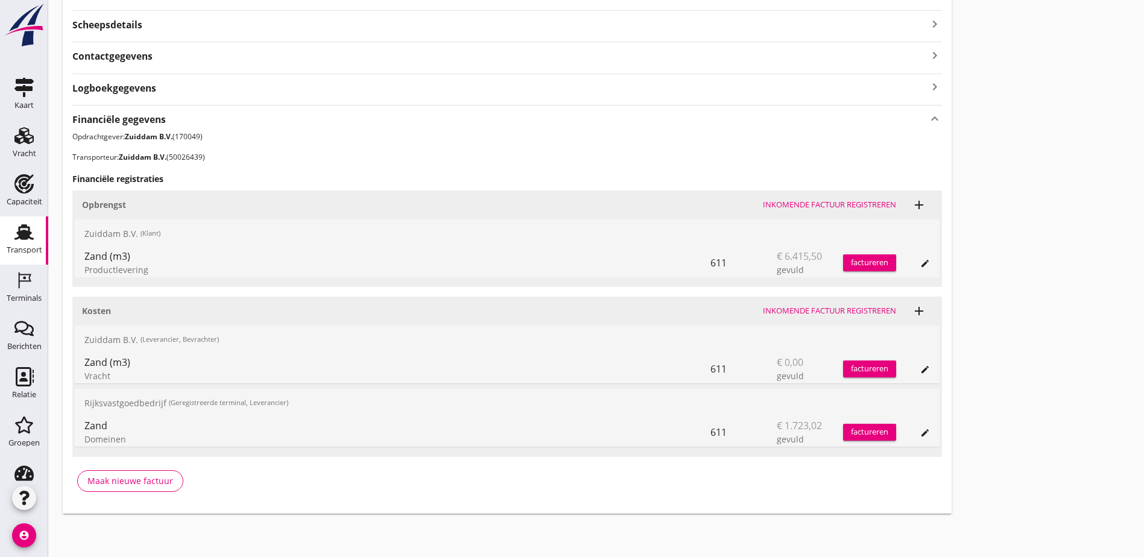
drag, startPoint x: 998, startPoint y: 287, endPoint x: 614, endPoint y: 367, distance: 392.4
click at [998, 287] on div "Transport overzicht VOG-250518 Waal - howa (?) local_gas_station emergency_shar…" at bounding box center [596, 97] width 1096 height 862
click at [777, 366] on span "€ 0,00" at bounding box center [790, 362] width 27 height 14
drag, startPoint x: 425, startPoint y: 363, endPoint x: 446, endPoint y: 358, distance: 21.8
click at [777, 358] on span "€ 0,00" at bounding box center [790, 362] width 27 height 14
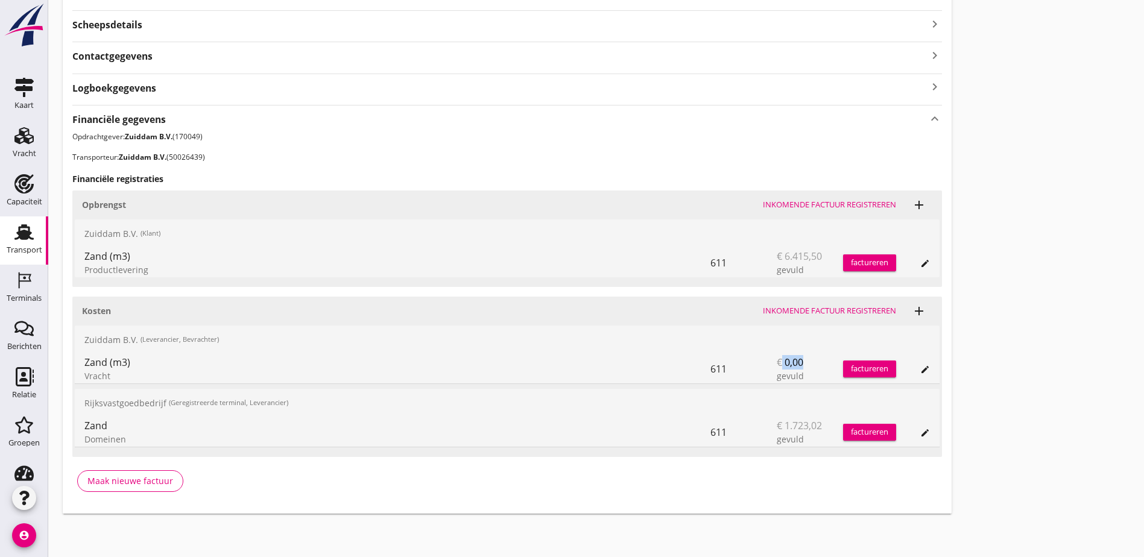
click at [777, 361] on div "€ 0,00 gevuld" at bounding box center [810, 369] width 66 height 29
drag, startPoint x: 438, startPoint y: 366, endPoint x: 420, endPoint y: 366, distance: 18.1
click at [420, 366] on div "Zand (m3) Vracht 611 € 0,00 gevuld factureren edit" at bounding box center [507, 369] width 865 height 29
drag, startPoint x: 84, startPoint y: 366, endPoint x: 507, endPoint y: 379, distance: 423.6
click at [507, 379] on div "Zand (m3) Vracht 611 € 0,00 gevuld factureren edit" at bounding box center [507, 369] width 865 height 29
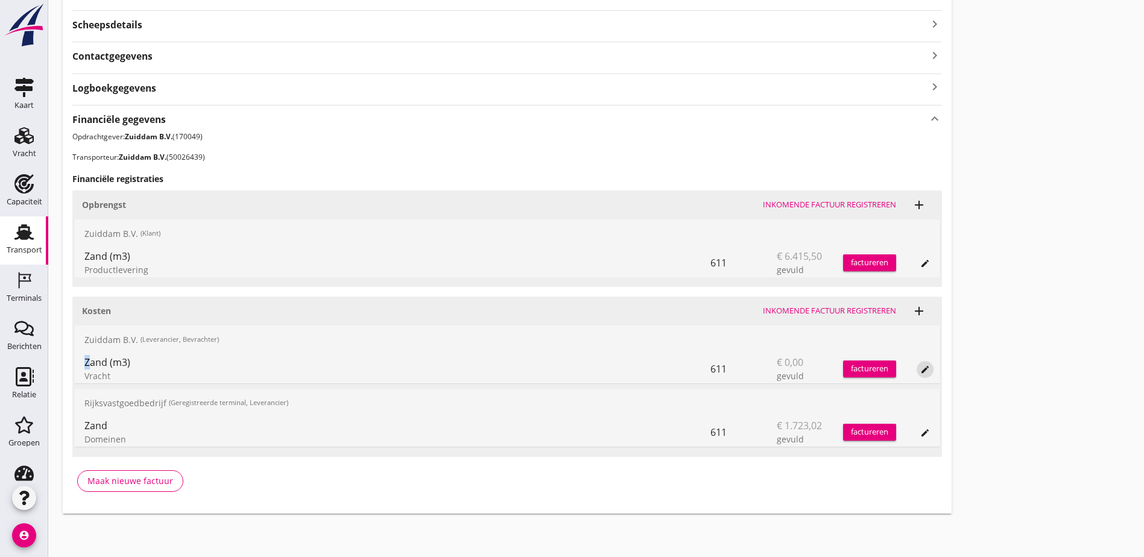
drag, startPoint x: 507, startPoint y: 379, endPoint x: 580, endPoint y: 374, distance: 73.2
click at [920, 370] on icon "edit" at bounding box center [925, 370] width 10 height 10
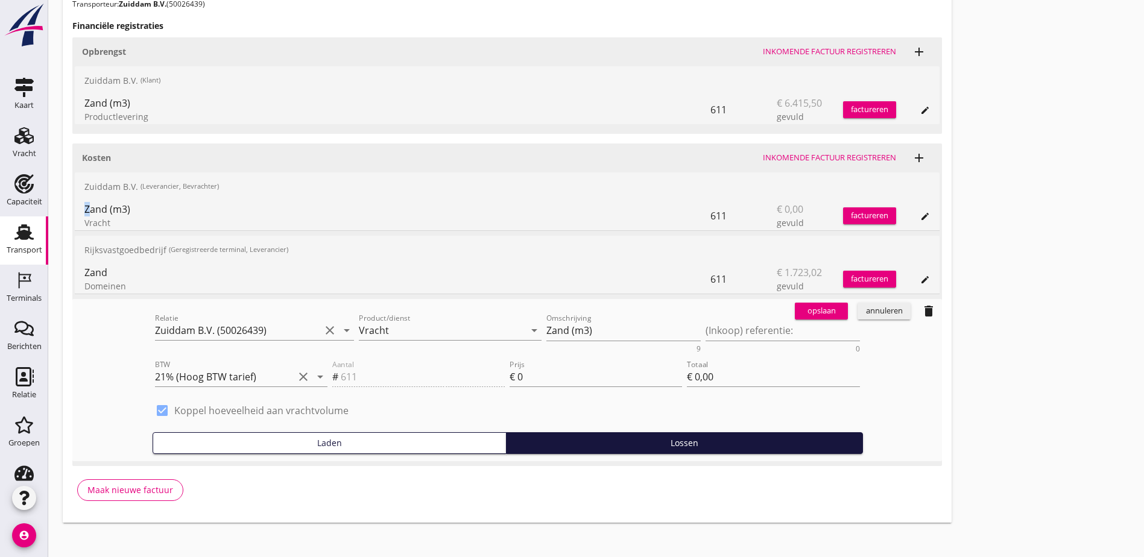
scroll to position [496, 0]
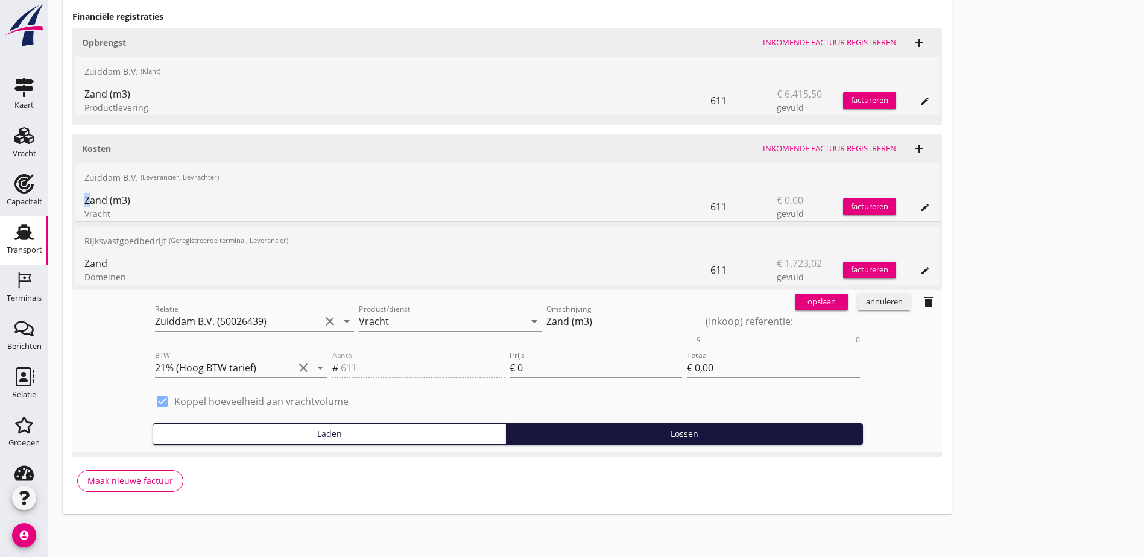
click at [922, 307] on icon "delete" at bounding box center [929, 302] width 14 height 14
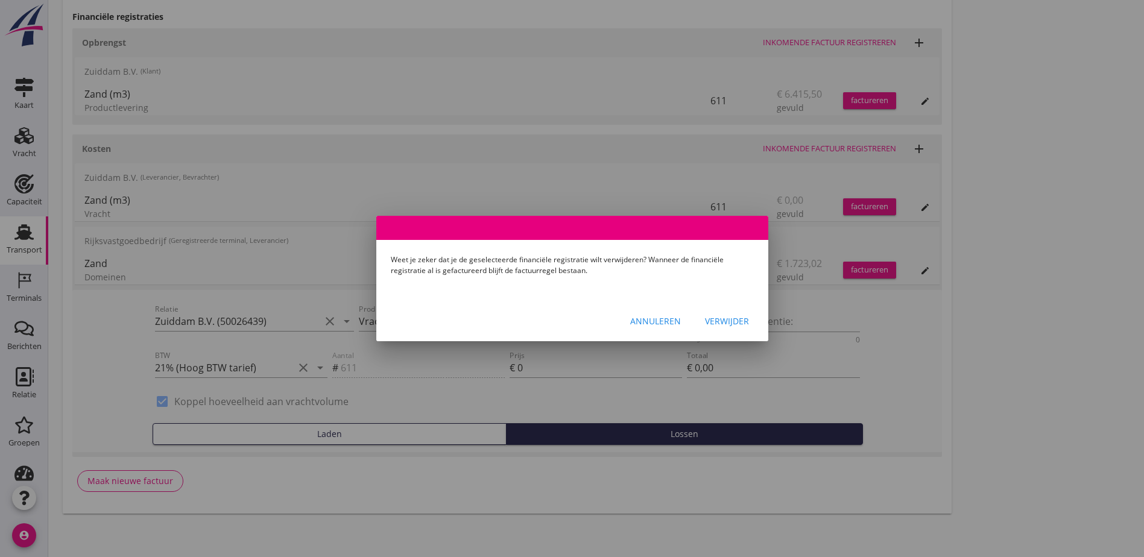
click at [762, 328] on div "Annuleren Verwijder" at bounding box center [572, 320] width 392 height 41
click at [742, 325] on div "Verwijder" at bounding box center [727, 321] width 44 height 13
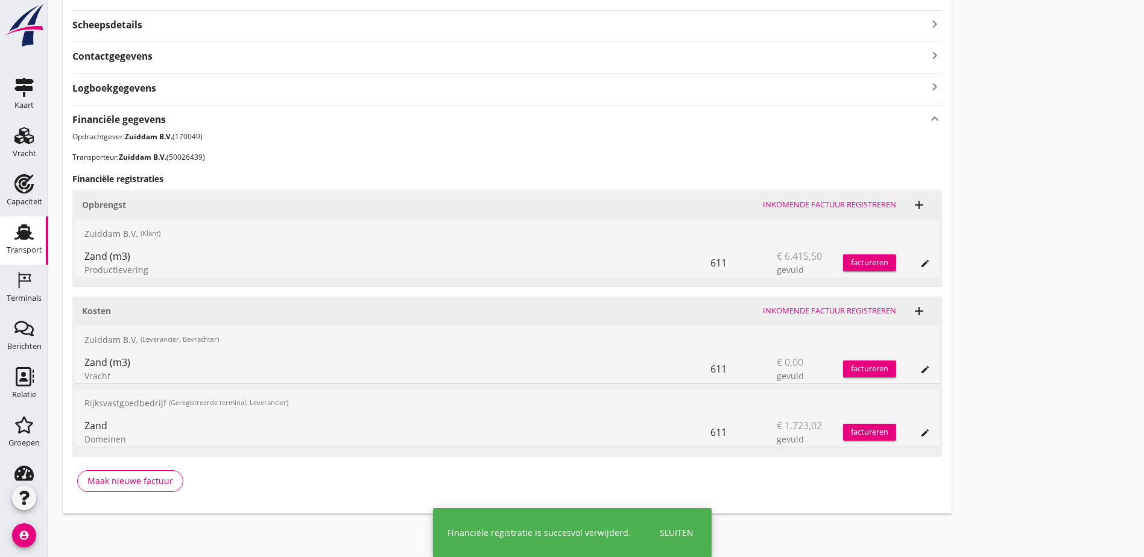
scroll to position [270, 0]
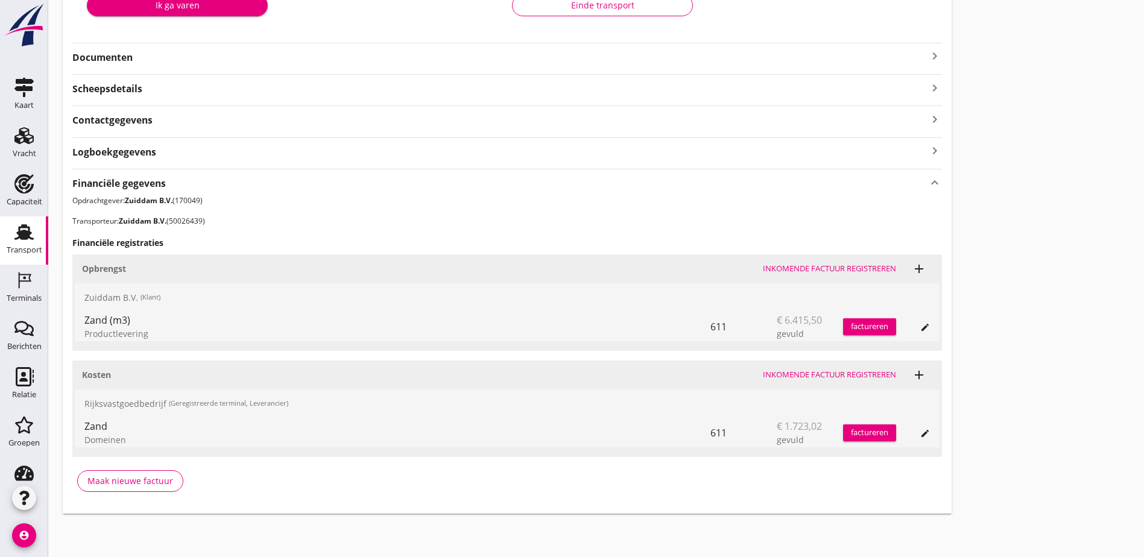
click at [808, 236] on div "Transport overzicht VOG-250518 Waal - howa (?) local_gas_station emergency_shar…" at bounding box center [596, 129] width 1096 height 798
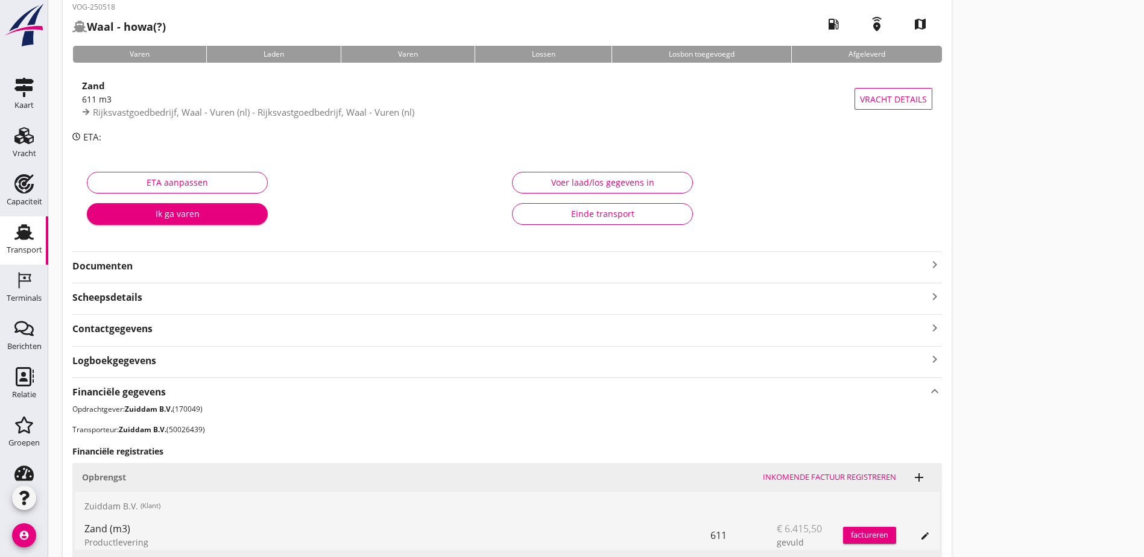
scroll to position [0, 0]
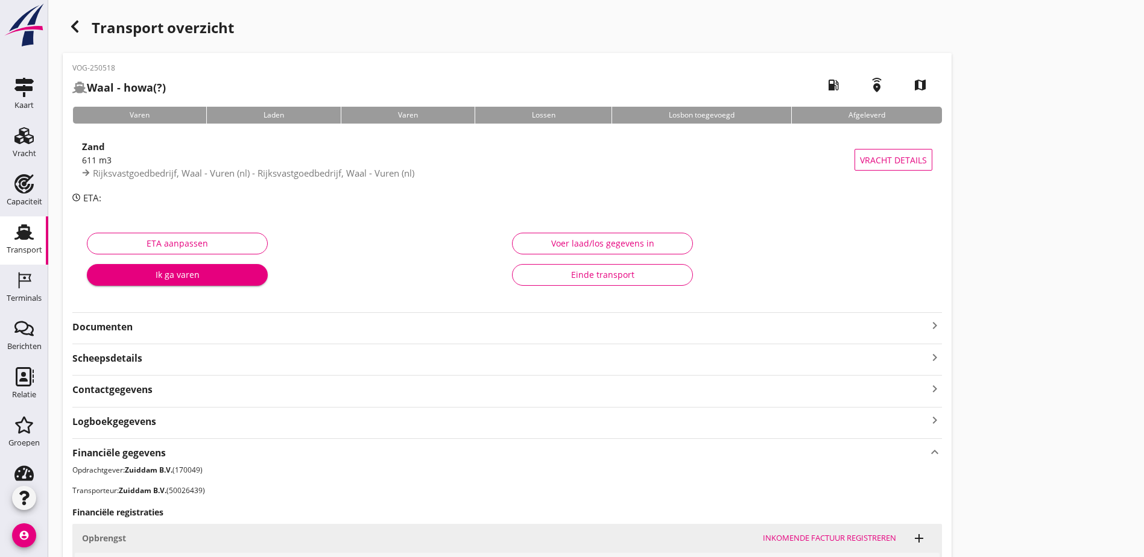
click at [80, 28] on icon "button" at bounding box center [75, 26] width 14 height 14
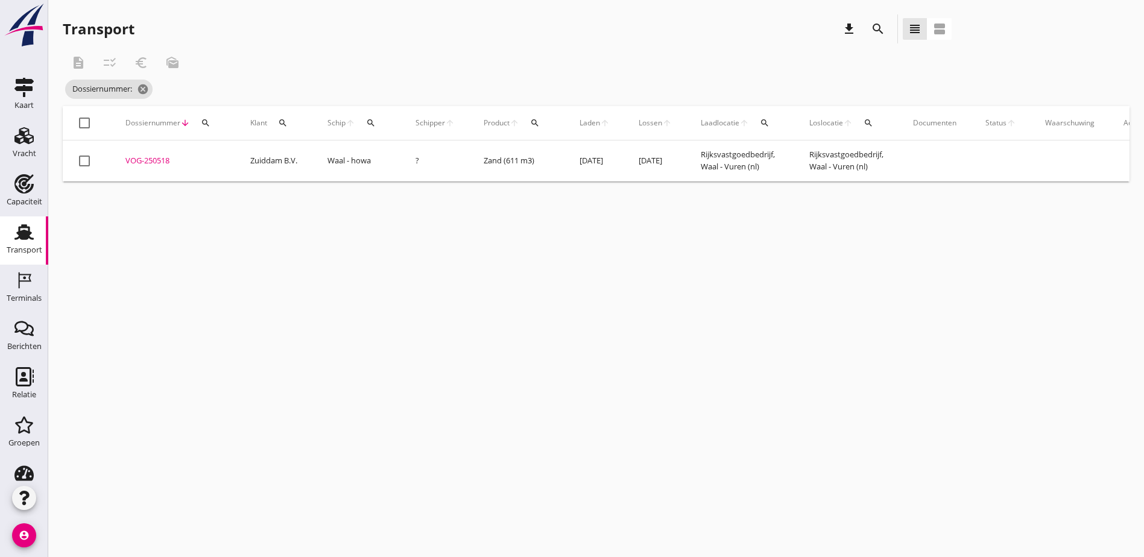
click at [208, 122] on icon "search" at bounding box center [206, 123] width 10 height 10
click at [221, 155] on input "Zoeken op dossiernummer..." at bounding box center [262, 157] width 125 height 19
paste input "VOG-250522"
type input "VOG-250522"
click at [136, 160] on div "VOG-250522" at bounding box center [173, 161] width 96 height 12
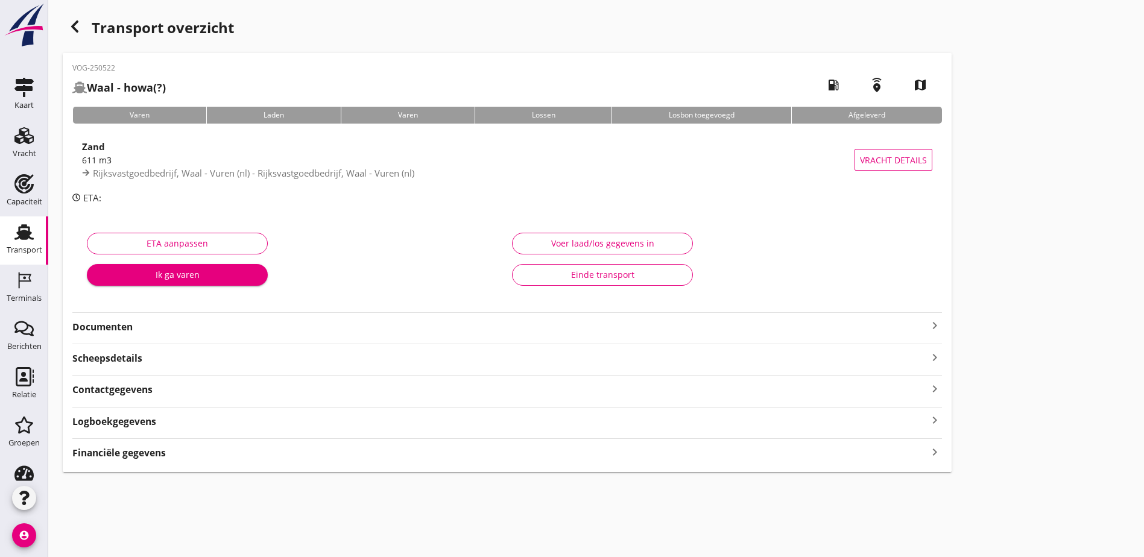
click at [305, 438] on div "VOG-250522 Waal - howa (?) local_gas_station emergency_share map Varen Laden Va…" at bounding box center [507, 262] width 889 height 419
click at [315, 451] on div "Financiële gegevens keyboard_arrow_right" at bounding box center [507, 452] width 870 height 16
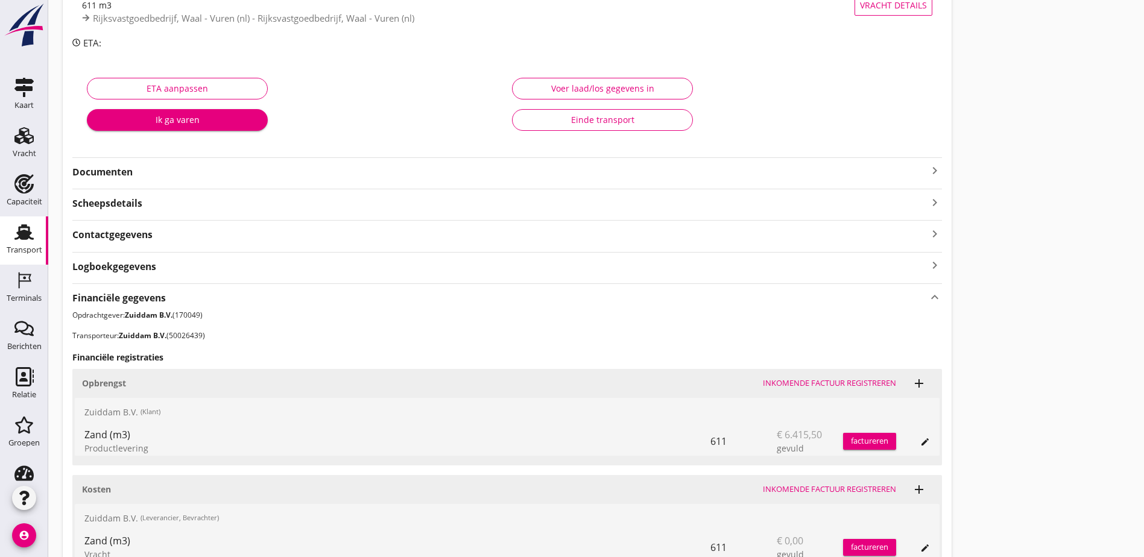
scroll to position [334, 0]
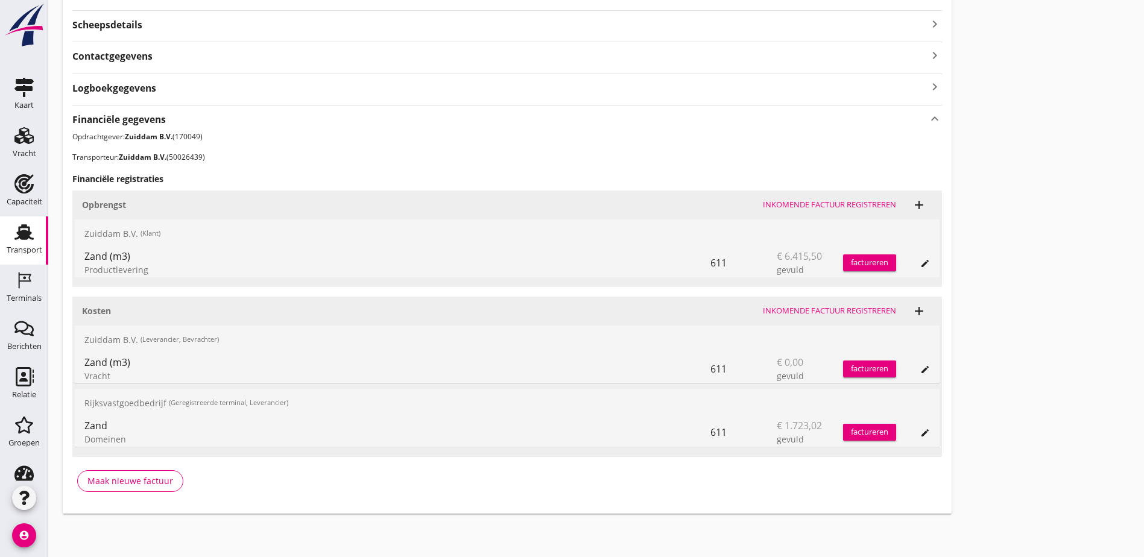
click at [920, 371] on icon "edit" at bounding box center [925, 370] width 10 height 10
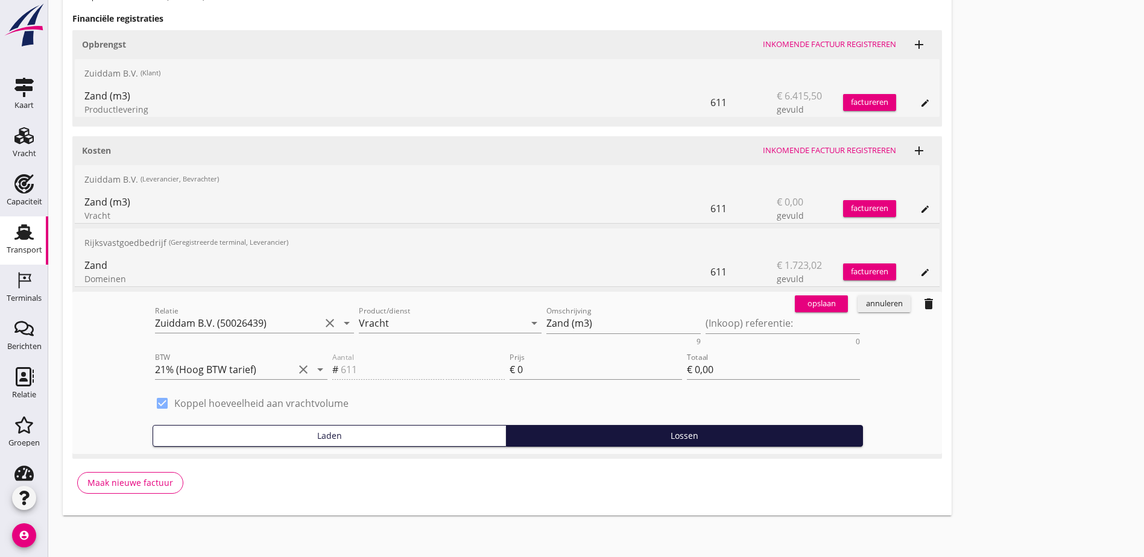
scroll to position [496, 0]
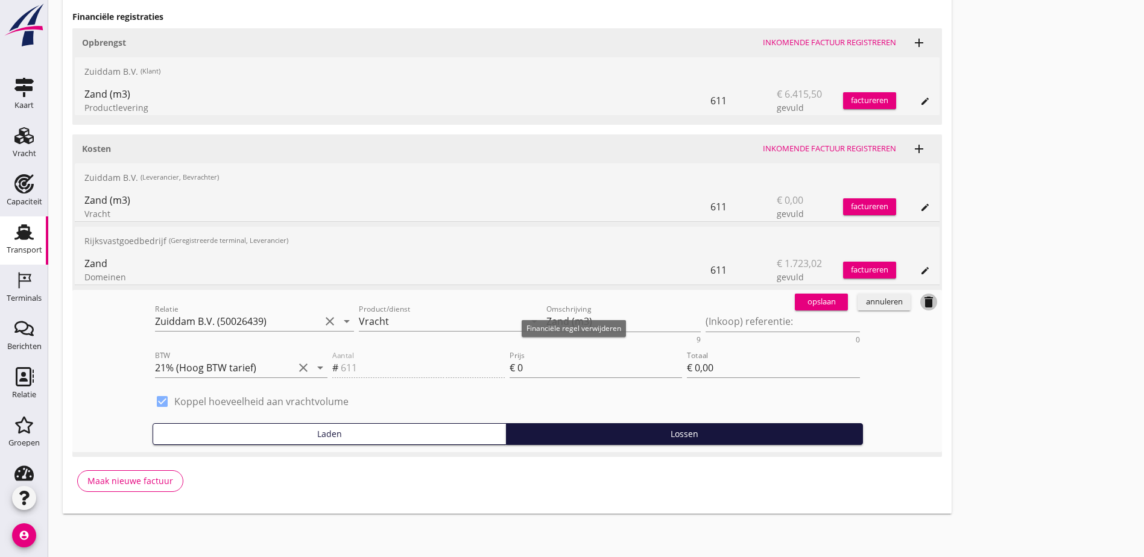
click at [922, 303] on icon "delete" at bounding box center [929, 302] width 14 height 14
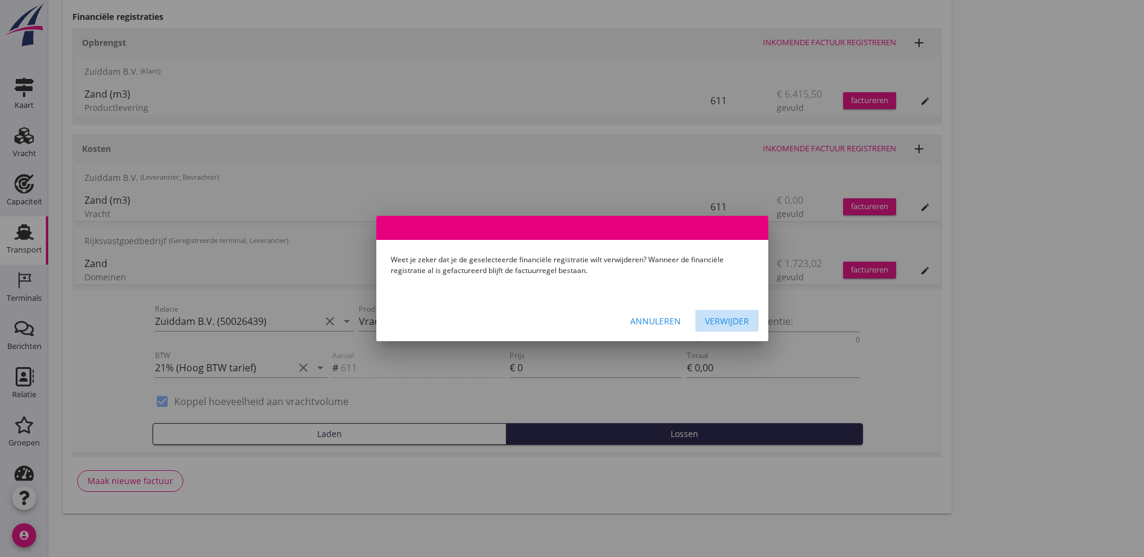
click at [740, 318] on div "Verwijder" at bounding box center [727, 321] width 44 height 13
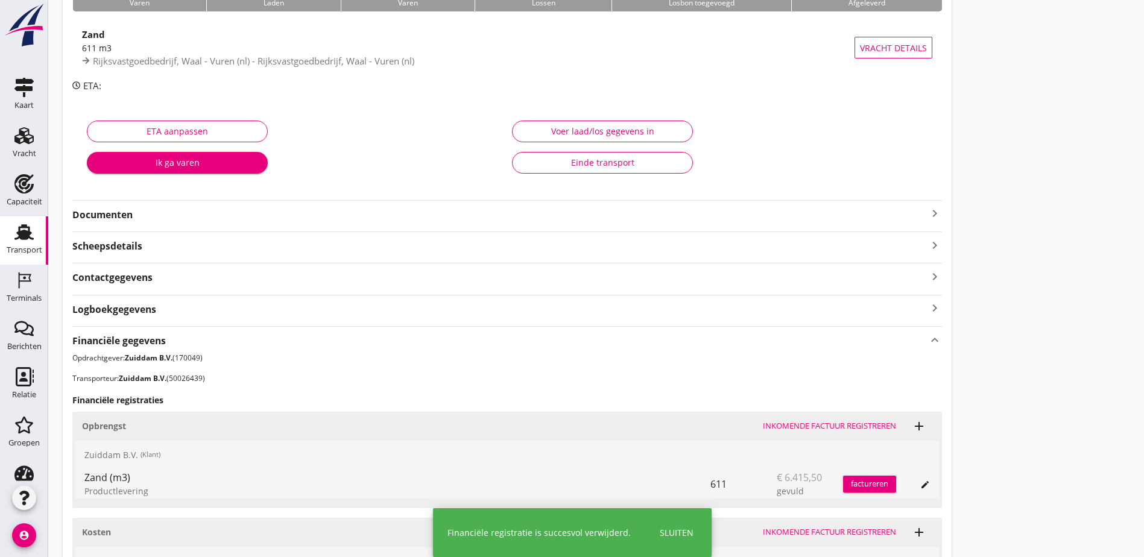
scroll to position [0, 0]
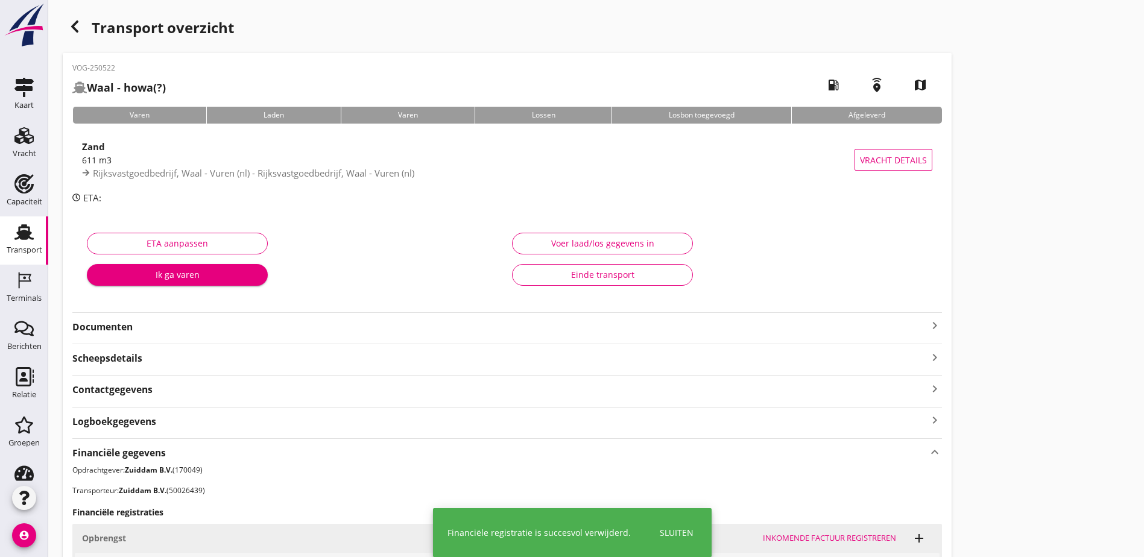
click at [78, 21] on use "button" at bounding box center [74, 27] width 7 height 12
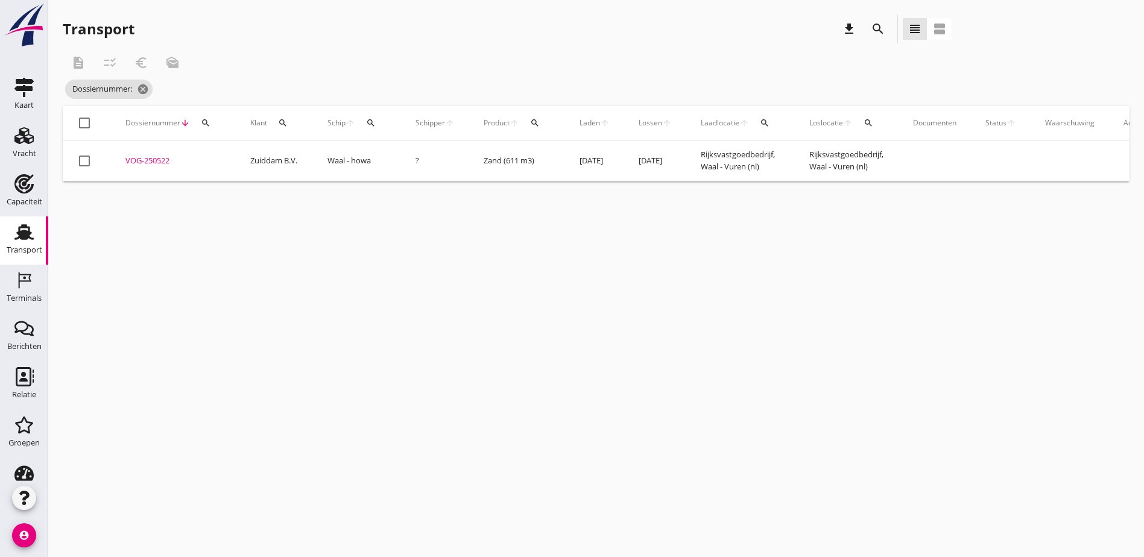
click at [615, 386] on div "cancel You are impersonating another user. Transport download search view_headl…" at bounding box center [596, 278] width 1096 height 557
click at [203, 121] on icon "search" at bounding box center [206, 123] width 10 height 10
click at [247, 155] on input "Zoeken op dossiernummer..." at bounding box center [262, 157] width 125 height 19
paste input "VOG-250523"
type input "VOG-250523"
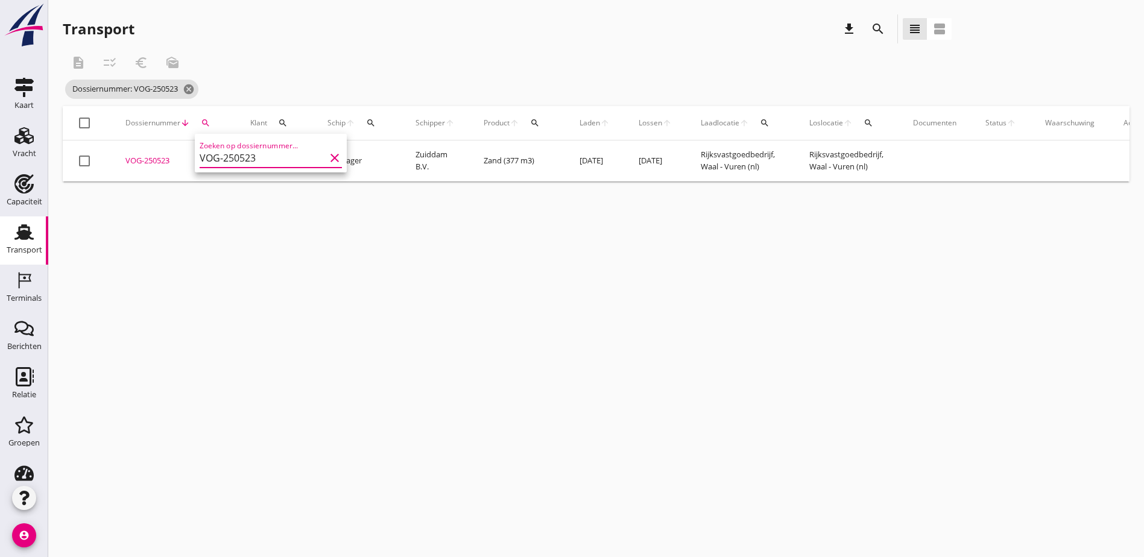
click at [137, 157] on div "VOG-250523" at bounding box center [173, 161] width 96 height 12
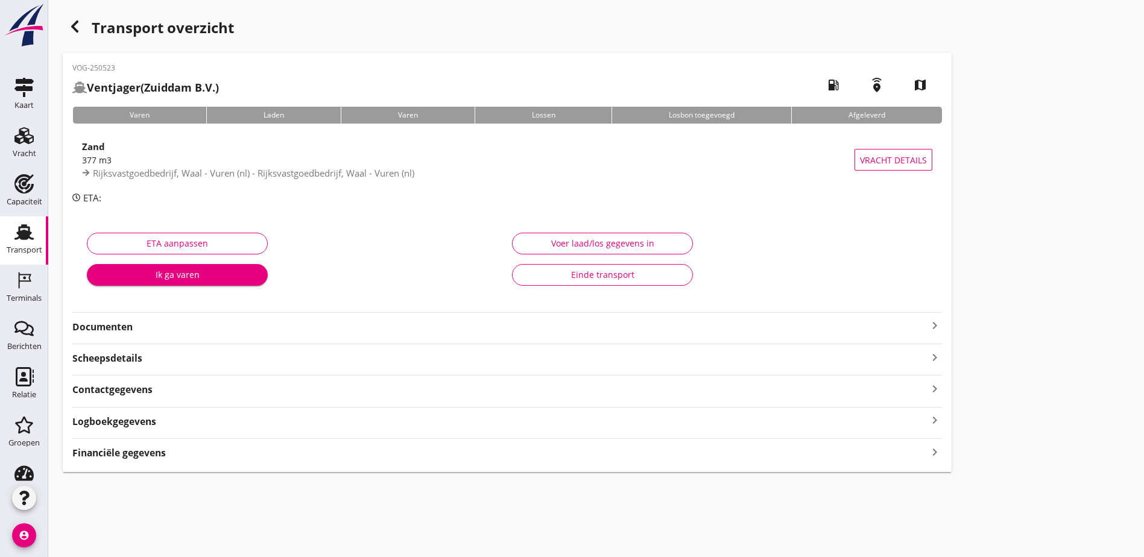
click at [419, 462] on div "VOG-250523 Ventjager (Zuiddam B.V.) local_gas_station emergency_share map Varen…" at bounding box center [507, 262] width 889 height 419
click at [420, 451] on div "Financiële gegevens keyboard_arrow_right" at bounding box center [507, 452] width 870 height 16
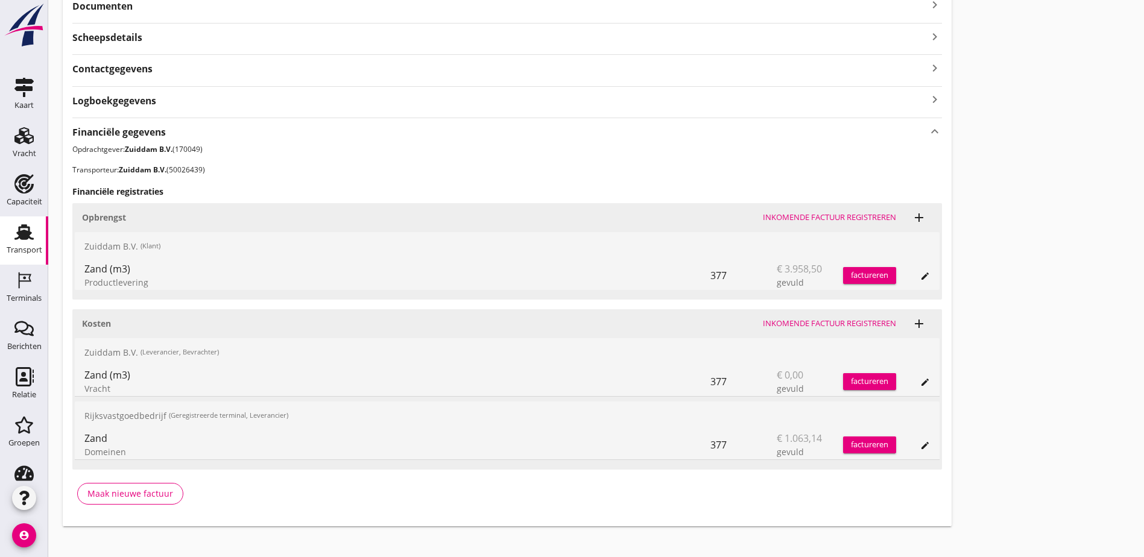
scroll to position [334, 0]
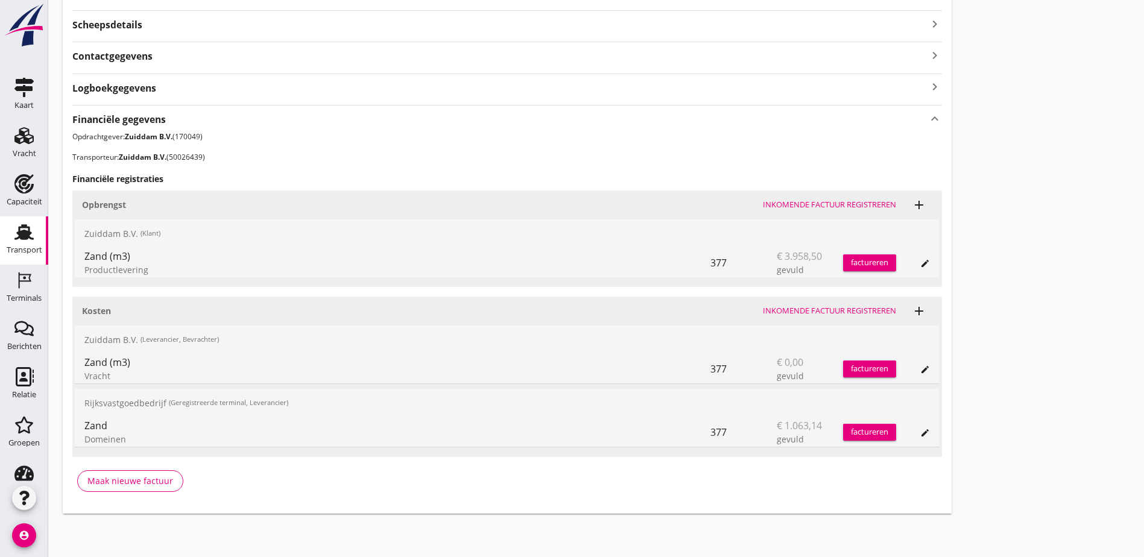
click at [578, 370] on div "Zand (m3) Vracht 377 € 0,00 gevuld factureren edit" at bounding box center [507, 369] width 865 height 29
click at [920, 372] on icon "edit" at bounding box center [925, 370] width 10 height 10
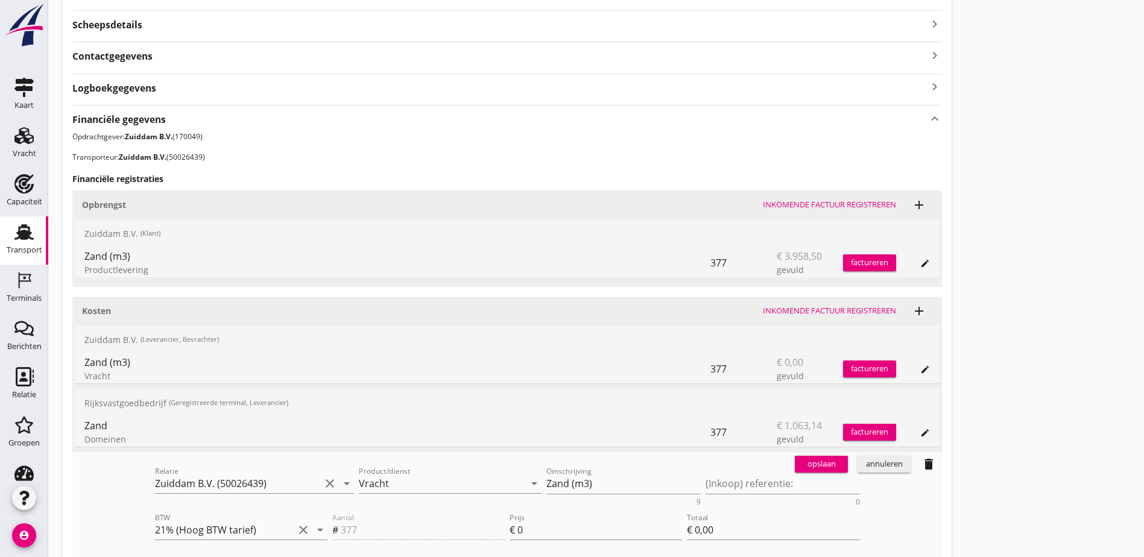
click at [922, 464] on icon "delete" at bounding box center [929, 464] width 14 height 14
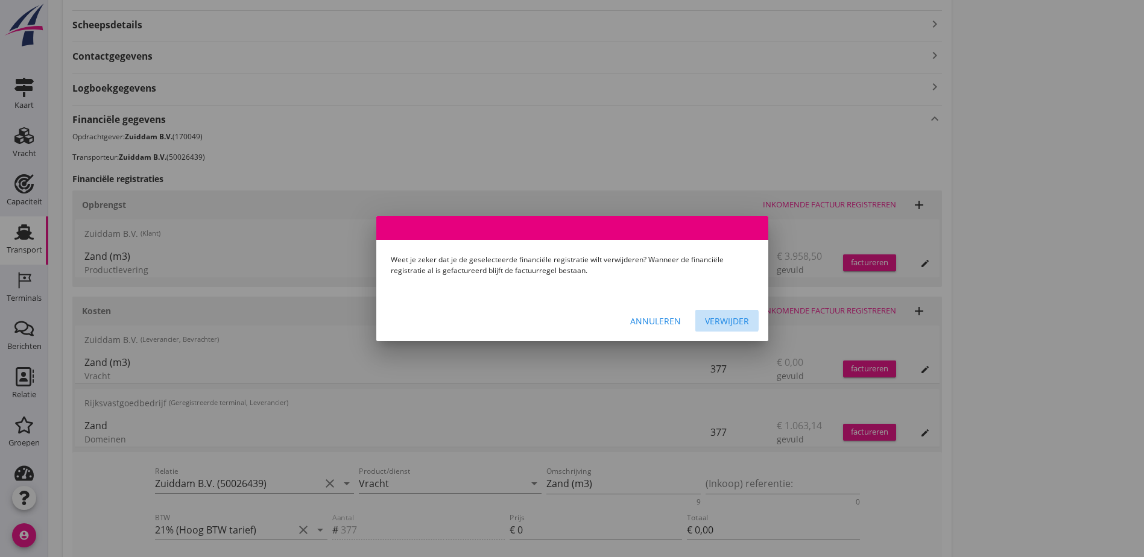
click at [726, 323] on div "Verwijder" at bounding box center [727, 321] width 44 height 13
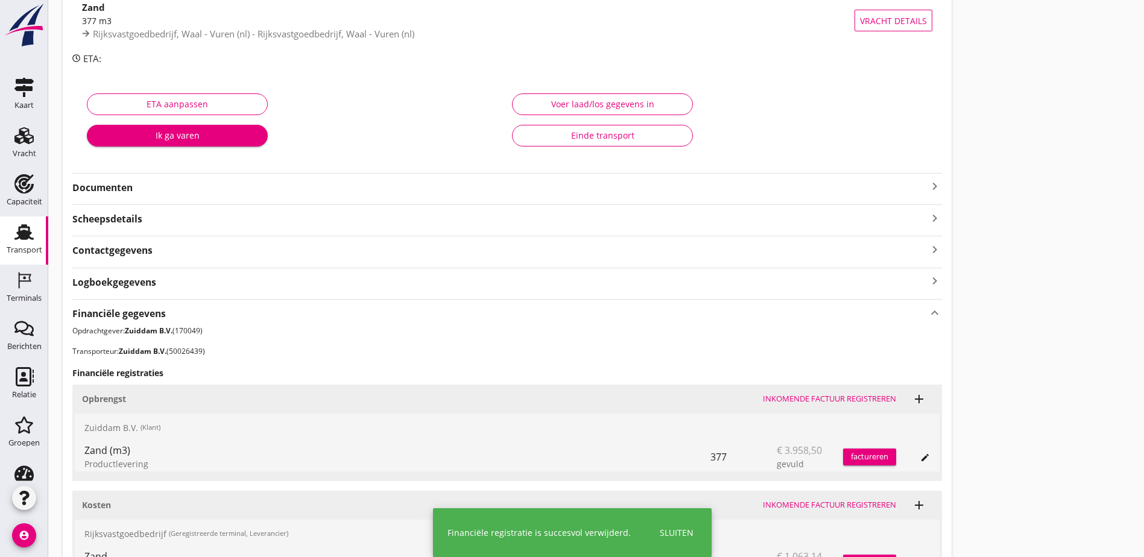
scroll to position [28, 0]
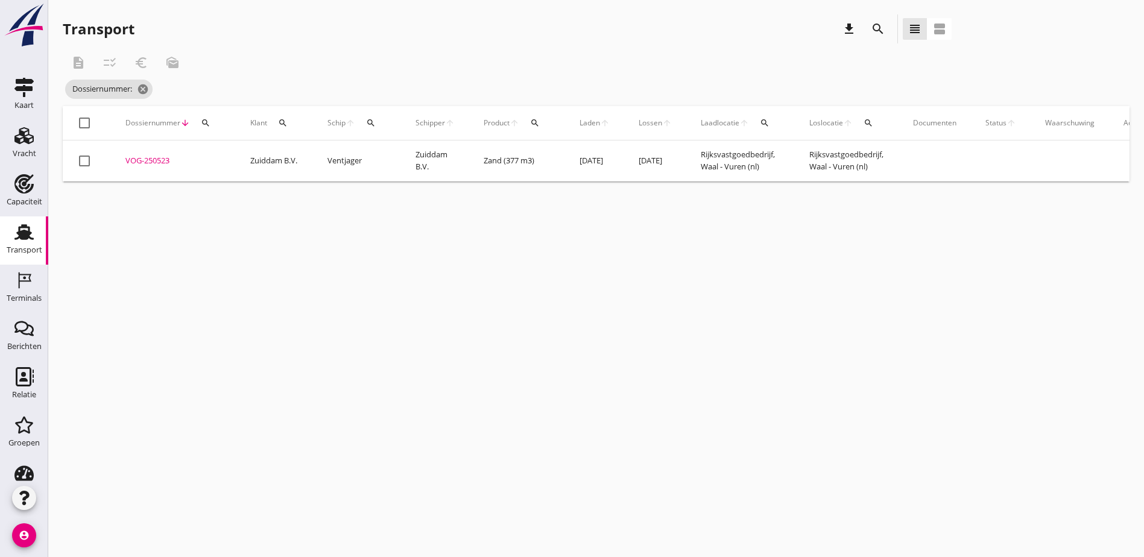
click at [721, 305] on div "cancel You are impersonating another user. Transport download search view_headl…" at bounding box center [596, 278] width 1096 height 557
click at [205, 123] on icon "search" at bounding box center [206, 123] width 10 height 10
click at [219, 155] on input "Zoeken op dossiernummer..." at bounding box center [262, 157] width 125 height 19
paste input "VOG-250528"
type input "VOG-250528"
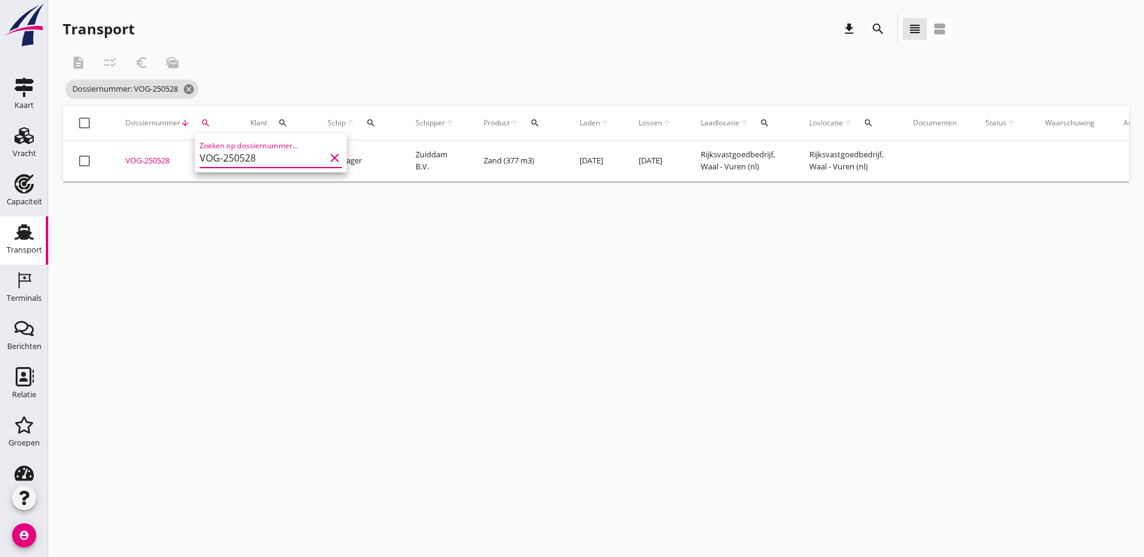
click at [143, 160] on div "VOG-250528" at bounding box center [173, 161] width 96 height 12
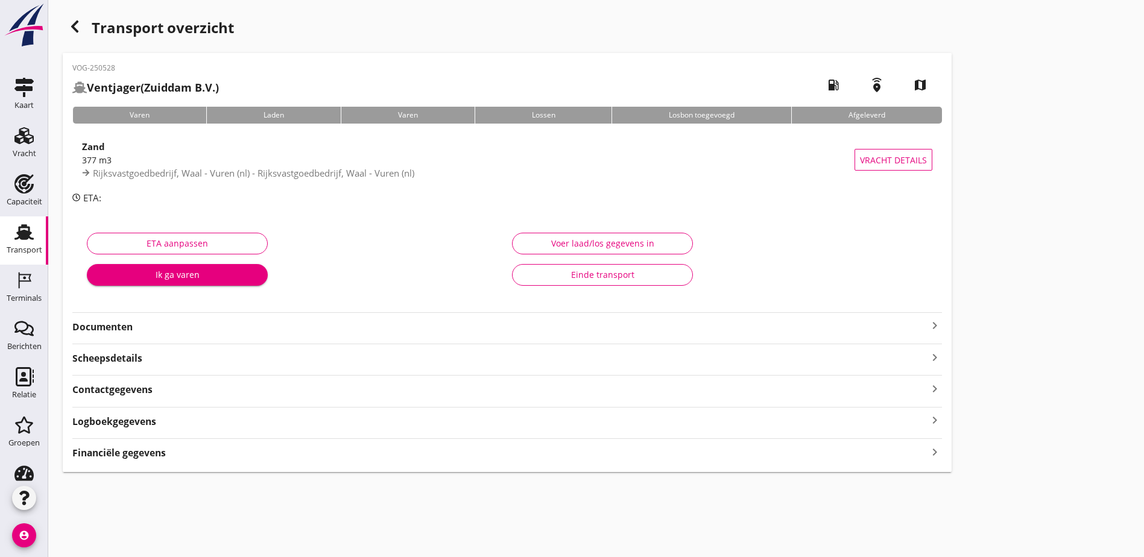
click at [426, 456] on div "Financiële gegevens keyboard_arrow_right" at bounding box center [507, 452] width 870 height 16
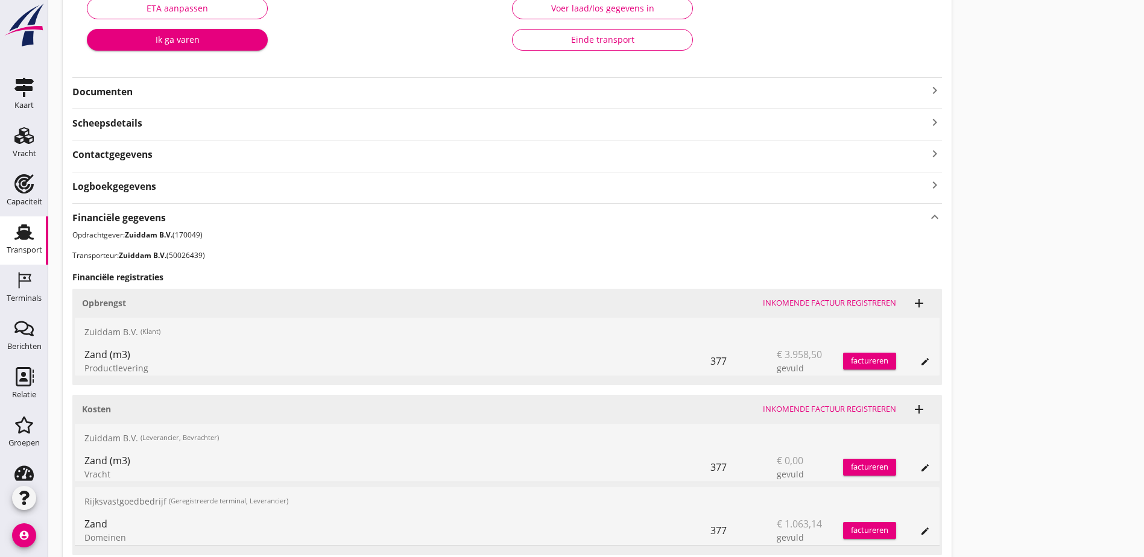
scroll to position [334, 0]
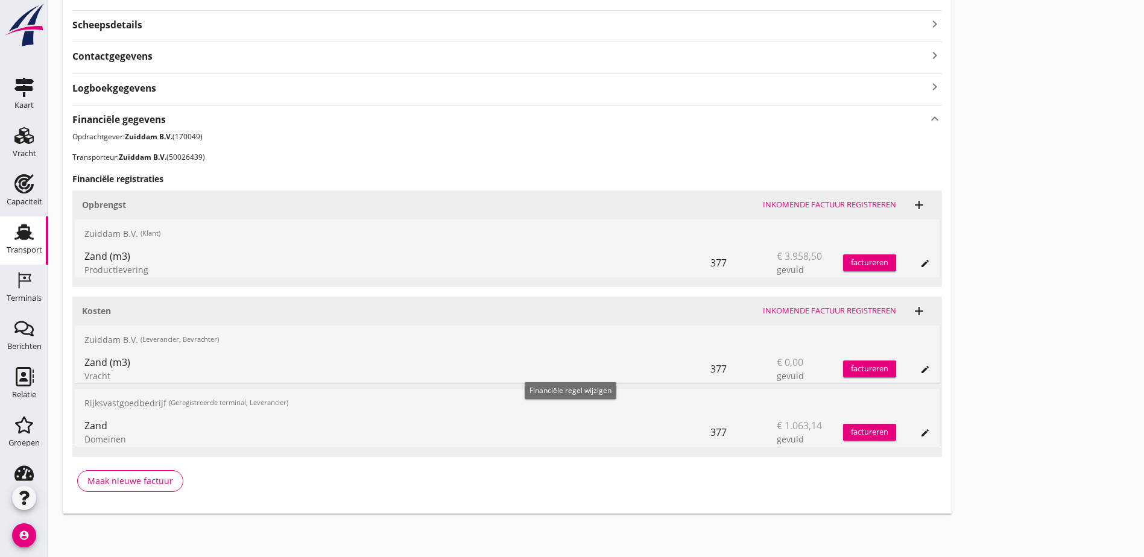
click at [920, 375] on icon "edit" at bounding box center [925, 370] width 10 height 10
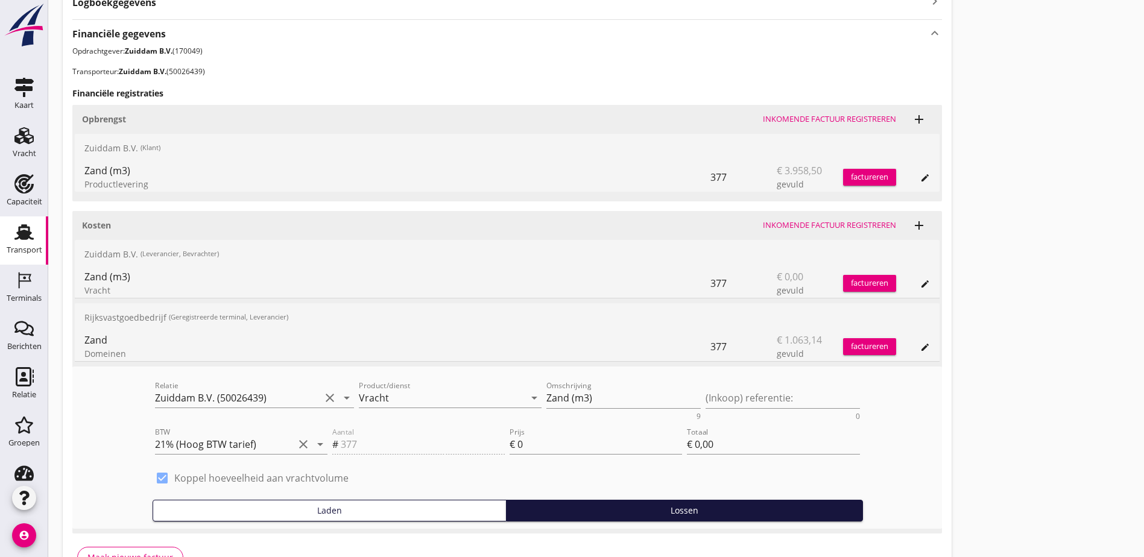
scroll to position [496, 0]
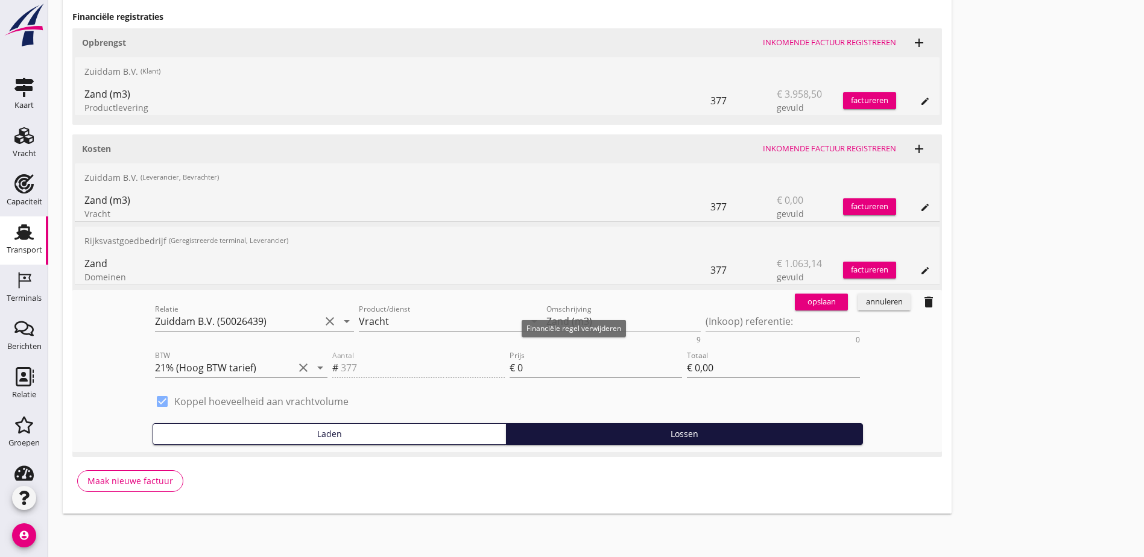
click at [922, 303] on icon "delete" at bounding box center [929, 302] width 14 height 14
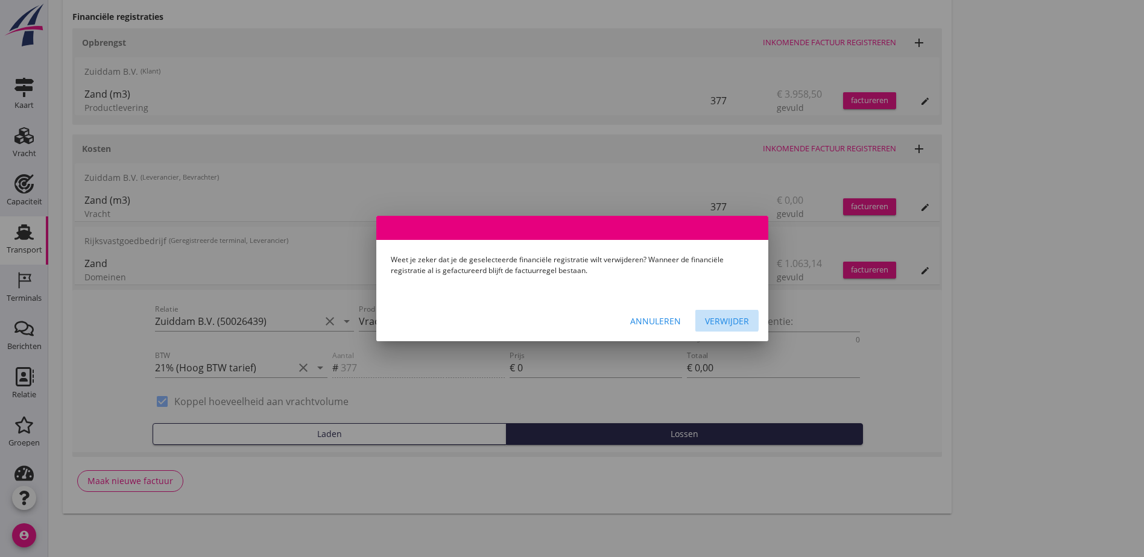
click at [726, 317] on div "Verwijder" at bounding box center [727, 321] width 44 height 13
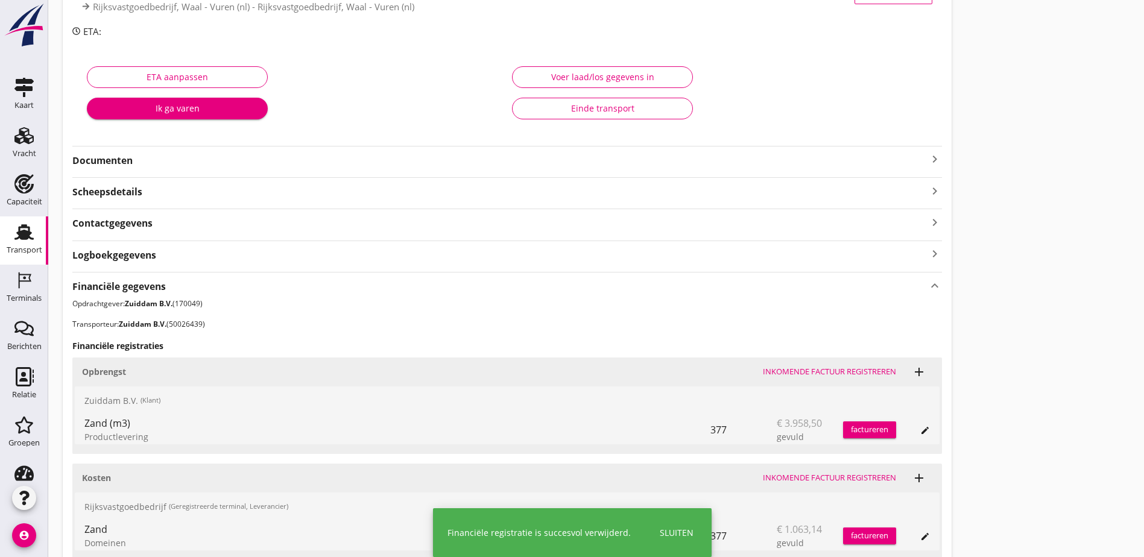
scroll to position [0, 0]
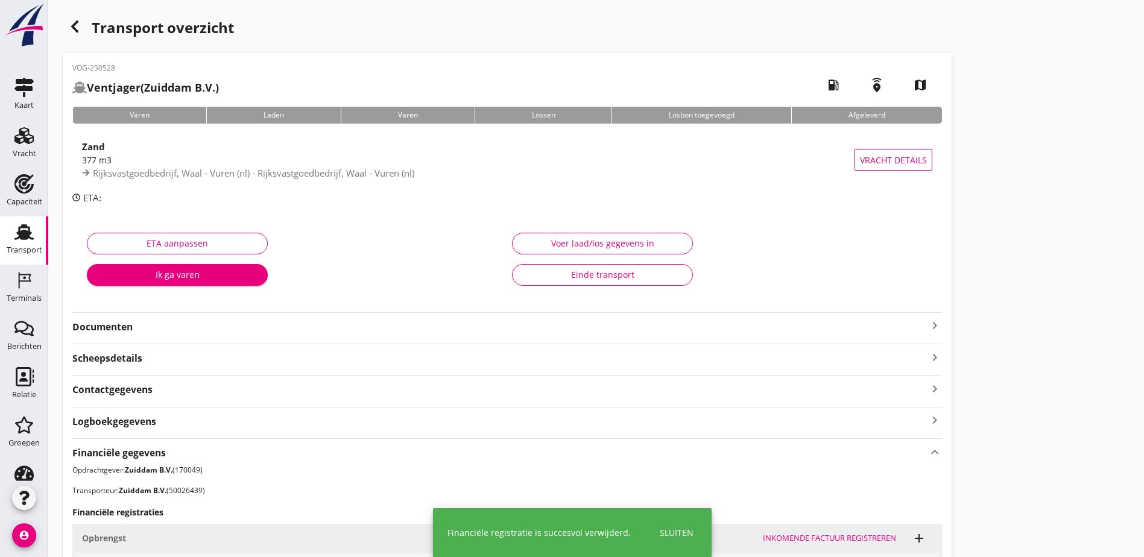
click at [74, 21] on icon "button" at bounding box center [75, 26] width 14 height 14
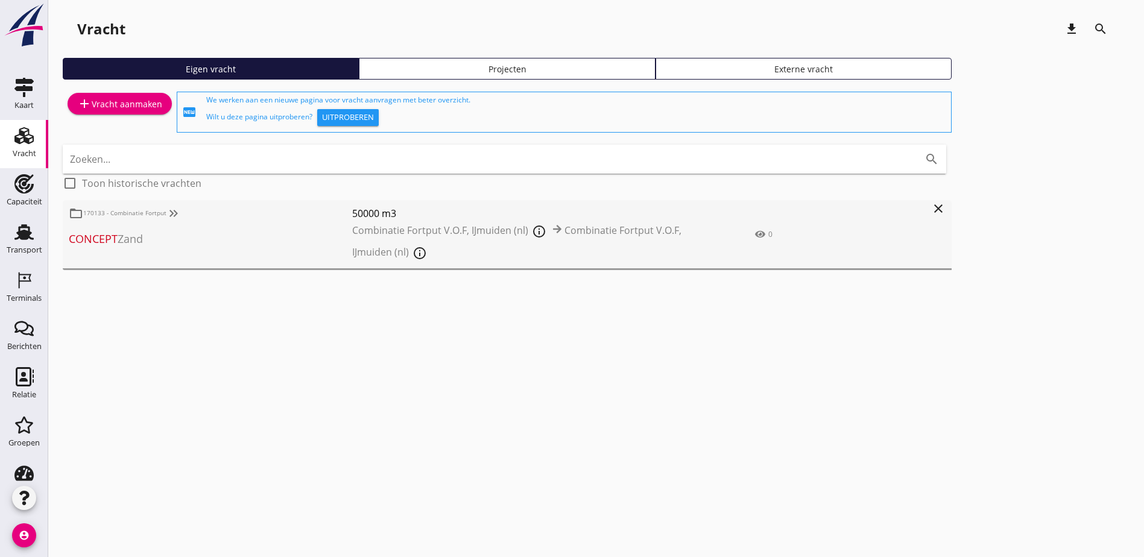
click at [364, 72] on div "Projecten" at bounding box center [506, 69] width 285 height 13
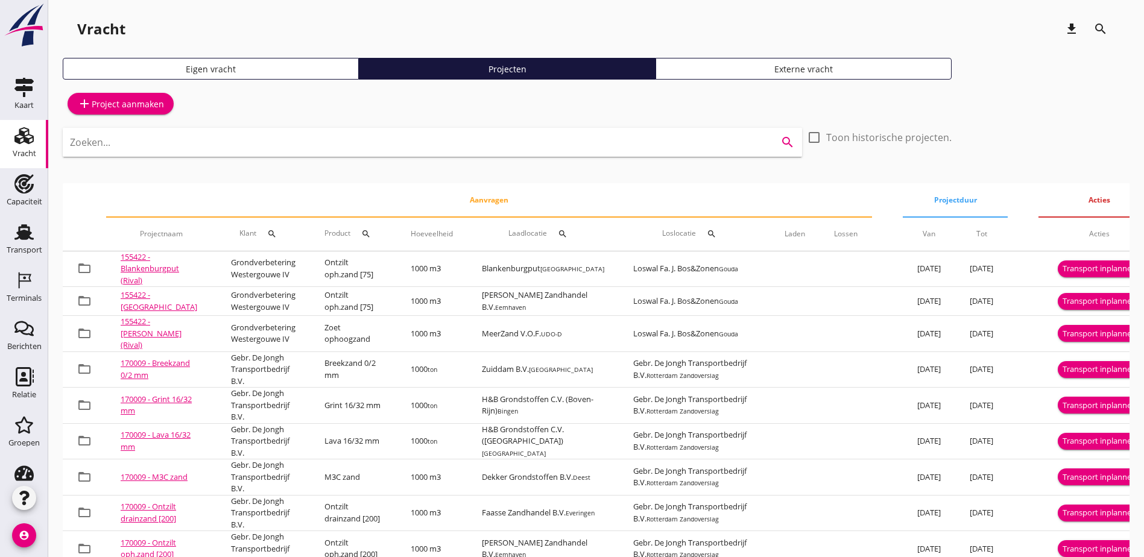
click at [163, 148] on input "Zoeken..." at bounding box center [415, 142] width 691 height 19
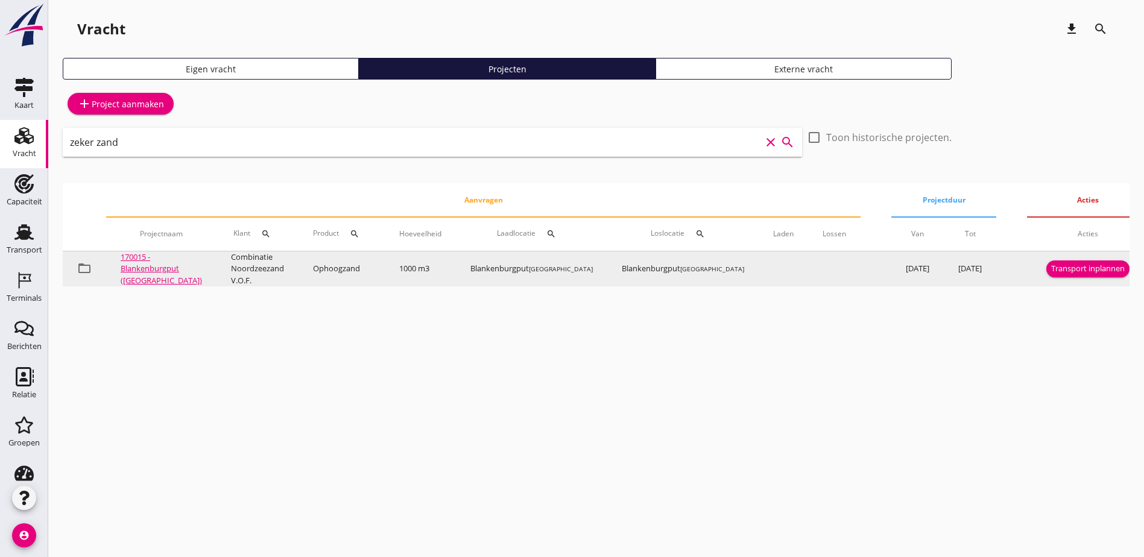
type input "zeker zand"
click at [1082, 268] on div "Transport inplannen" at bounding box center [1088, 269] width 74 height 12
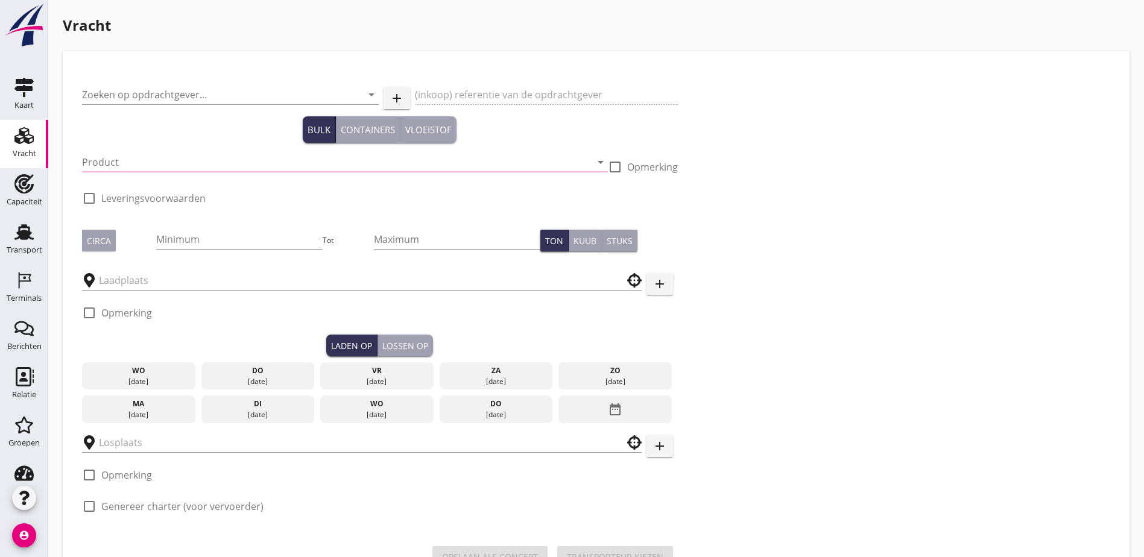
type input "Combinatie Noordzeezand V.O.F."
type input "Ophoogzand (6120)"
type input "1000"
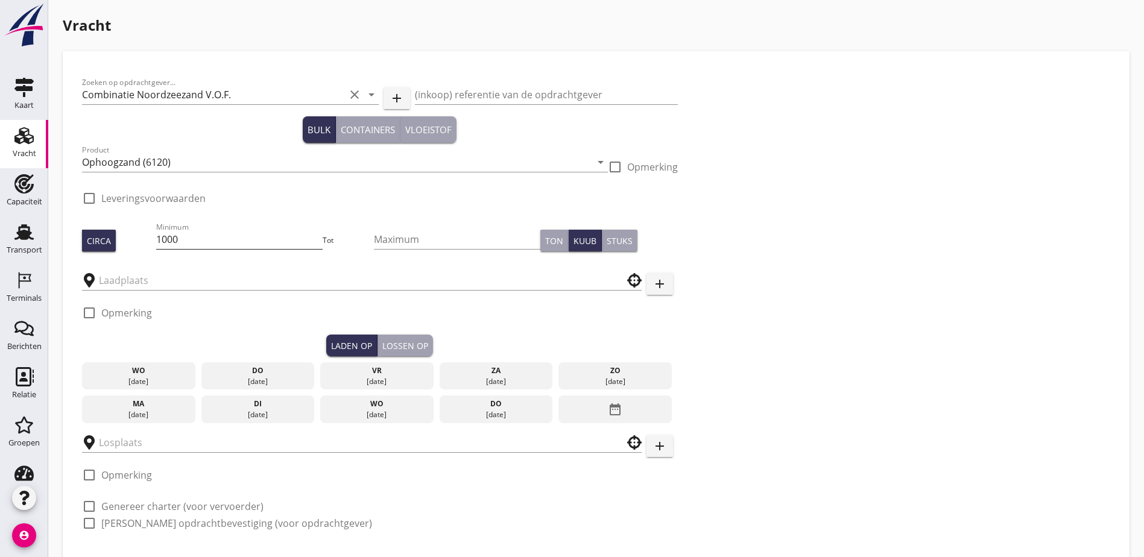
type input "Blankenburgput"
checkbox input "true"
type input "Blankenburgput"
checkbox input "true"
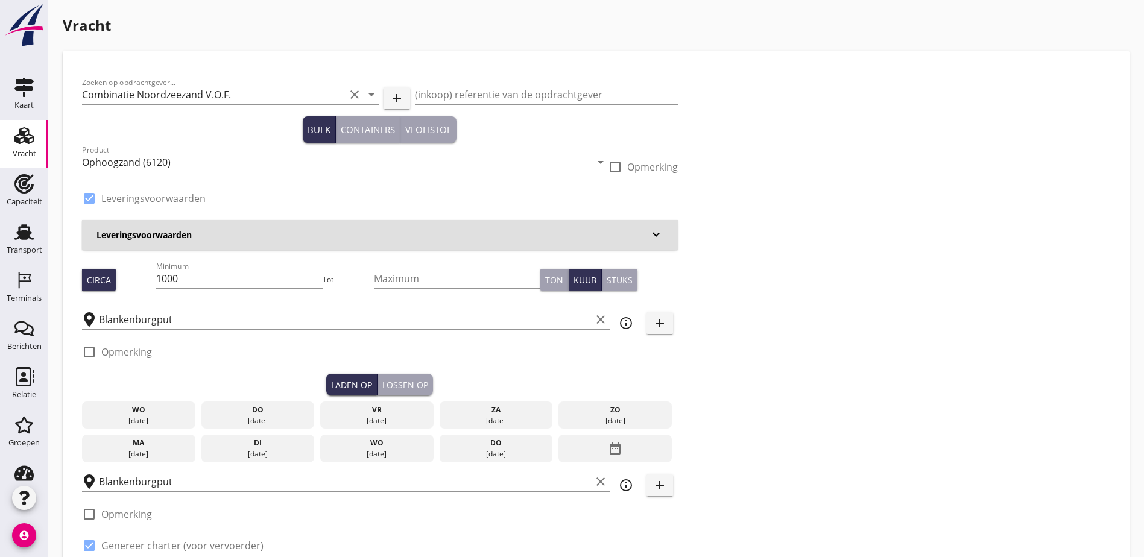
radio input "false"
type input "1.15"
radio input "false"
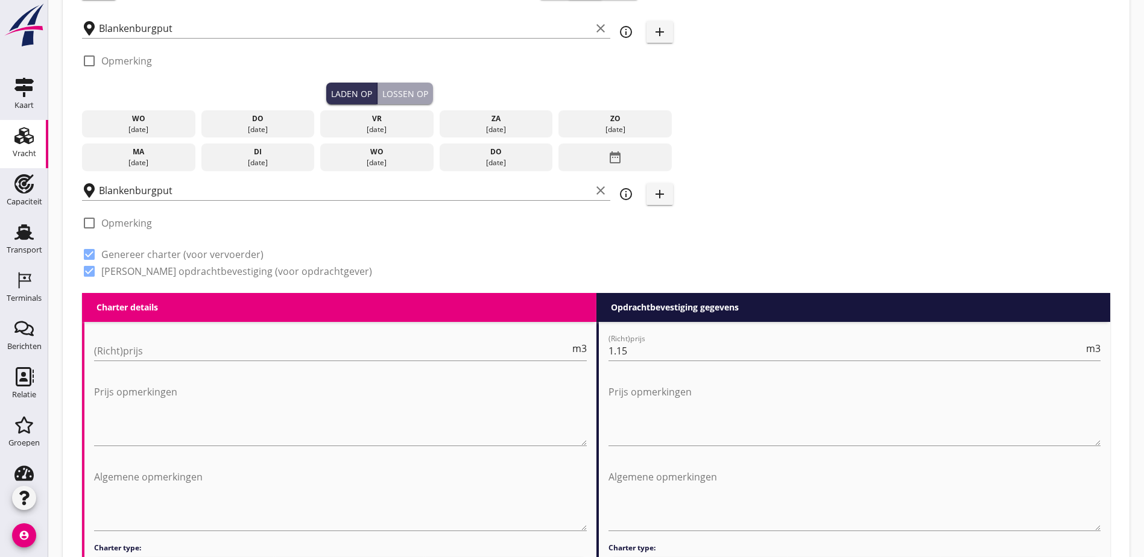
scroll to position [181, 0]
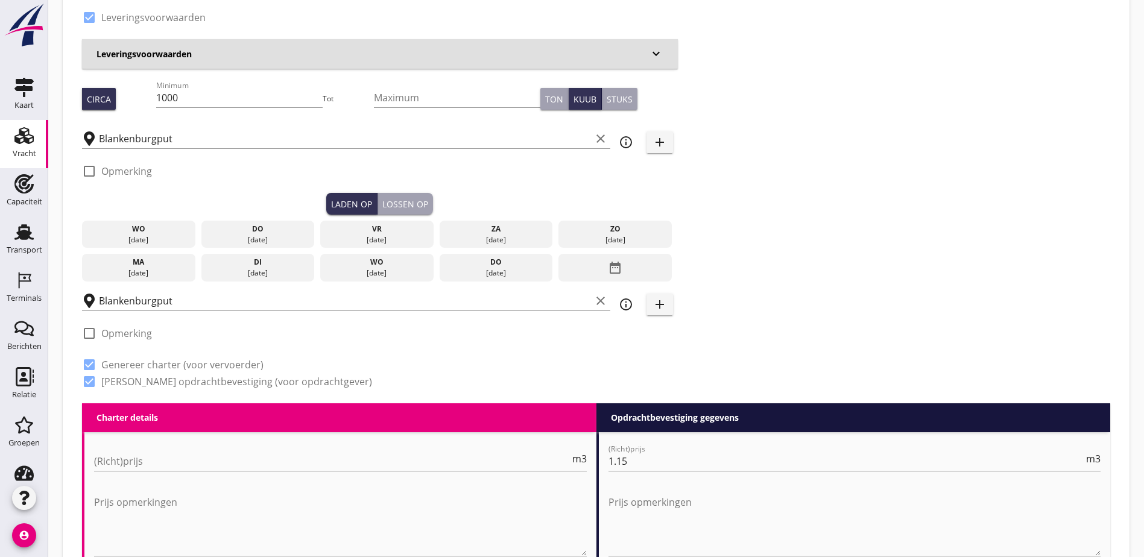
click at [127, 235] on div "[DATE]" at bounding box center [138, 240] width 107 height 11
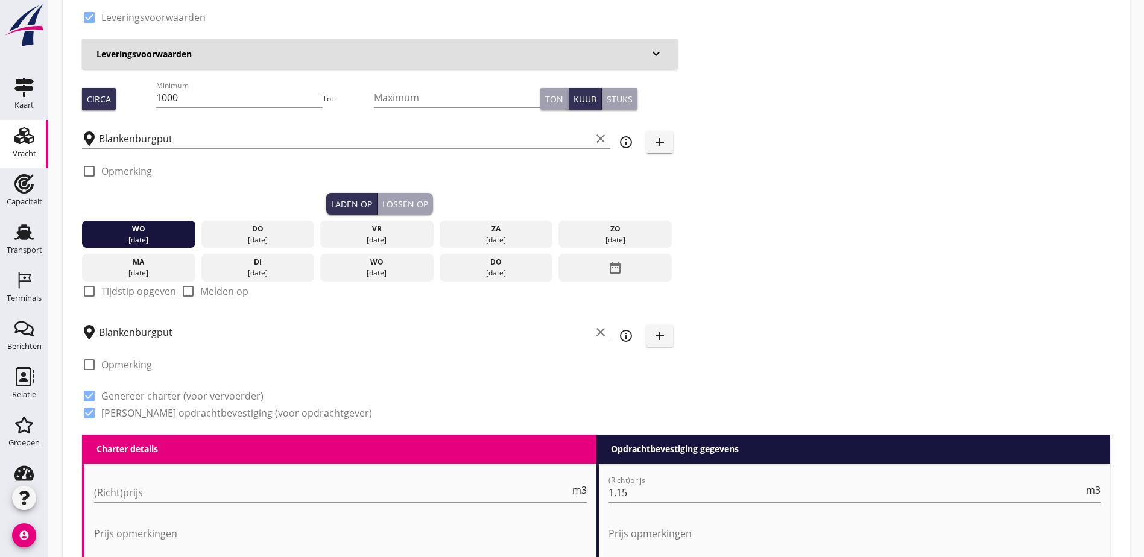
click at [382, 203] on div "Lossen op" at bounding box center [405, 204] width 46 height 13
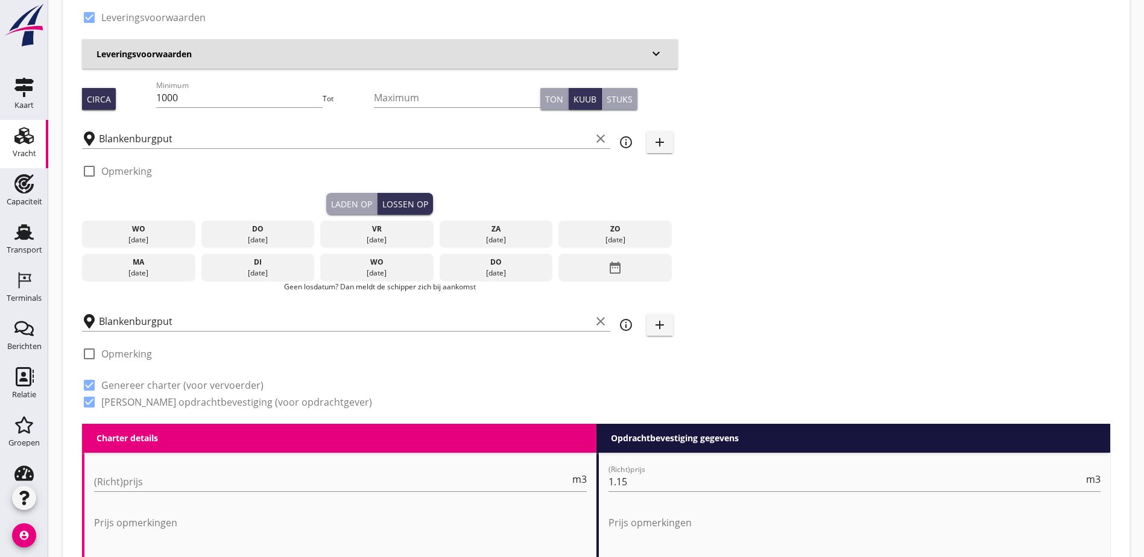
click at [144, 235] on div "[DATE]" at bounding box center [138, 240] width 107 height 11
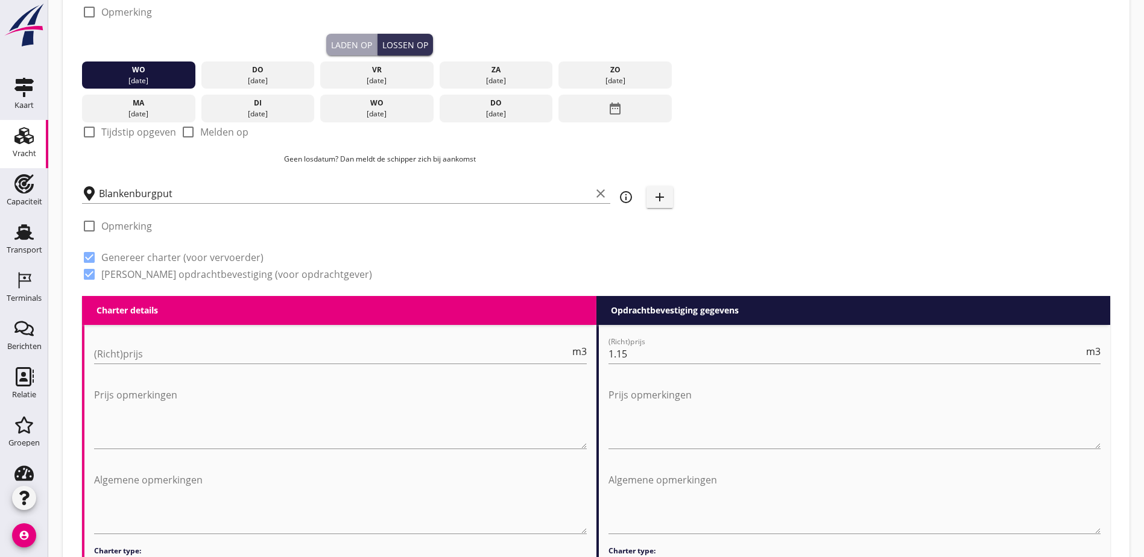
scroll to position [0, 0]
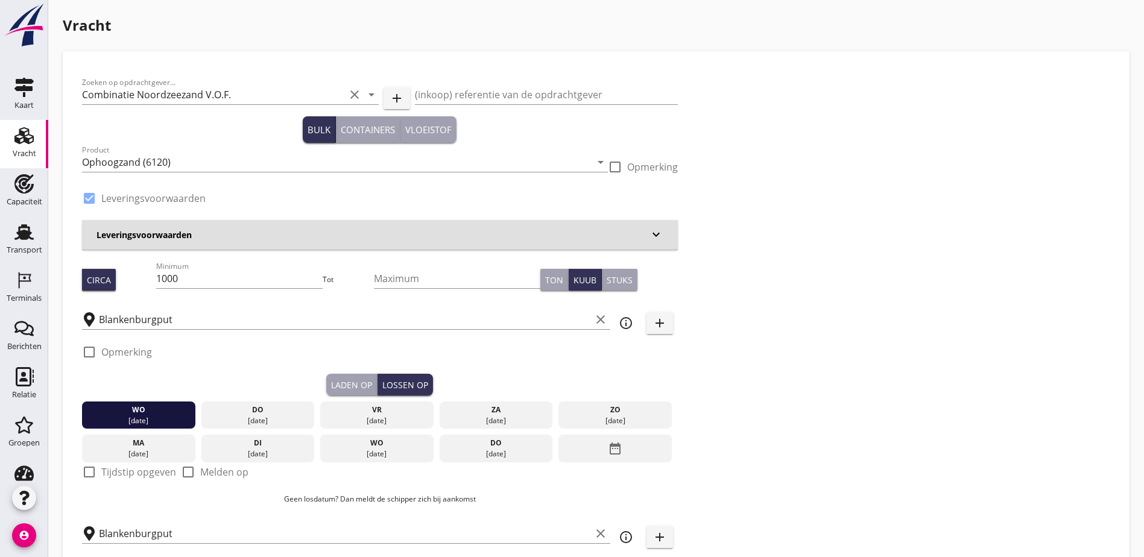
click at [592, 312] on div "Zoeken op opdrachtgever... Combinatie Noordzeezand V.O.F. clear arrow_drop_down…" at bounding box center [596, 354] width 1038 height 566
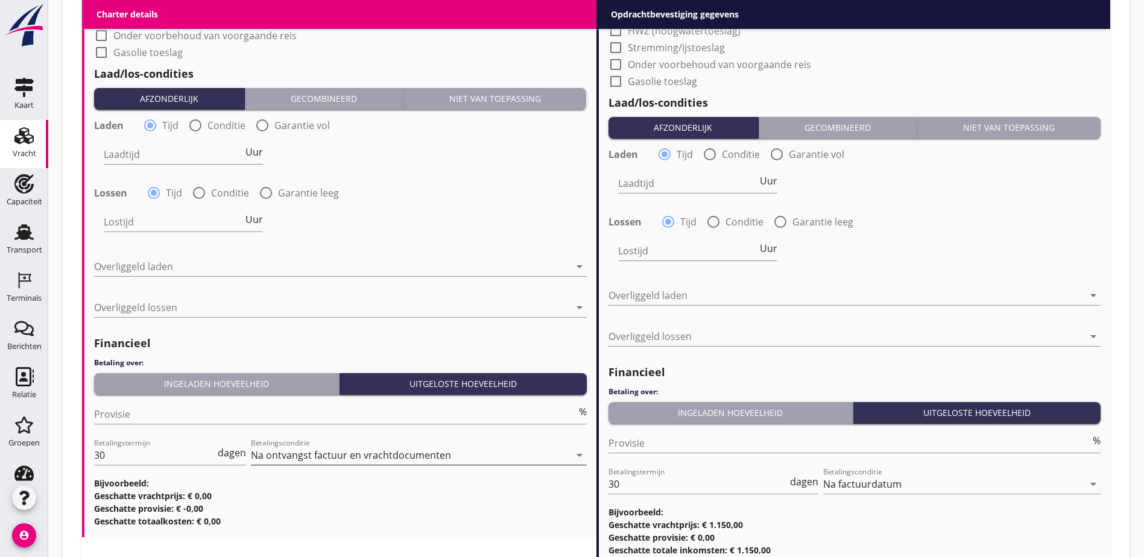
scroll to position [1305, 0]
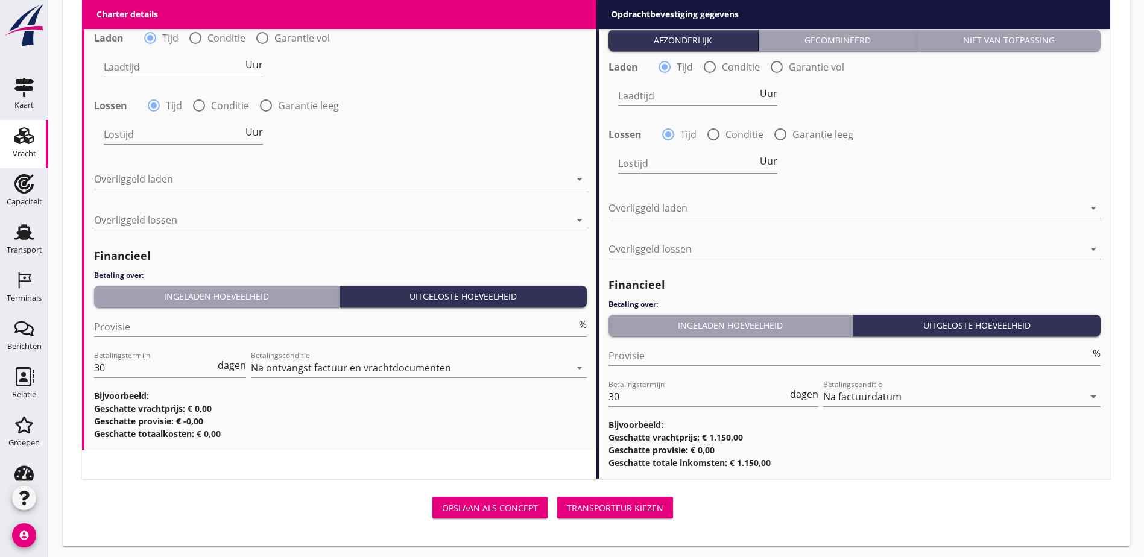
click at [567, 502] on div "Transporteur kiezen" at bounding box center [615, 508] width 97 height 13
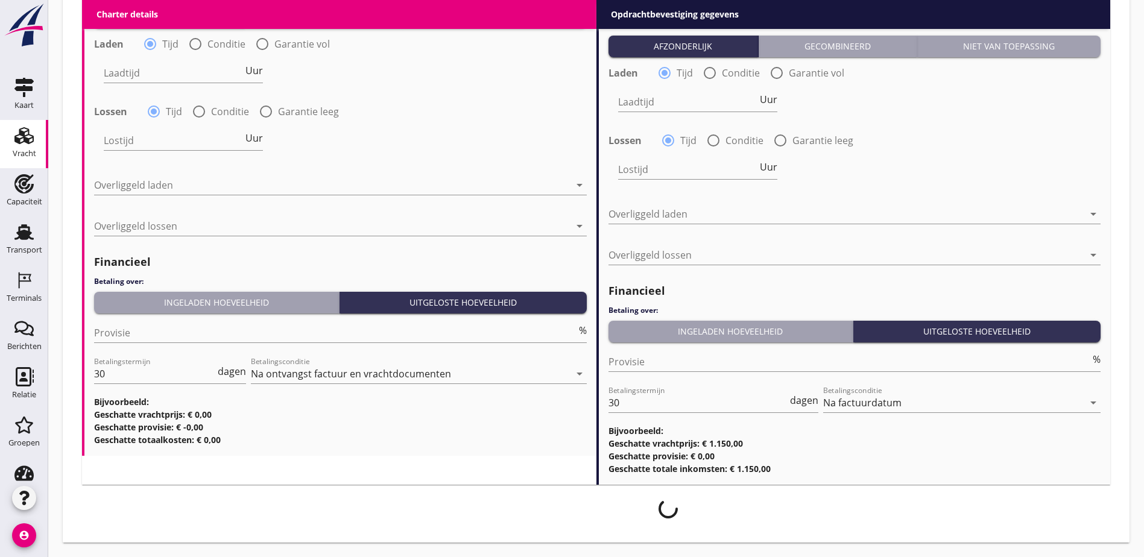
scroll to position [1296, 0]
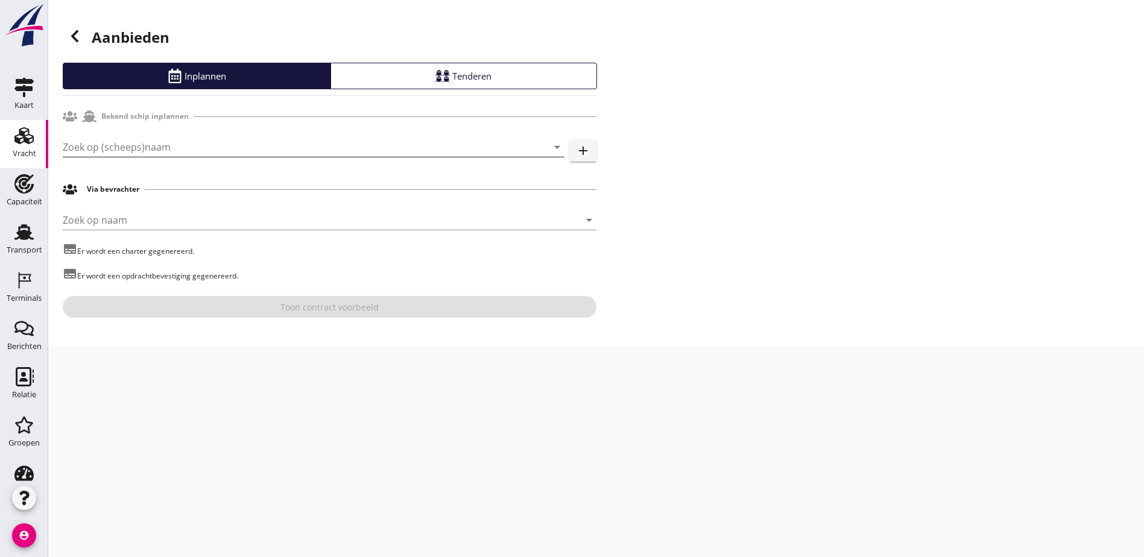
click at [140, 139] on input "Zoek op (scheeps)naam" at bounding box center [297, 147] width 468 height 19
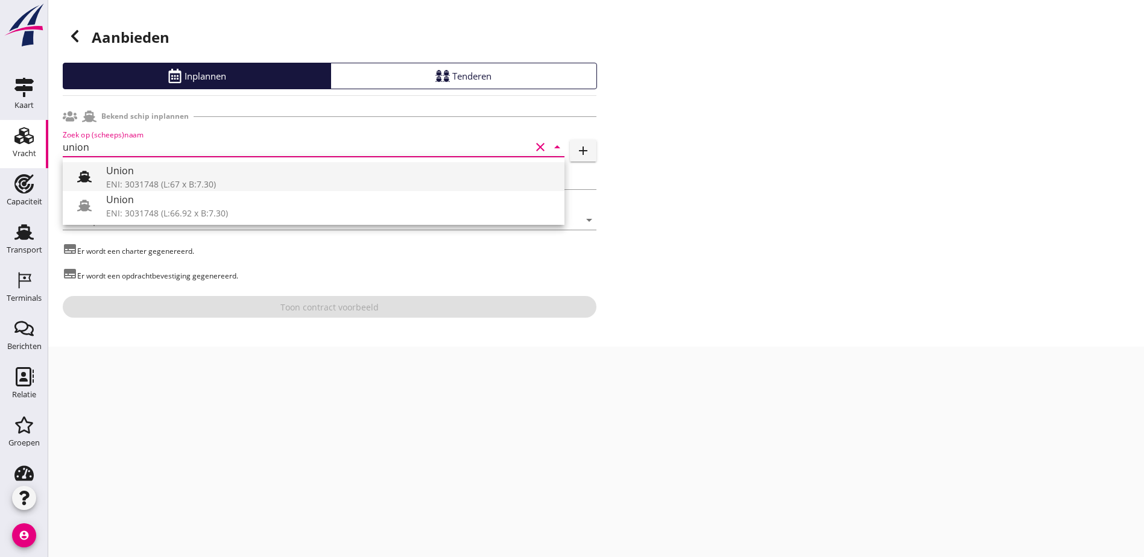
click at [151, 171] on div "Union" at bounding box center [330, 170] width 449 height 14
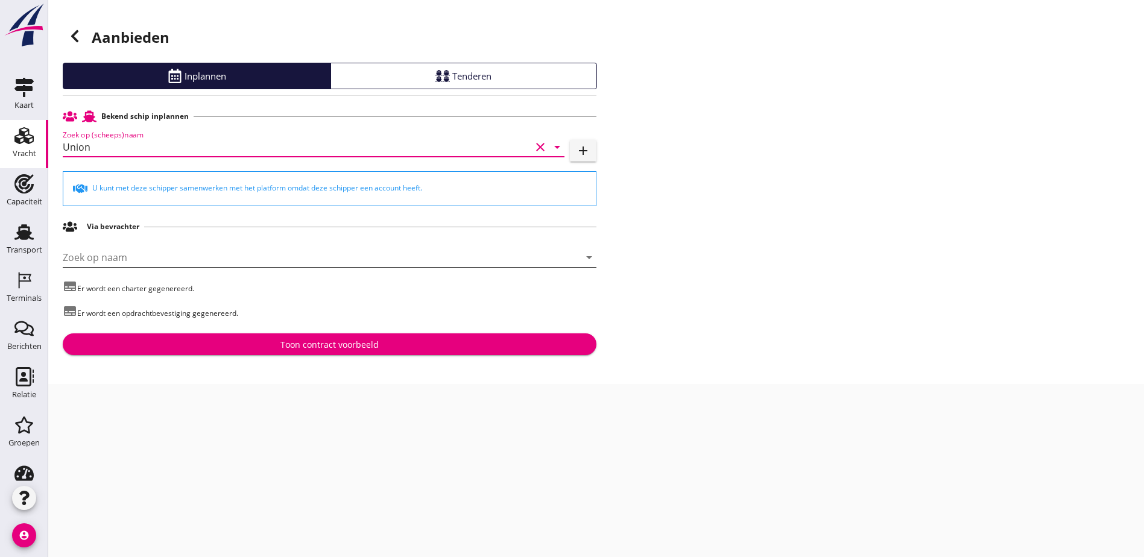
type input "Union"
click at [133, 260] on input "Zoek op naam" at bounding box center [313, 257] width 500 height 19
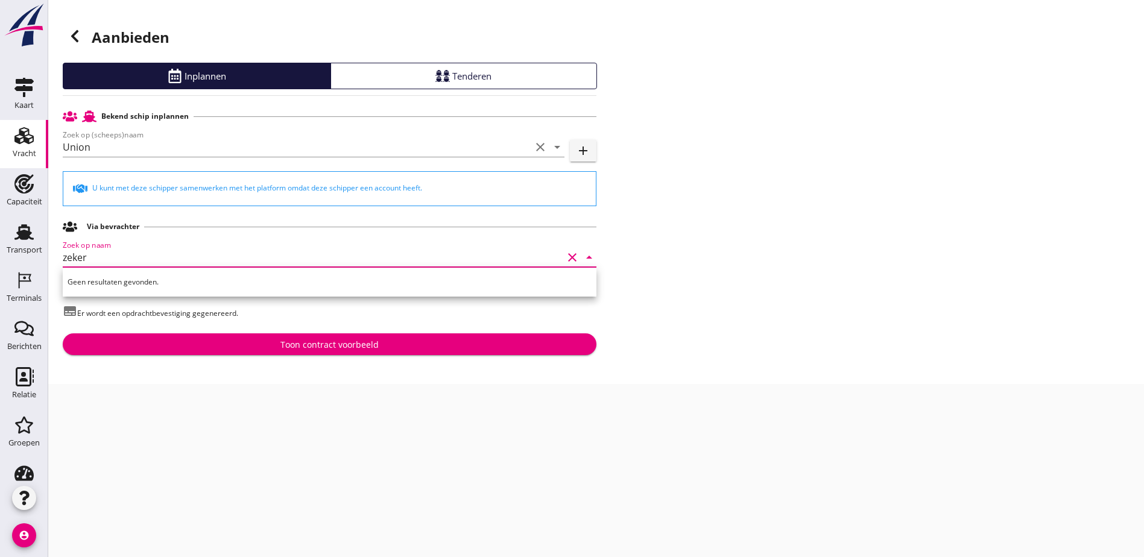
drag, startPoint x: 131, startPoint y: 258, endPoint x: 40, endPoint y: 254, distance: 91.2
click at [40, 254] on div "Kaart Kaart Vracht Vracht Capaciteit Capaciteit Transport Transport Terminals T…" at bounding box center [572, 278] width 1144 height 557
type input "zeker"
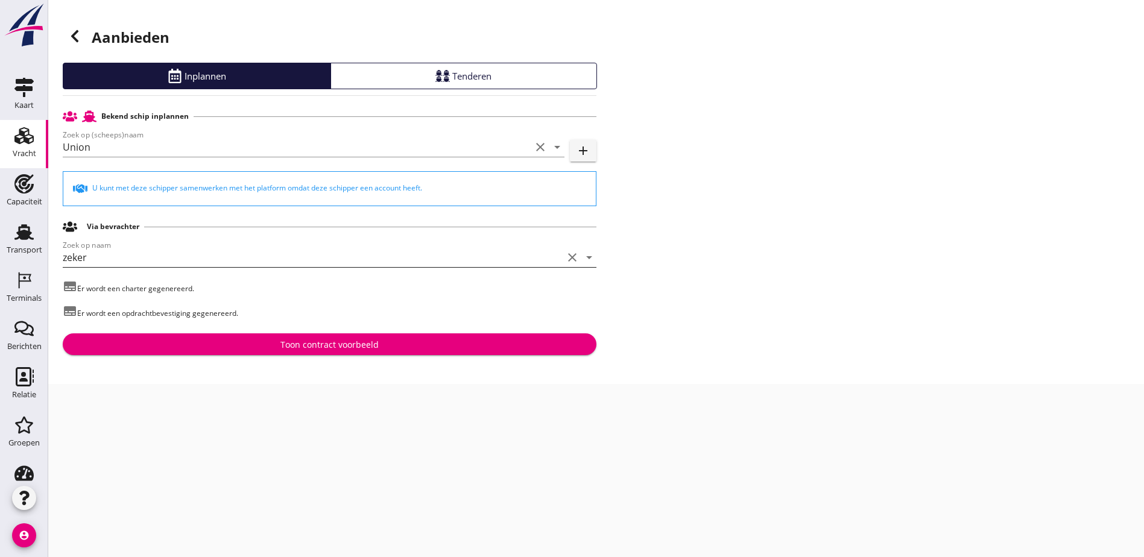
click at [65, 250] on input "zeker" at bounding box center [313, 257] width 500 height 19
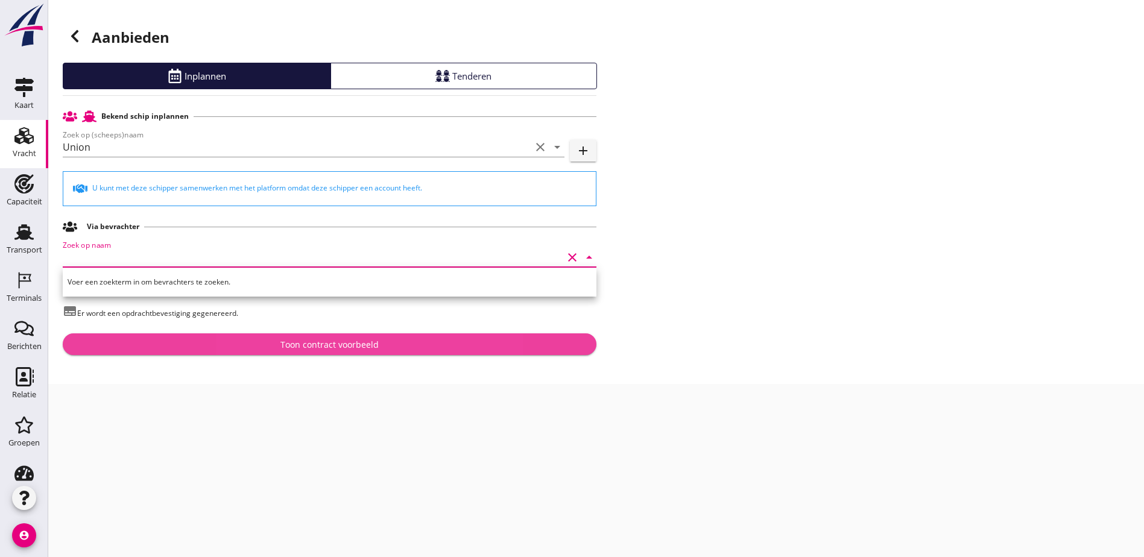
click at [293, 349] on div "Toon contract voorbeeld" at bounding box center [329, 344] width 98 height 13
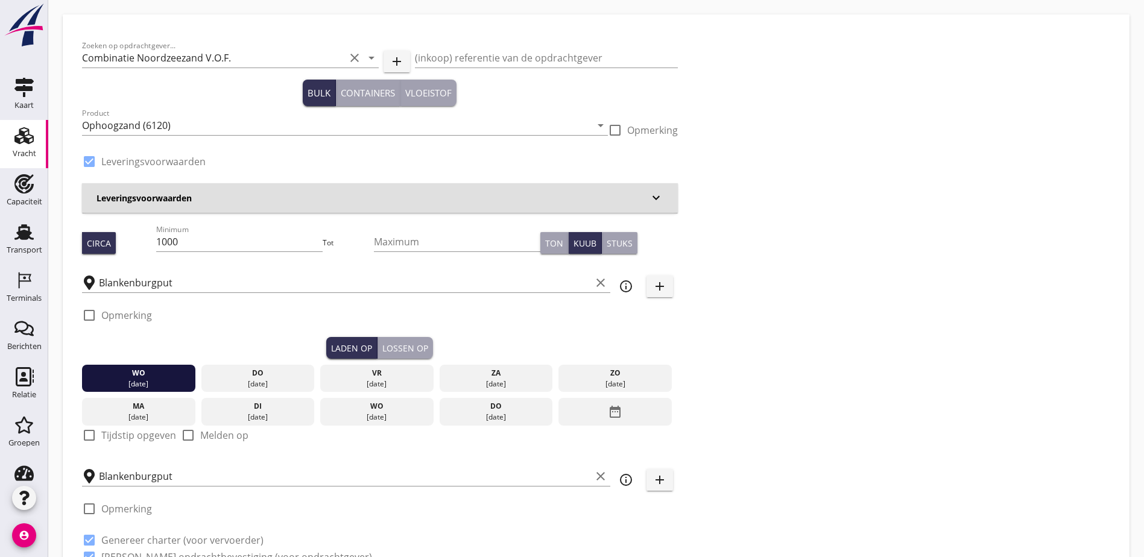
click at [382, 350] on div "Lossen op" at bounding box center [405, 348] width 46 height 13
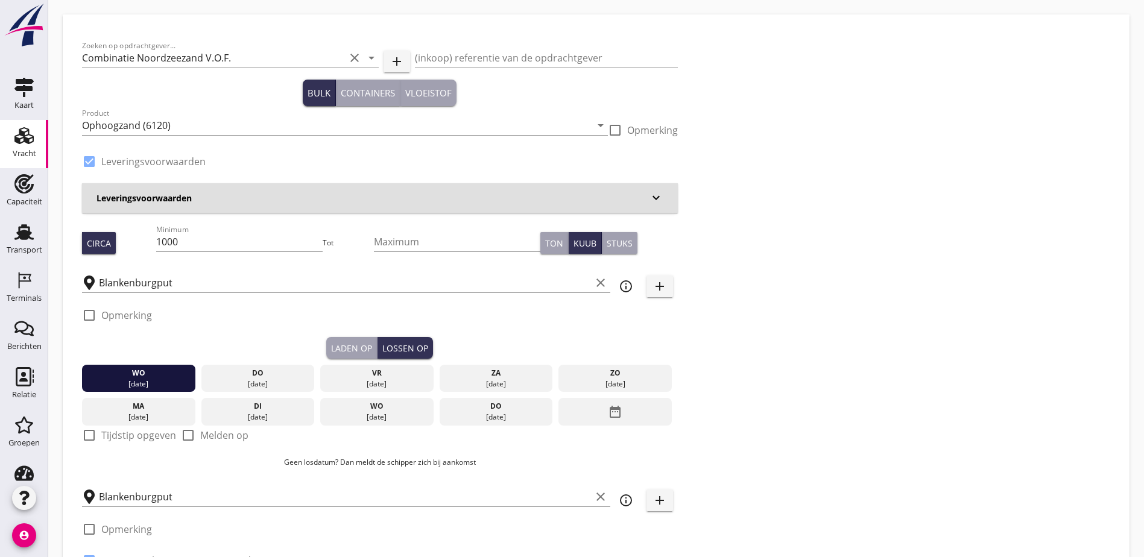
click at [207, 208] on div "Leveringsvoorwaarden keyboard_arrow_down" at bounding box center [380, 198] width 596 height 30
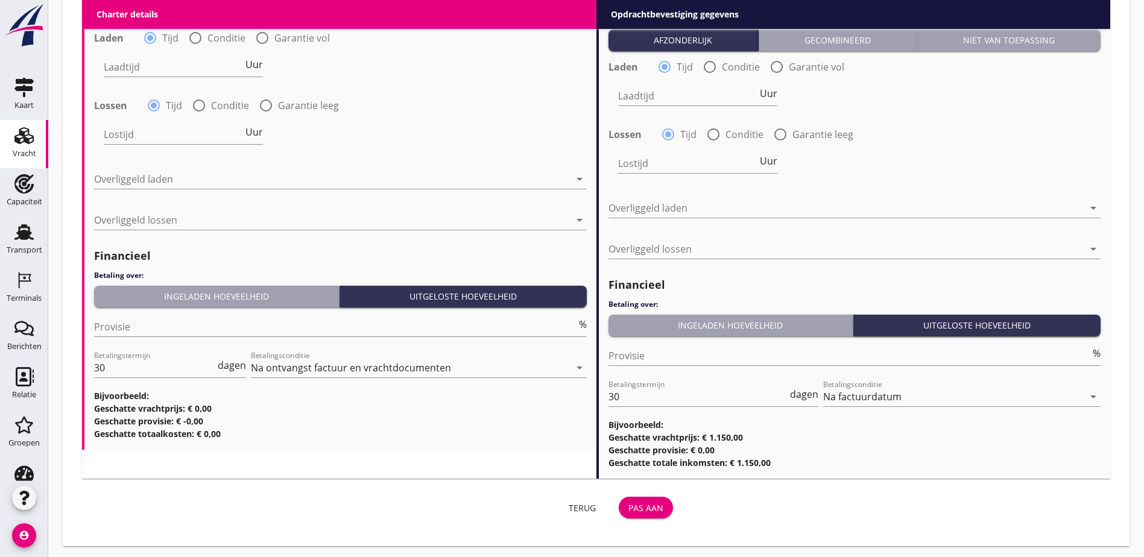
scroll to position [1, 0]
click at [629, 502] on div "Pas aan" at bounding box center [646, 508] width 35 height 13
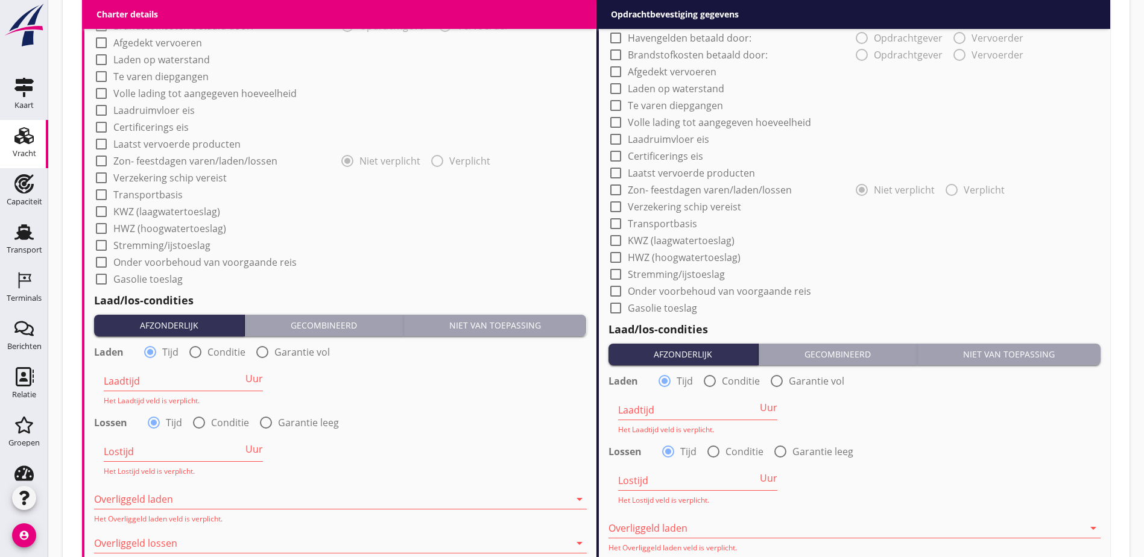
scroll to position [1344, 0]
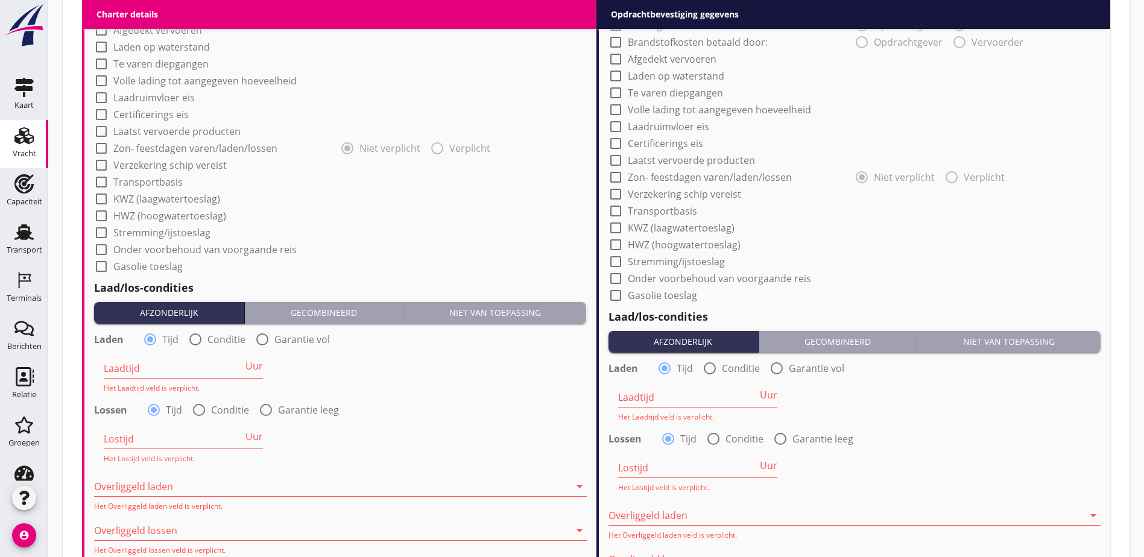
click at [456, 315] on div "Niet van toepassing" at bounding box center [495, 312] width 174 height 13
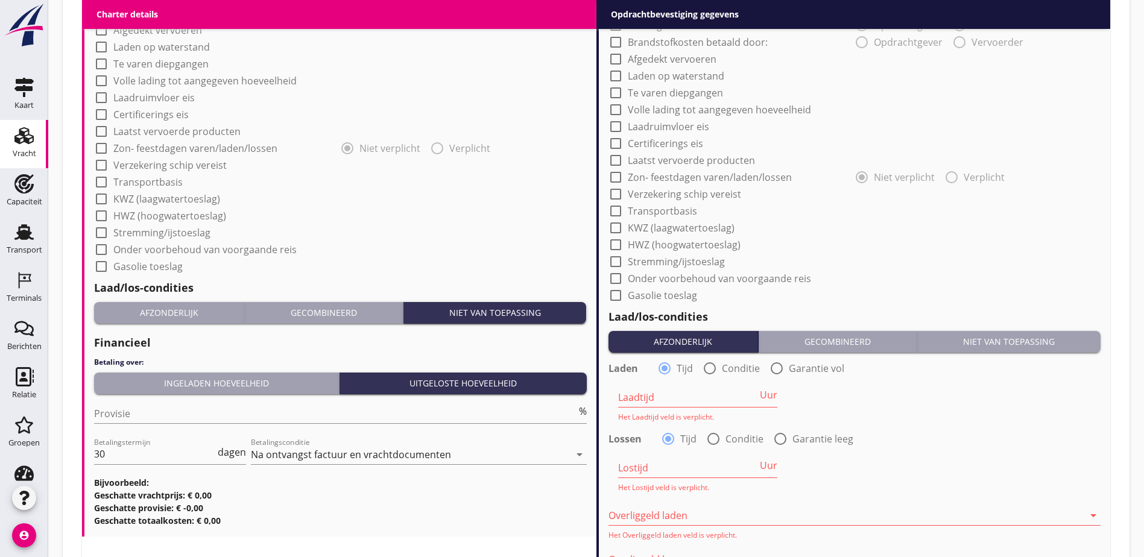
click at [980, 343] on div "Niet van toepassing" at bounding box center [1009, 341] width 174 height 13
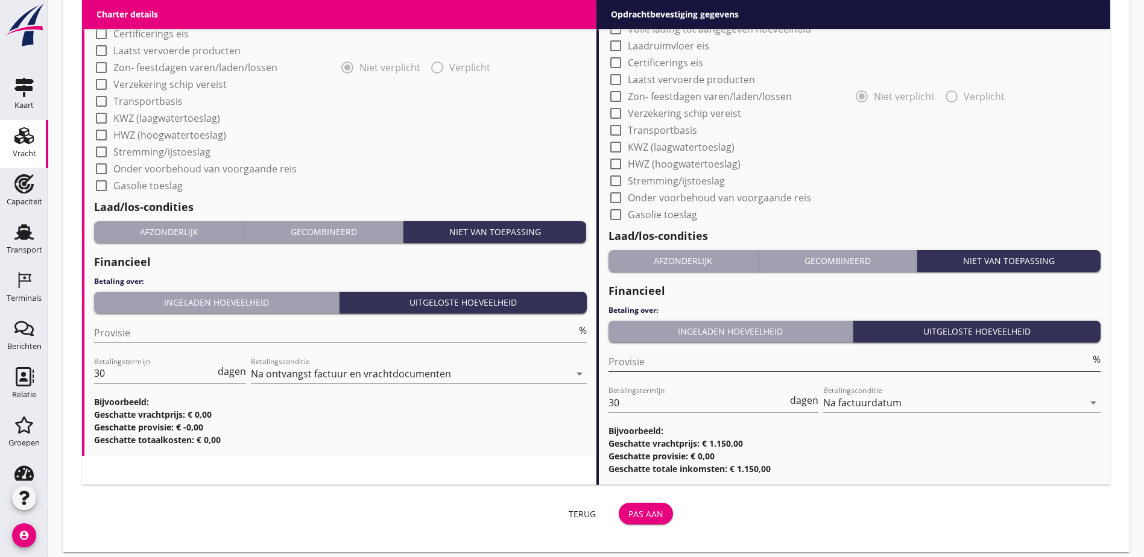
scroll to position [1431, 0]
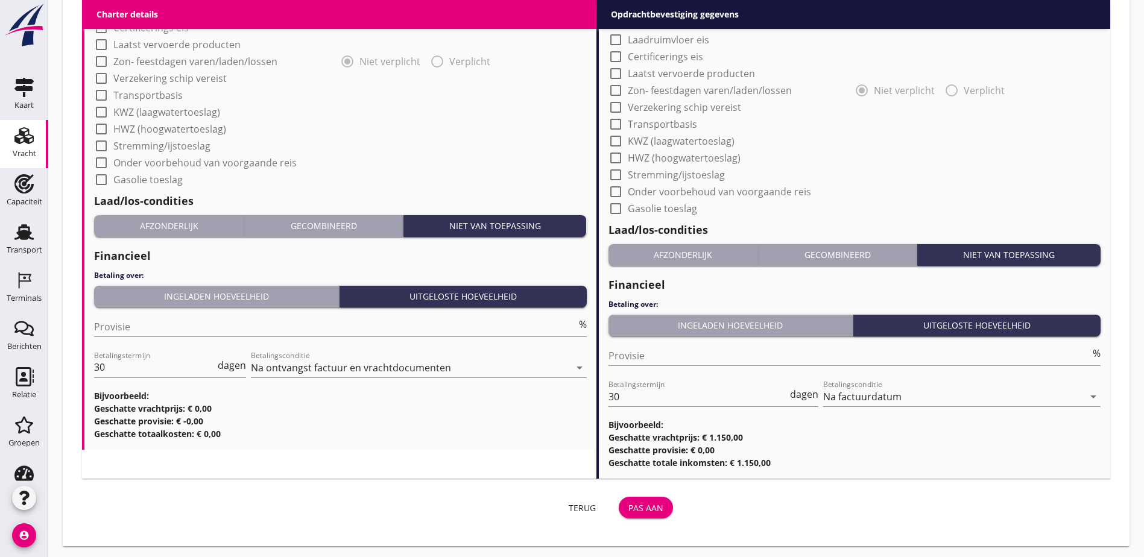
click at [629, 507] on div "Pas aan" at bounding box center [646, 508] width 35 height 13
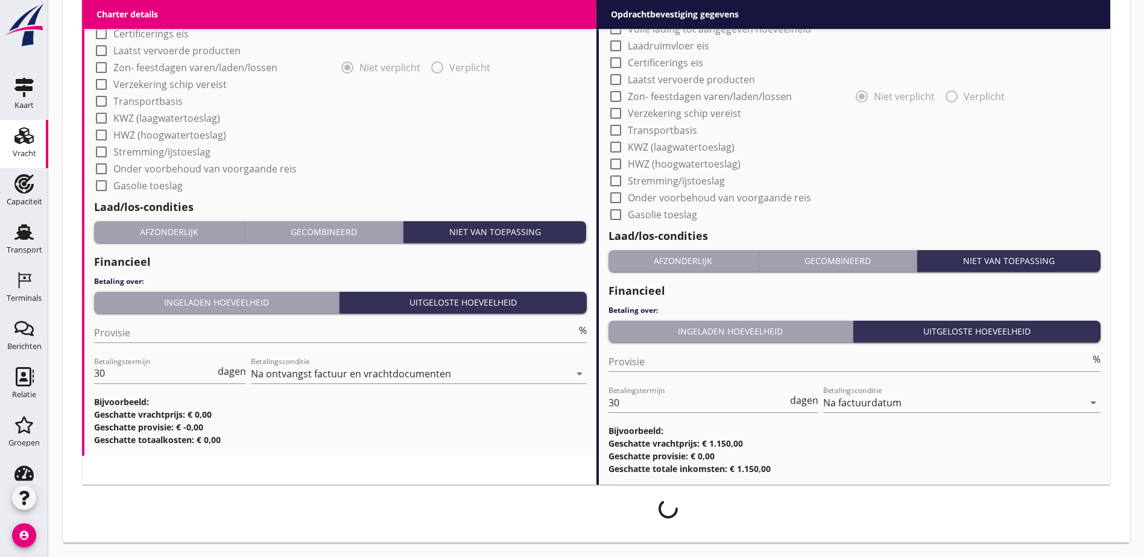
scroll to position [1422, 0]
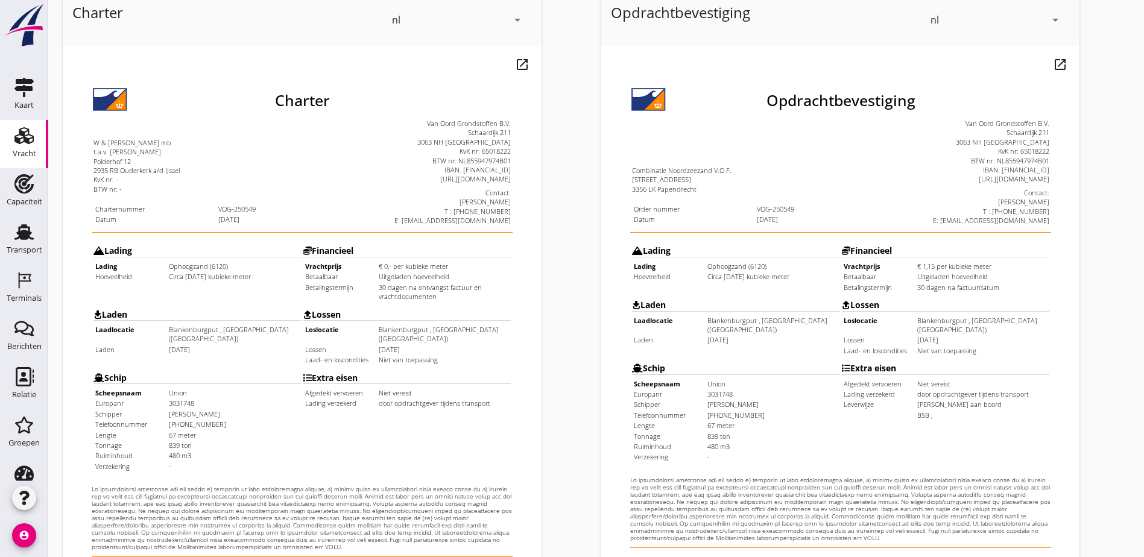
scroll to position [336, 0]
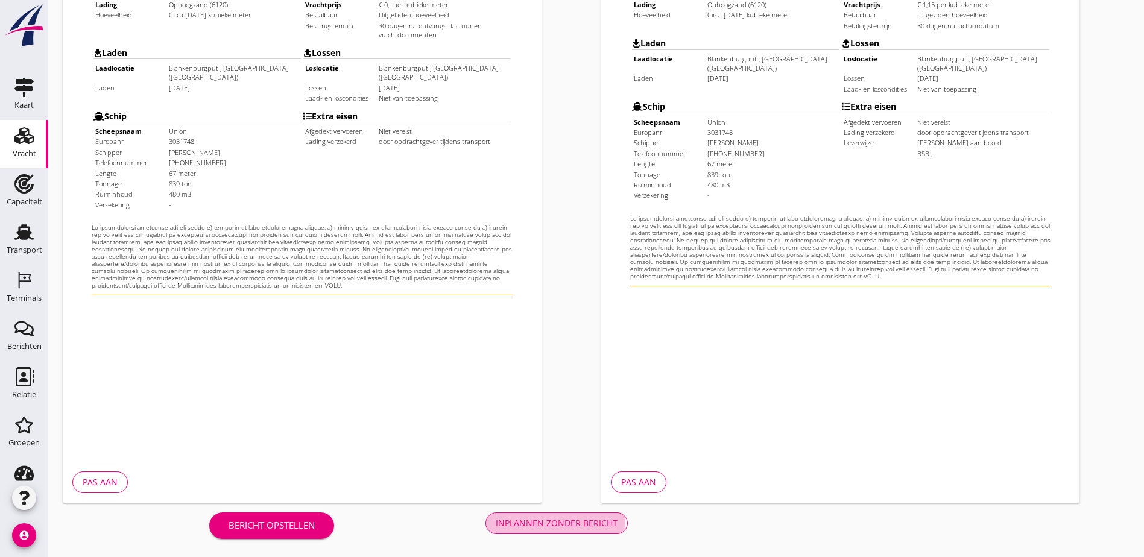
click at [496, 523] on div "Inplannen zonder bericht" at bounding box center [557, 523] width 122 height 13
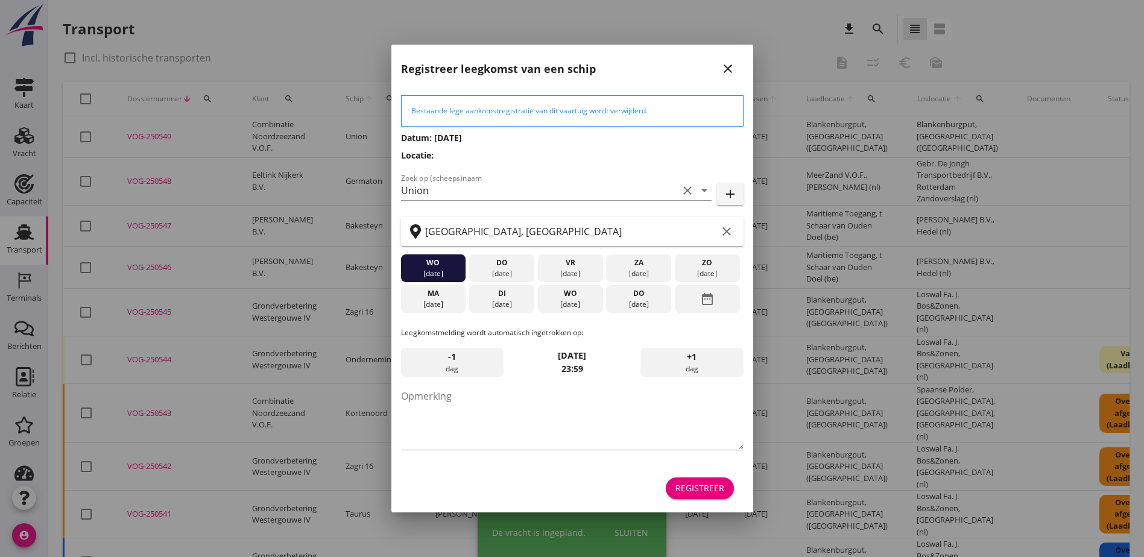
click at [706, 489] on div "Registreer" at bounding box center [700, 488] width 49 height 13
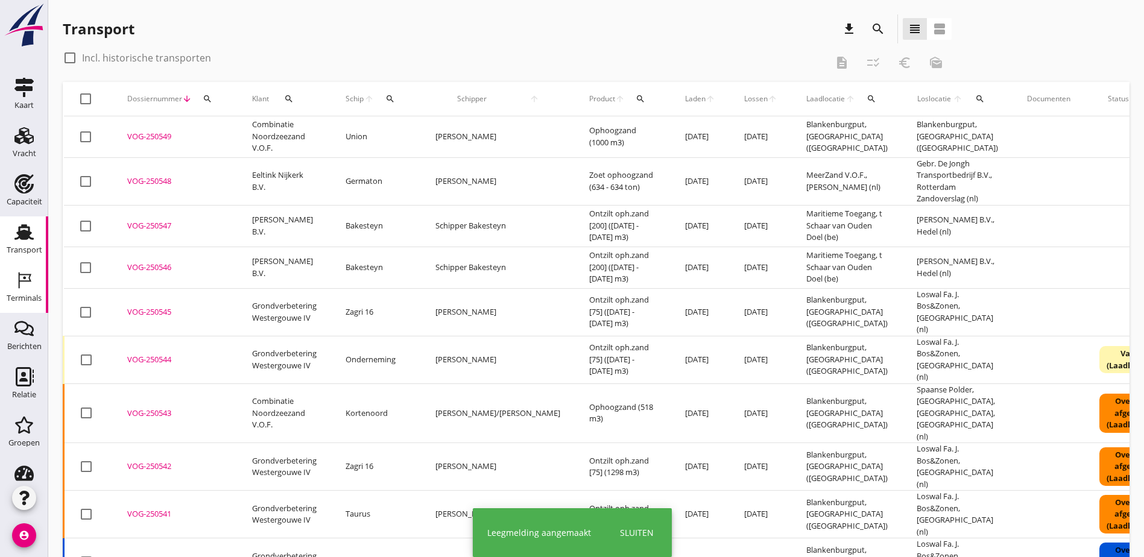
click at [17, 284] on icon "Terminals" at bounding box center [23, 280] width 19 height 19
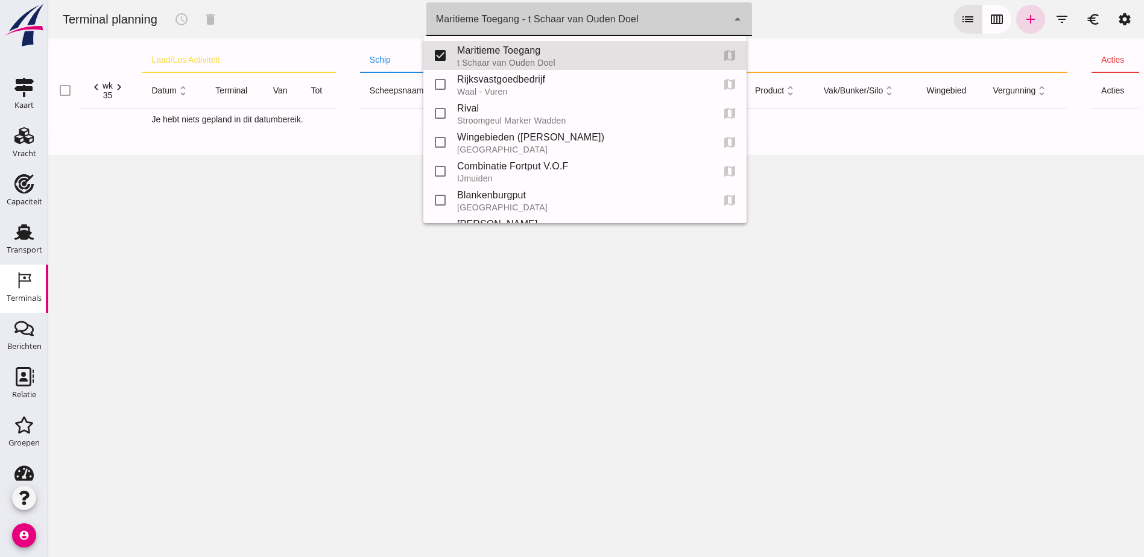
click at [525, 25] on div "Maritieme Toegang - t Schaar van Ouden Doel" at bounding box center [537, 19] width 203 height 14
click at [479, 113] on div "Rival" at bounding box center [580, 108] width 246 height 14
type input "3bc5b6da-d21d-4151-8ec8-024411c18ac9"
checkbox input "false"
checkbox input "true"
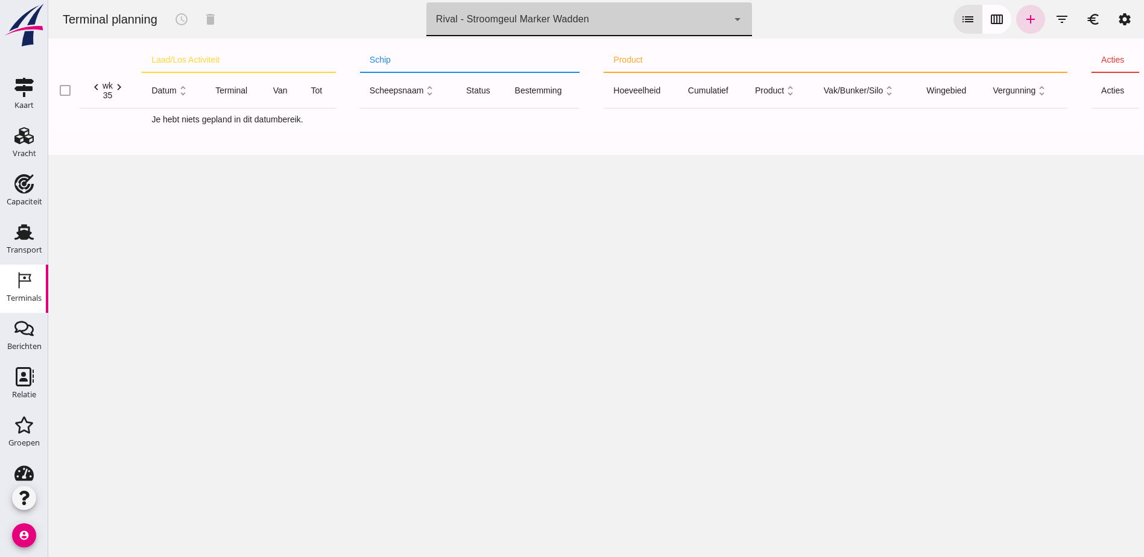
click at [540, 27] on div "Rival - Stroomgeul Marker Wadden 3bc5b6da-d21d-4151-8ec8-024411c18ac9" at bounding box center [577, 19] width 302 height 34
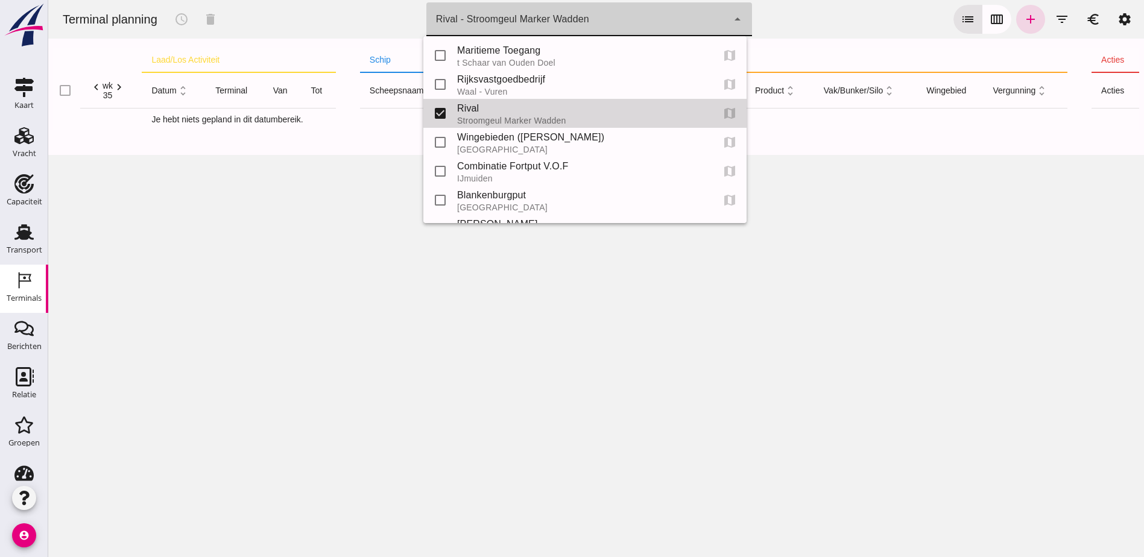
scroll to position [54, 0]
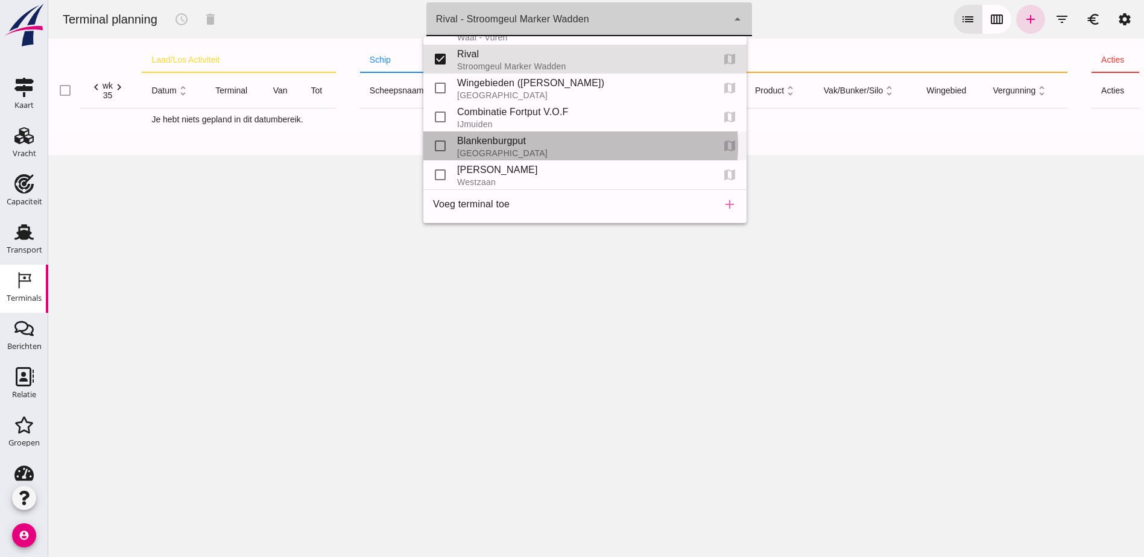
click at [507, 146] on div "Blankenburgput" at bounding box center [580, 141] width 246 height 14
type input "e6c78bfd-e3f1-4bb9-b01e-b37ce3668b52"
checkbox input "false"
checkbox input "true"
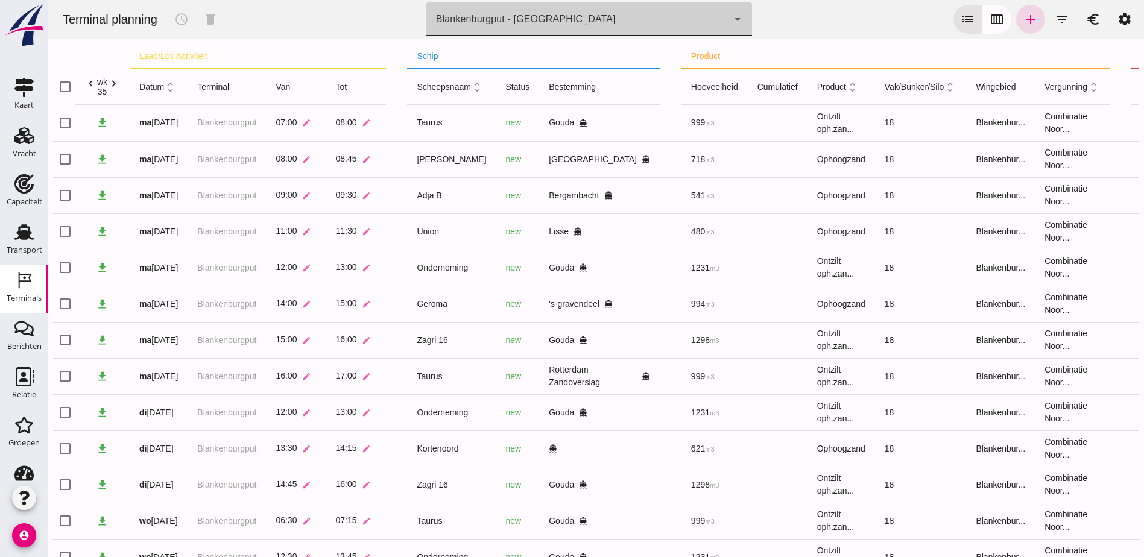
scroll to position [0, 0]
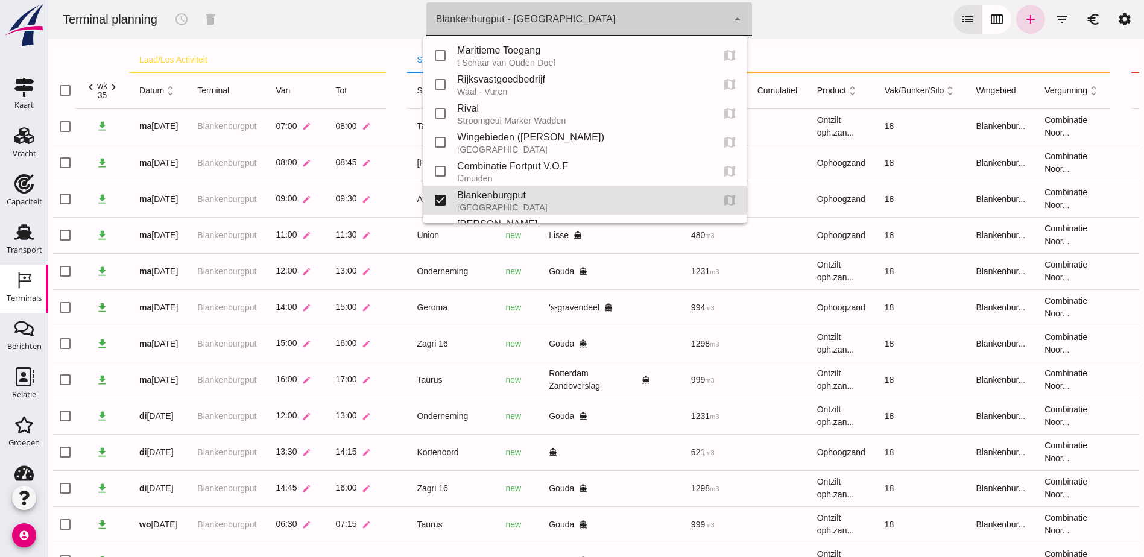
click at [633, 28] on div "Blankenburgput - Rotterdam e6c78bfd-e3f1-4bb9-b01e-b37ce3668b52" at bounding box center [577, 19] width 302 height 34
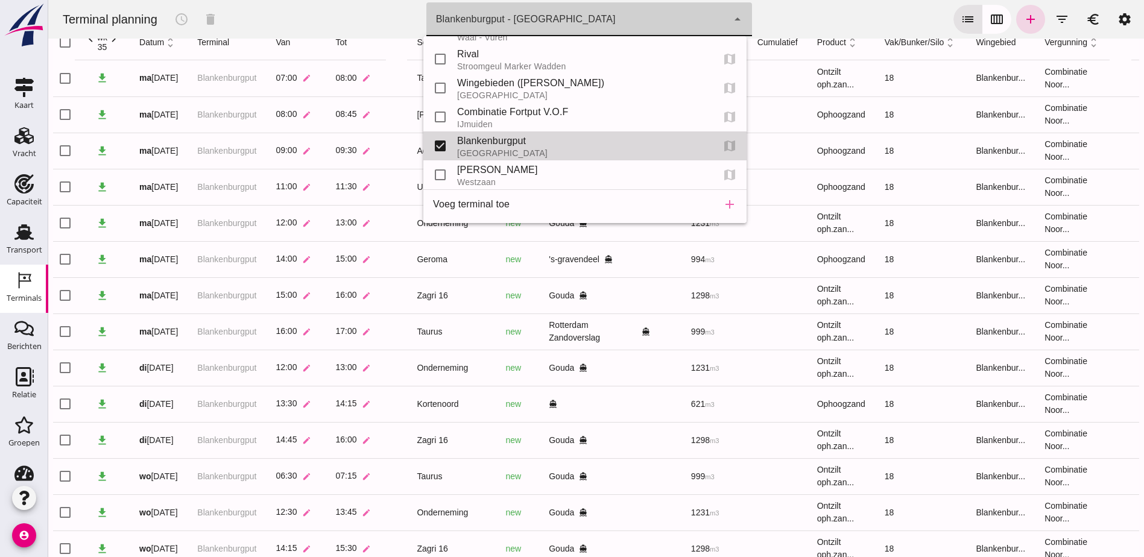
scroll to position [92, 0]
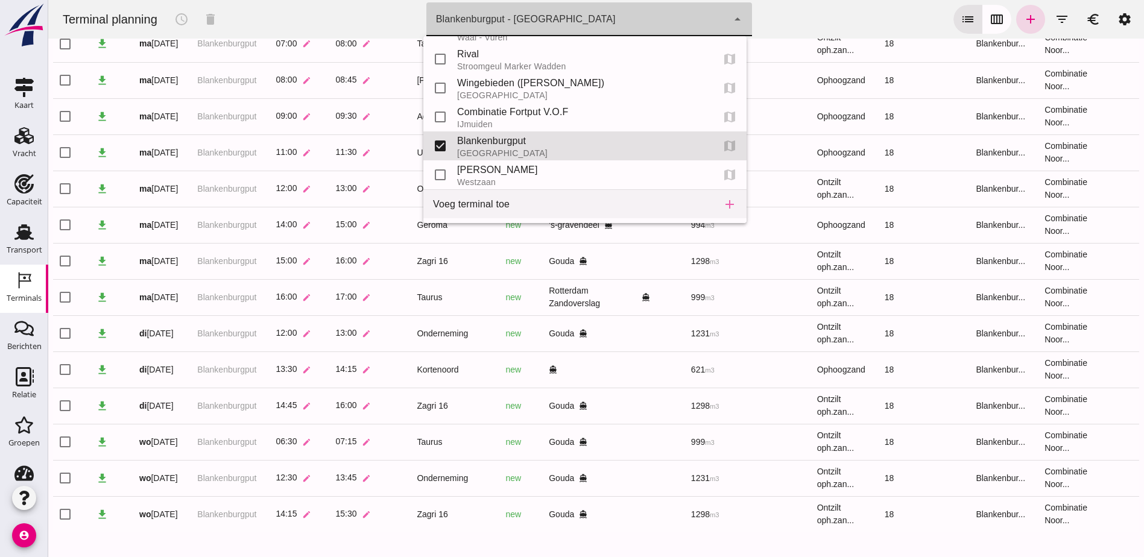
click at [591, 206] on div "Voeg terminal toe" at bounding box center [568, 204] width 270 height 14
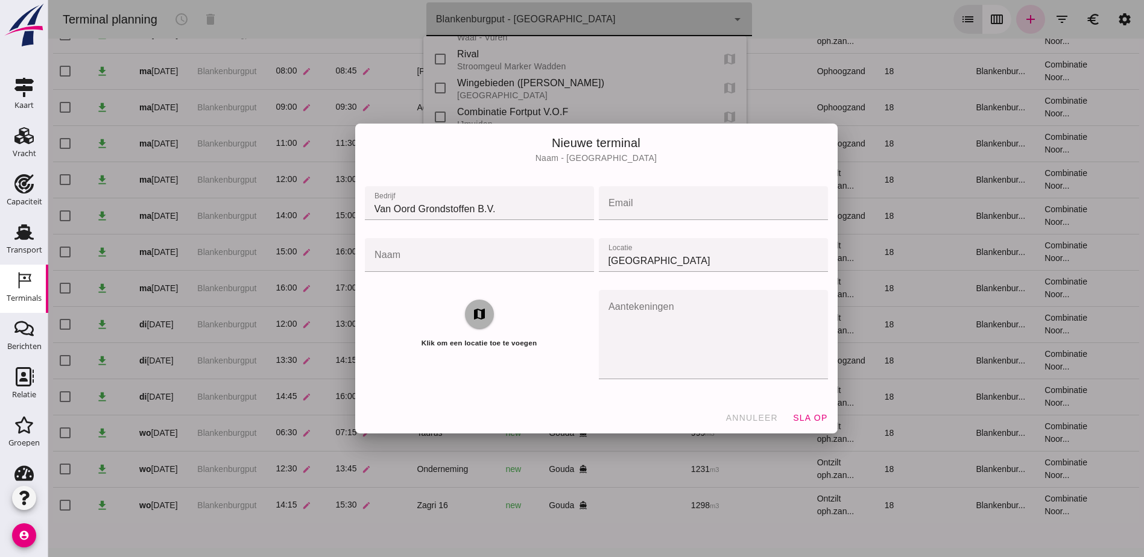
scroll to position [0, 0]
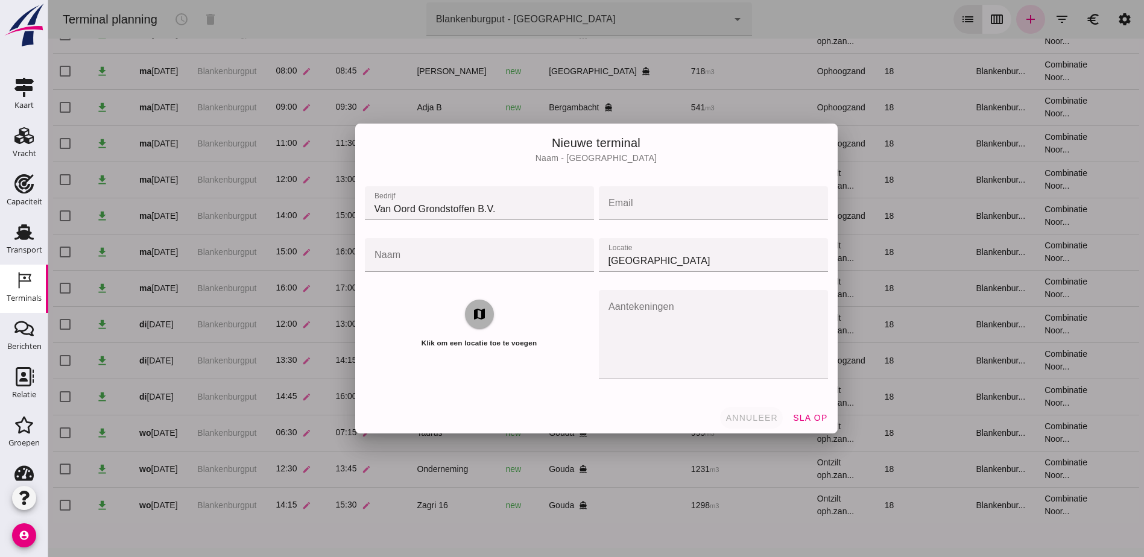
click at [768, 415] on span "annuleer" at bounding box center [751, 418] width 53 height 10
